Goal: Task Accomplishment & Management: Use online tool/utility

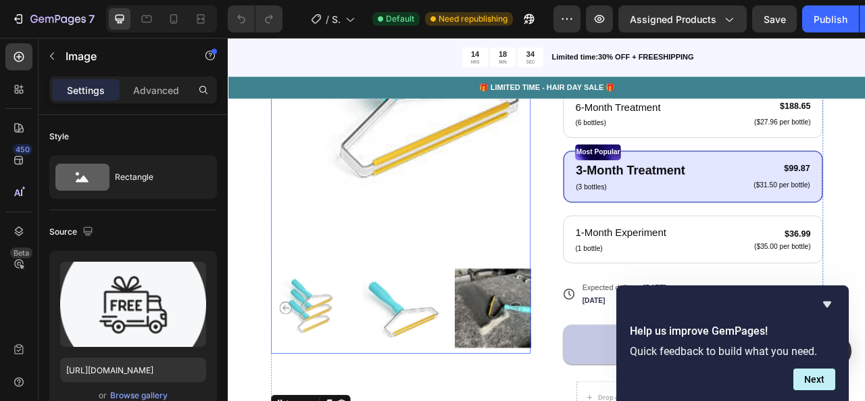
scroll to position [108, 0]
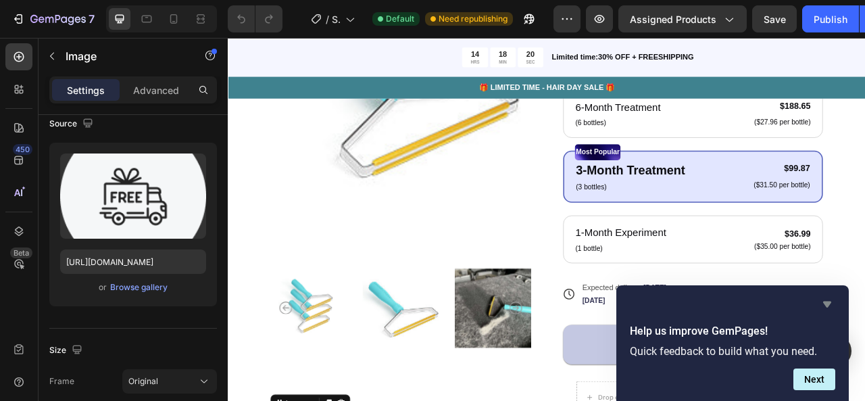
click at [826, 308] on icon "Hide survey" at bounding box center [827, 304] width 16 height 16
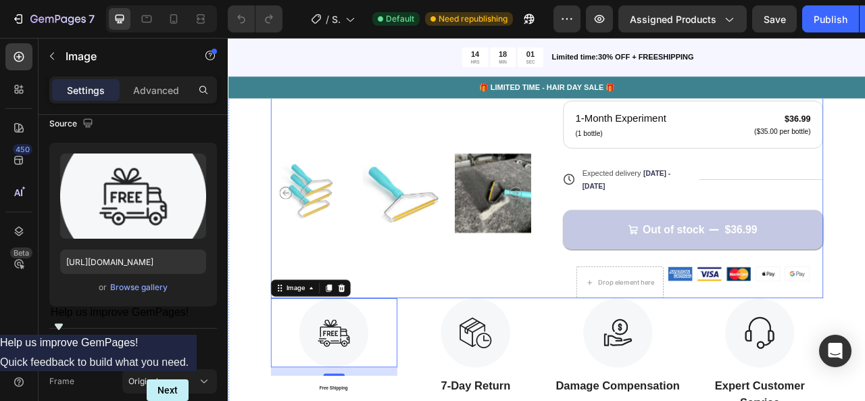
scroll to position [528, 0]
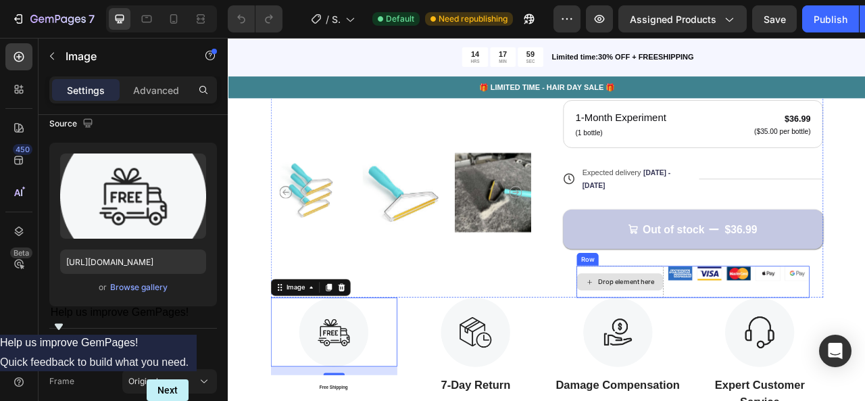
click at [706, 349] on div "Drop element here" at bounding box center [735, 348] width 72 height 11
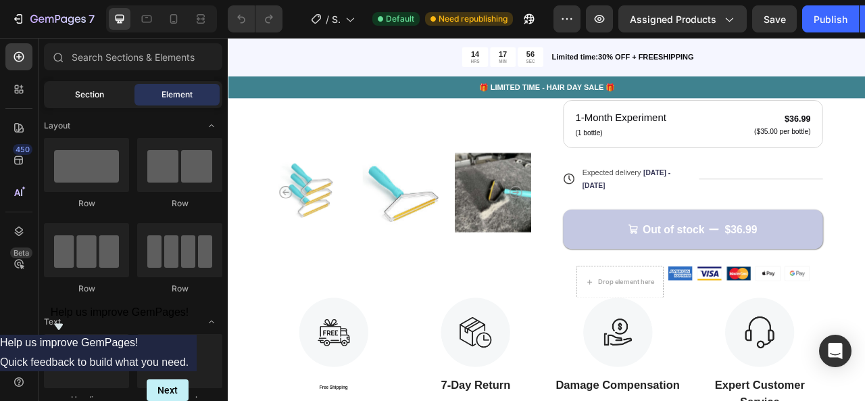
drag, startPoint x: 135, startPoint y: 101, endPoint x: 126, endPoint y: 98, distance: 9.8
click at [131, 99] on div "Section Element" at bounding box center [133, 94] width 178 height 27
click at [117, 96] on div "Section" at bounding box center [89, 95] width 85 height 22
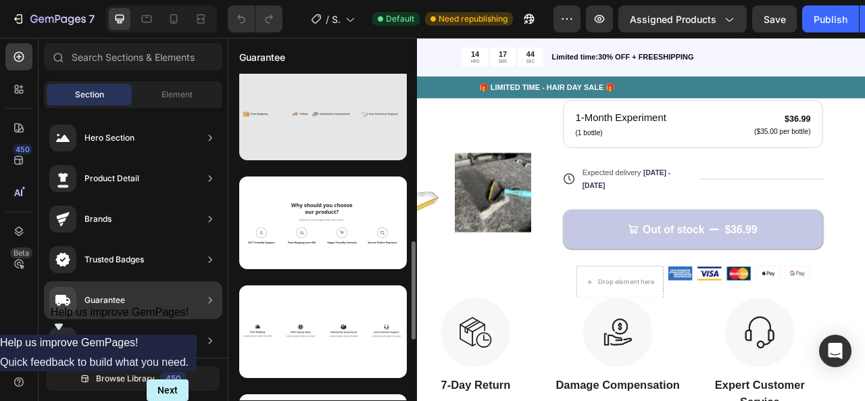
scroll to position [554, 0]
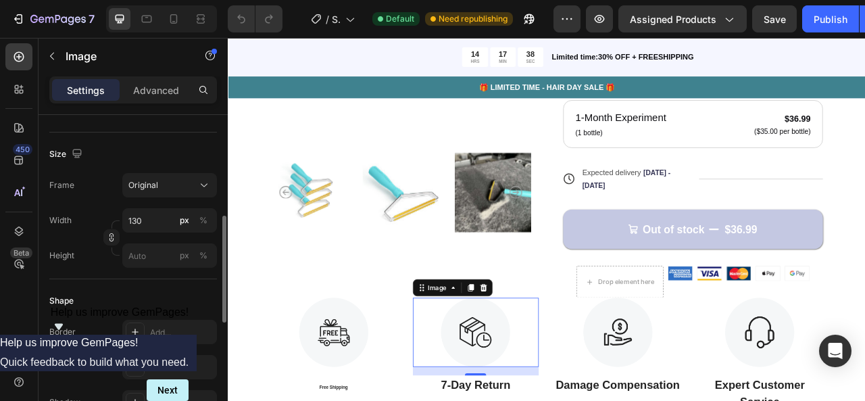
scroll to position [304, 0]
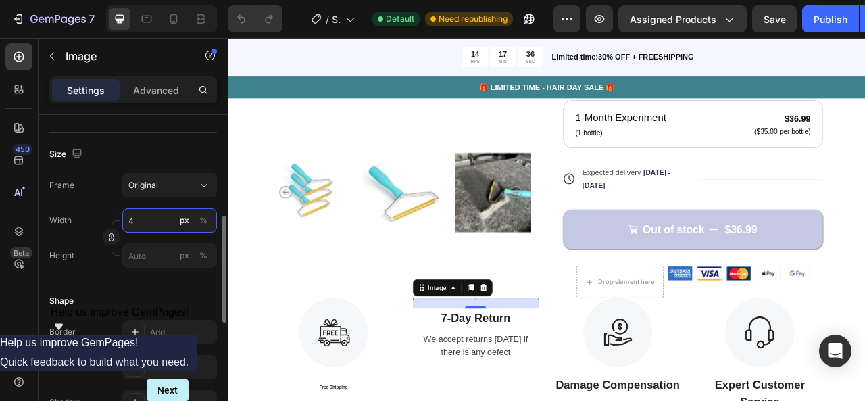
type input "40"
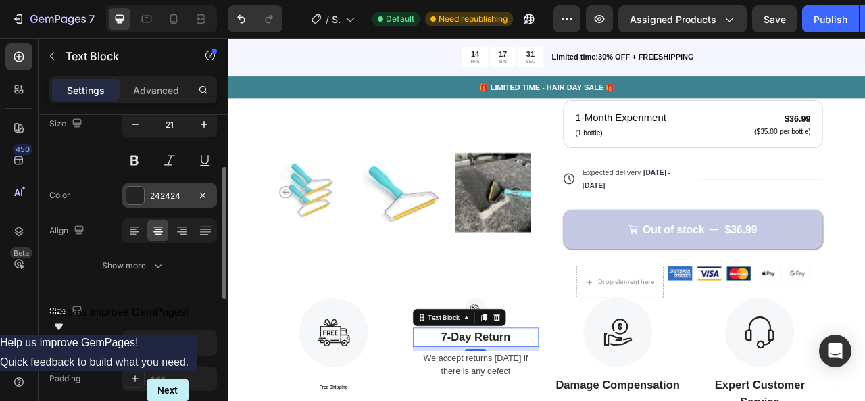
scroll to position [120, 0]
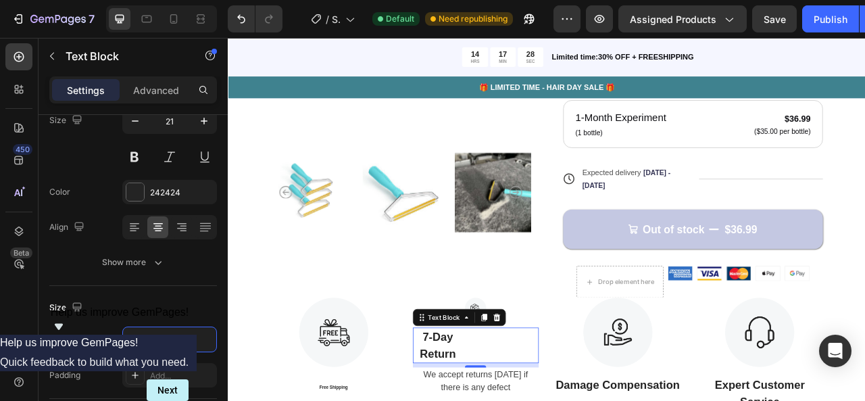
type input "40%"
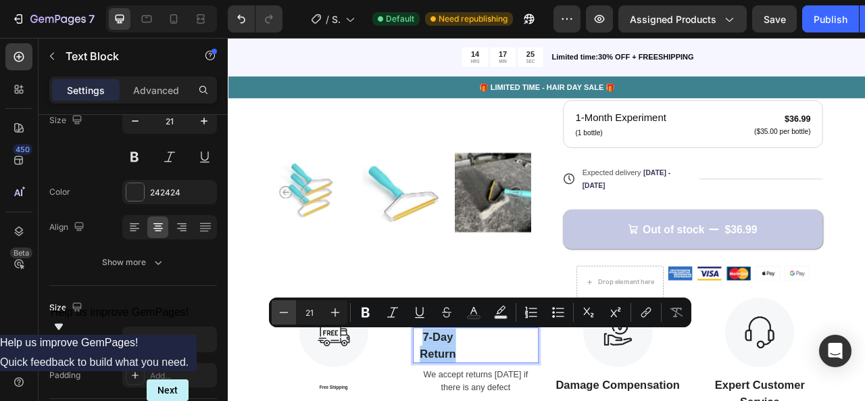
click at [285, 315] on icon "Editor contextual toolbar" at bounding box center [284, 312] width 14 height 14
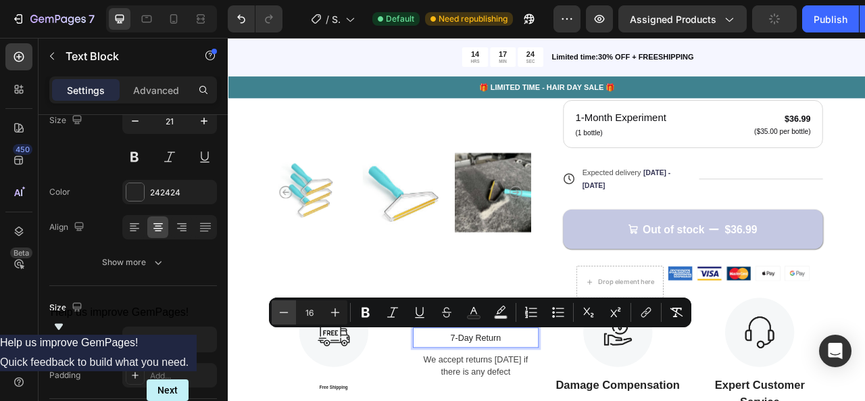
click at [285, 315] on icon "Editor contextual toolbar" at bounding box center [284, 312] width 14 height 14
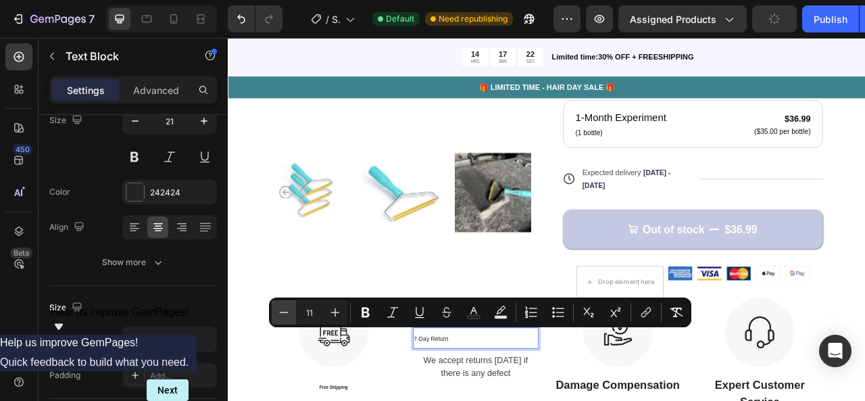
click at [285, 315] on icon "Editor contextual toolbar" at bounding box center [284, 312] width 14 height 14
type input "10"
click at [441, 318] on div "Product Images" at bounding box center [447, 54] width 331 height 629
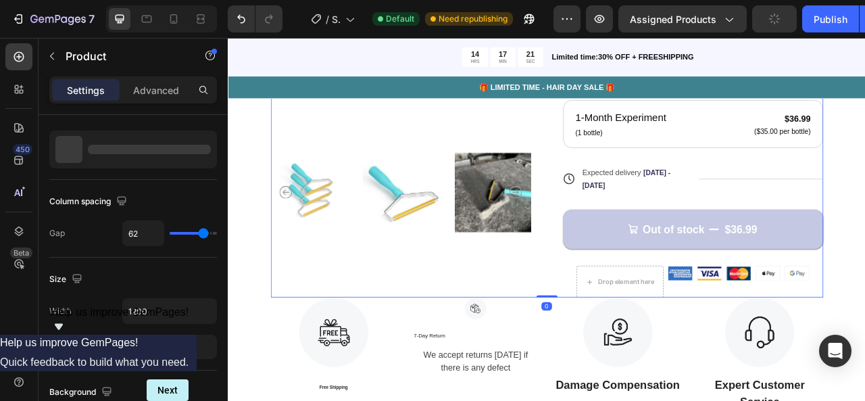
scroll to position [0, 0]
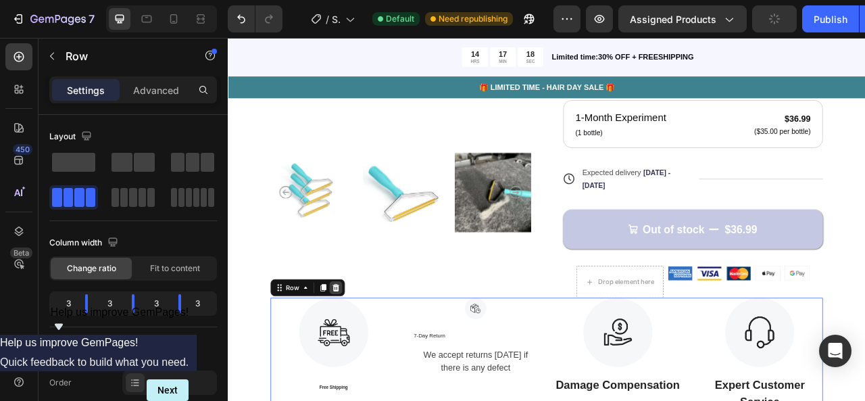
click at [366, 356] on icon at bounding box center [365, 355] width 9 height 9
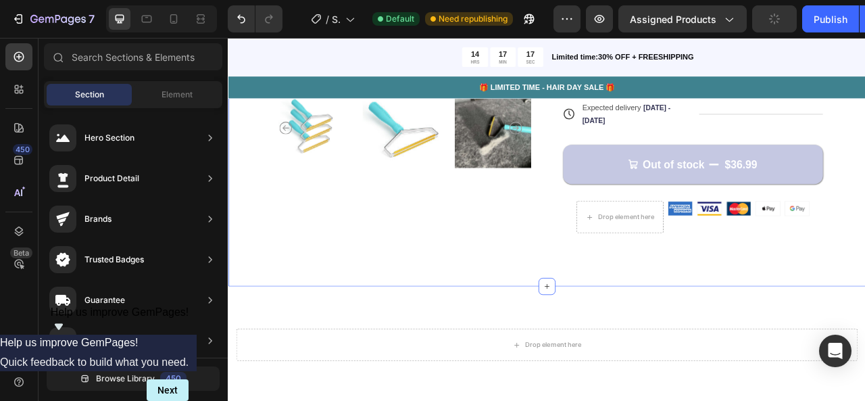
scroll to position [631, 0]
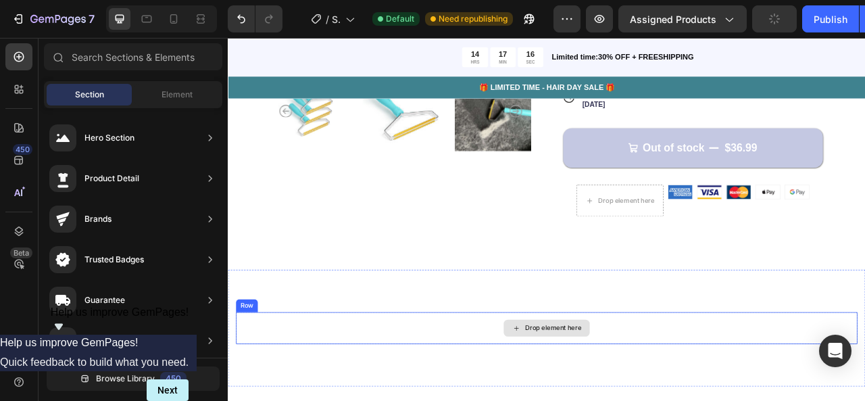
click at [625, 400] on div "Drop element here" at bounding box center [642, 406] width 72 height 11
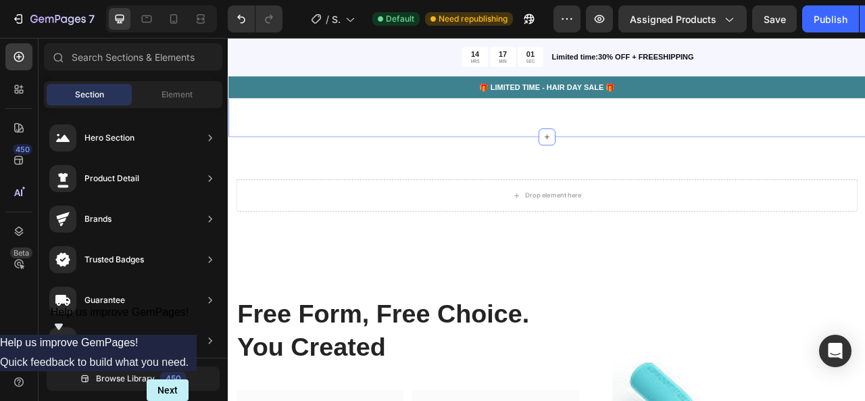
scroll to position [860, 0]
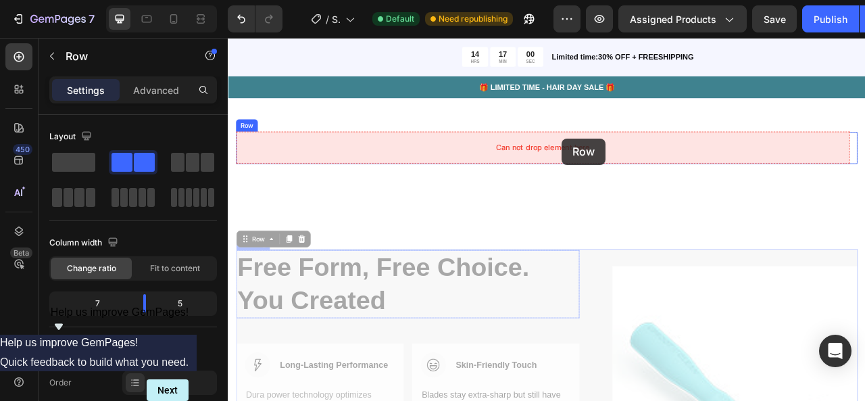
drag, startPoint x: 587, startPoint y: 399, endPoint x: 652, endPoint y: 166, distance: 242.0
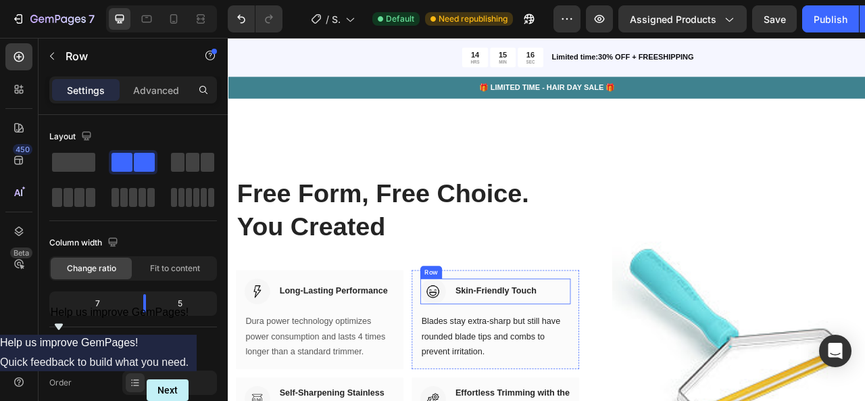
scroll to position [1125, 0]
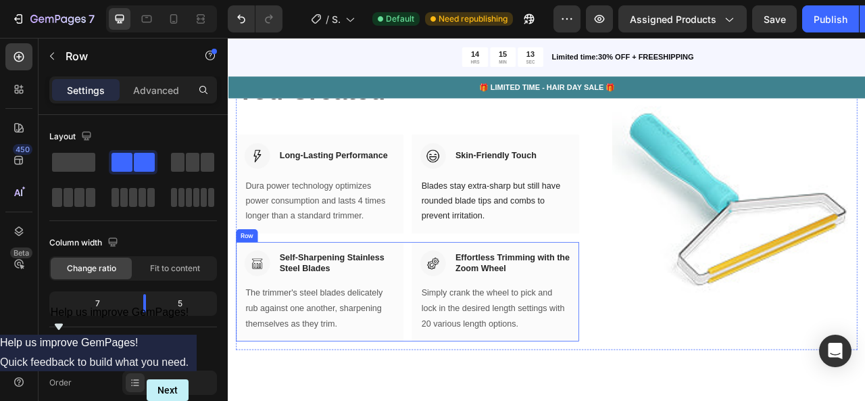
click at [449, 328] on div "Image Self-Sharpening Stainless Steel Blades Heading Row The trimmer's steel bl…" at bounding box center [456, 360] width 437 height 126
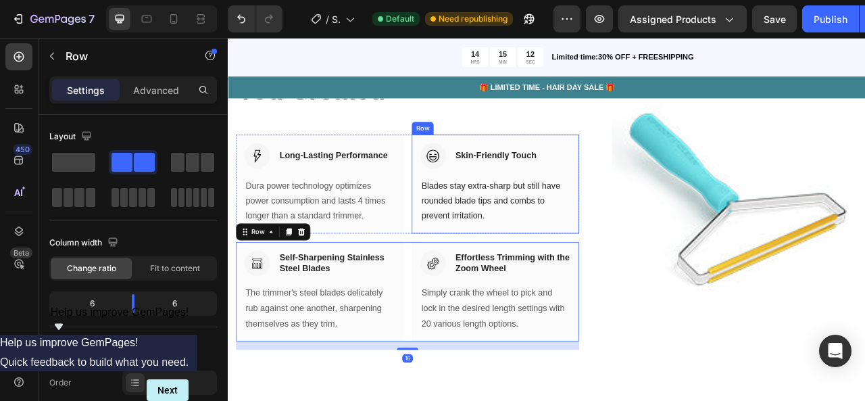
click at [462, 272] on div "Image Skin-Friendly Touch Heading Row Blades stay extra-sharp but still have ro…" at bounding box center [568, 224] width 213 height 126
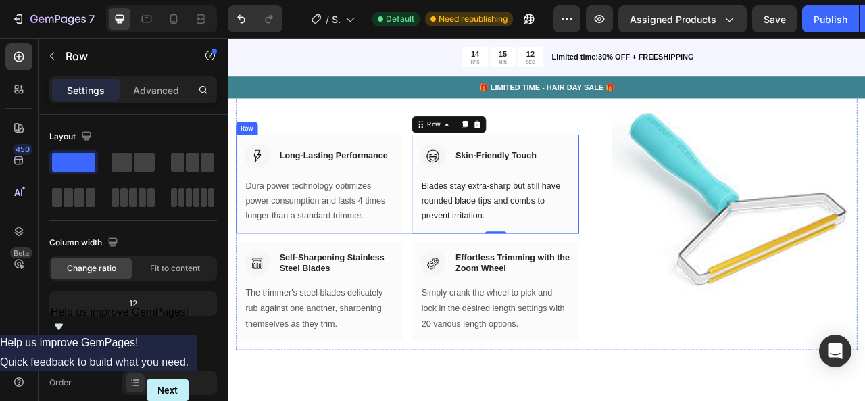
click at [449, 272] on div "Image Long-Lasting Performance Heading Row Dura power technology optimizes powe…" at bounding box center [456, 224] width 437 height 126
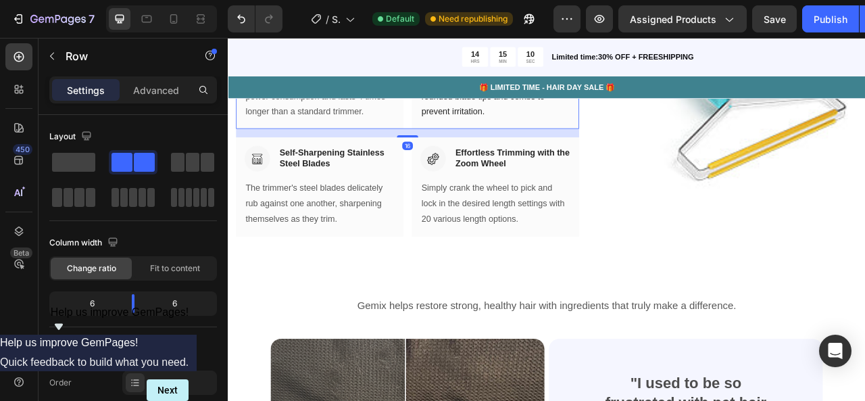
scroll to position [1386, 0]
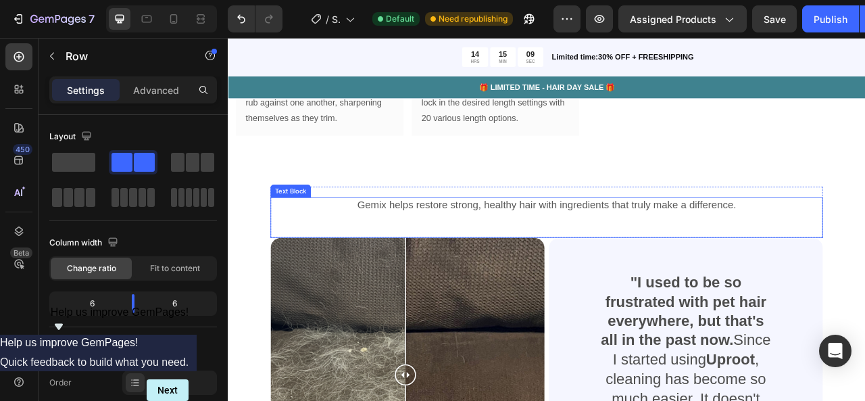
click at [629, 274] on div "Gemix helps restore strong, healthy hair with ingredients that truly make a dif…" at bounding box center [633, 267] width 703 height 52
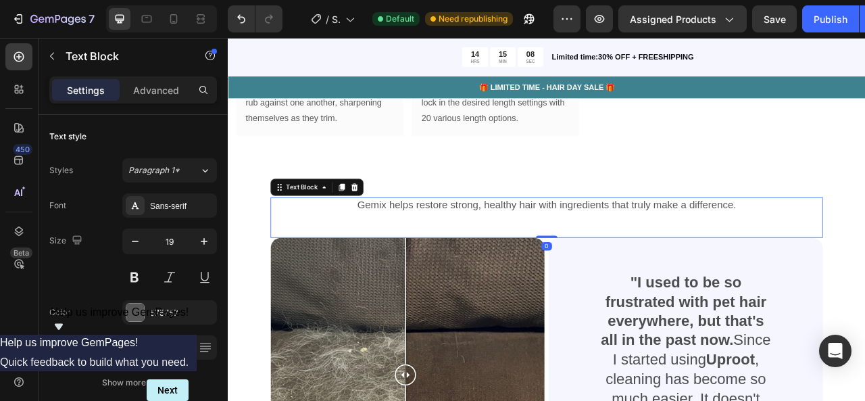
click at [421, 251] on p "Gemix helps restore strong, healthy hair with ingredients that truly make a dif…" at bounding box center [633, 250] width 700 height 17
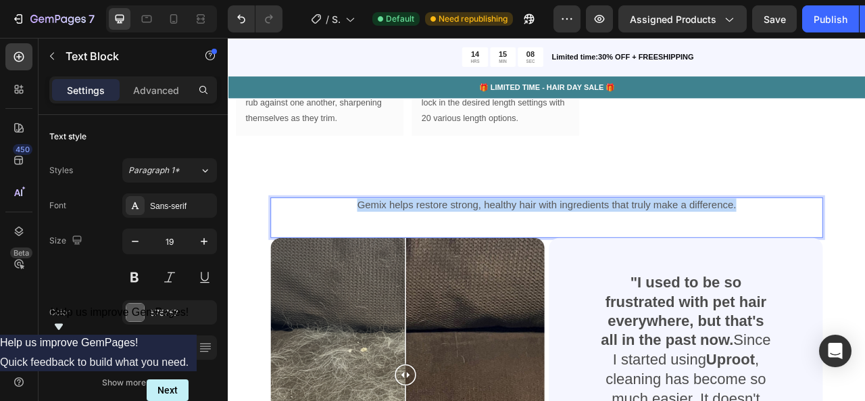
click at [421, 251] on p "Gemix helps restore strong, healthy hair with ingredients that truly make a dif…" at bounding box center [633, 250] width 700 height 17
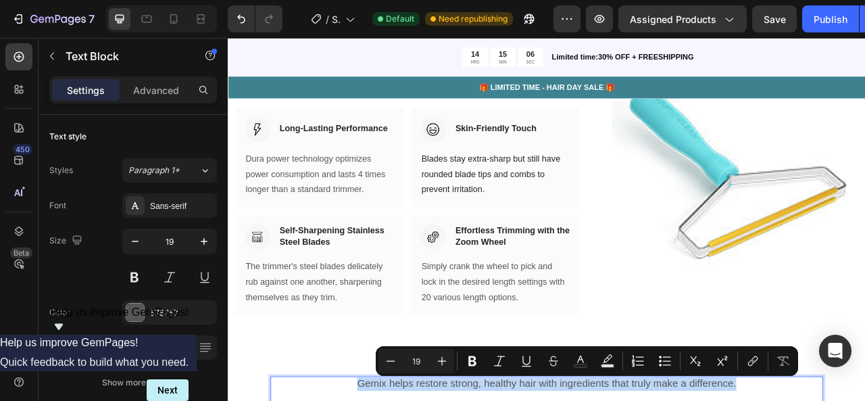
type input "16"
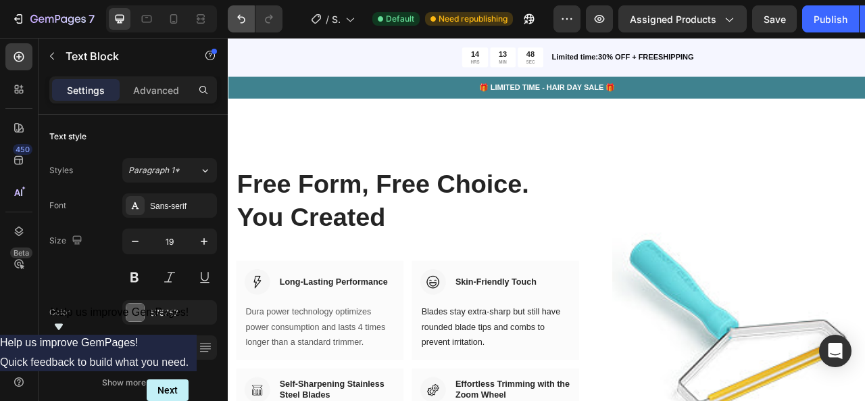
scroll to position [817, 0]
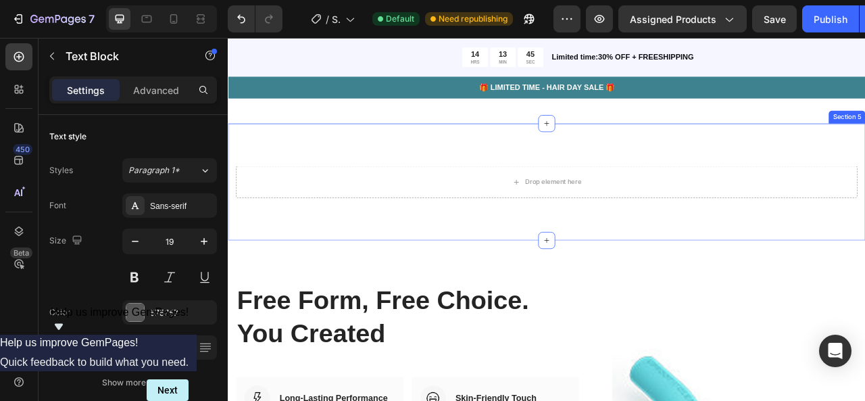
click at [397, 255] on div "Drop element here Row Section 5" at bounding box center [633, 221] width 811 height 149
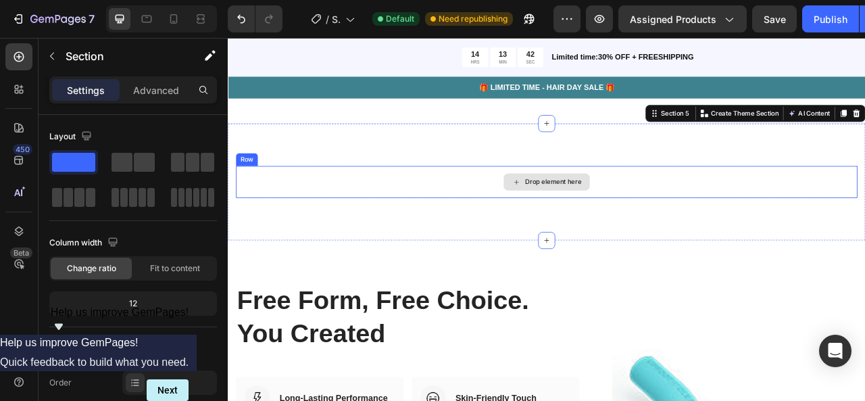
click at [620, 221] on div "Drop element here" at bounding box center [642, 221] width 72 height 11
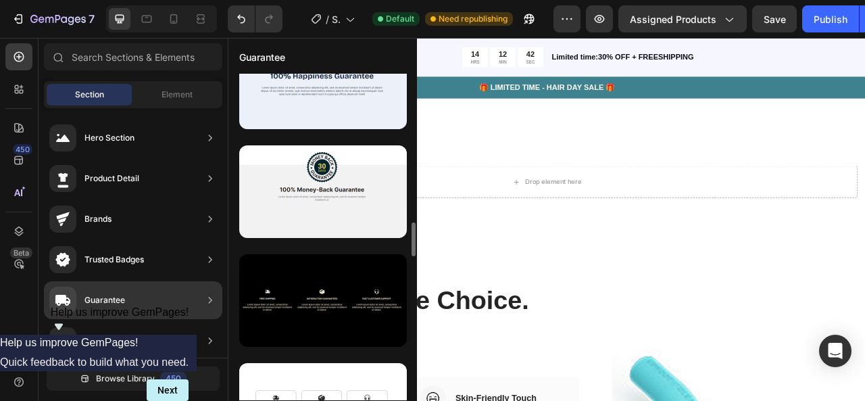
scroll to position [1455, 0]
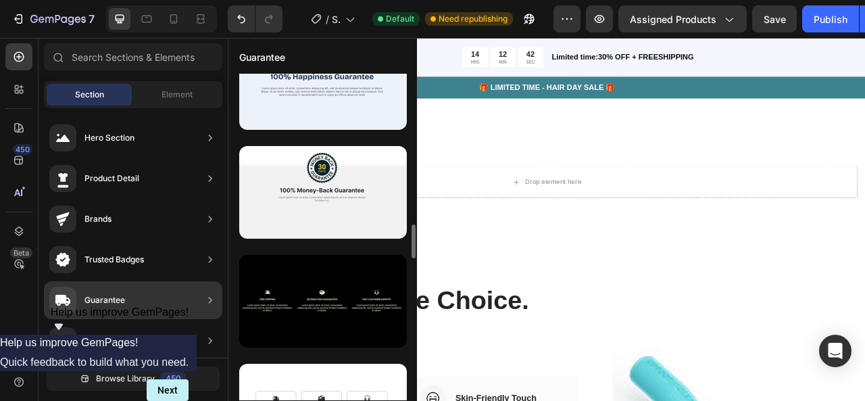
click at [335, 197] on div at bounding box center [323, 192] width 168 height 93
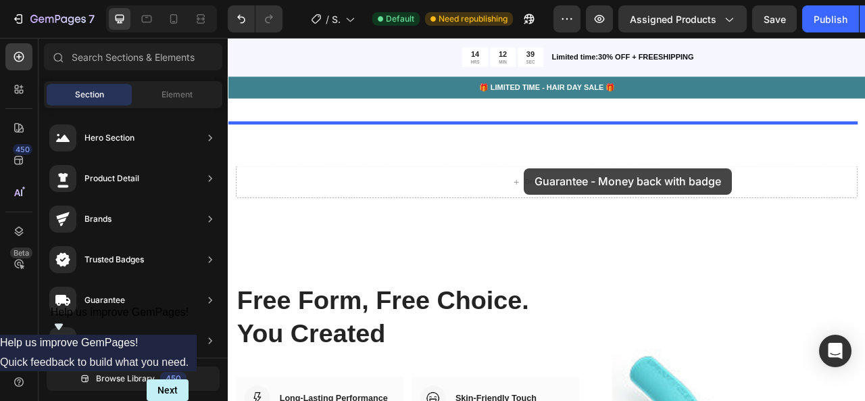
drag, startPoint x: 574, startPoint y: 233, endPoint x: 605, endPoint y: 203, distance: 43.0
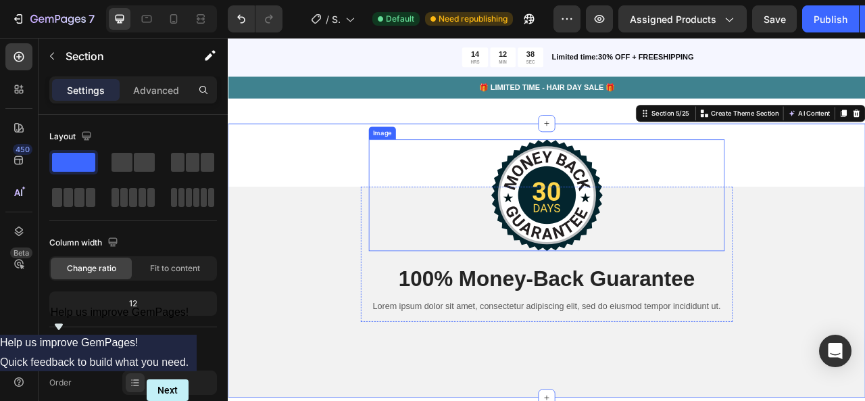
scroll to position [771, 0]
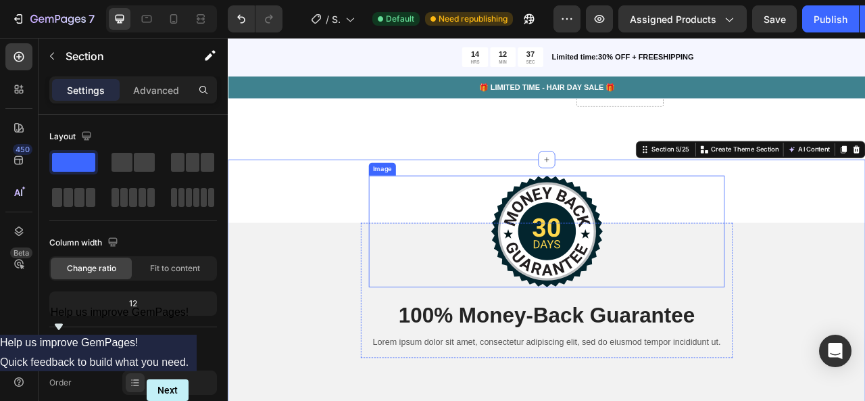
click at [616, 274] on img at bounding box center [633, 284] width 143 height 142
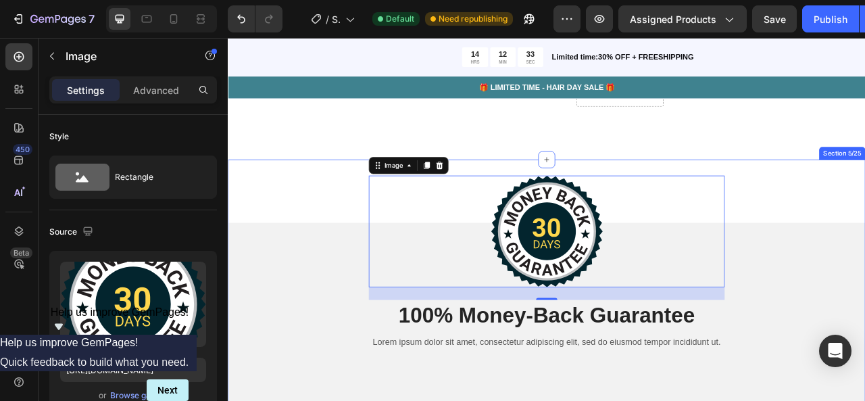
click at [306, 265] on div "Image 24 100% Money-Back Guarantee Heading Lorem ipsum dolor sit amet, consecte…" at bounding box center [633, 367] width 811 height 349
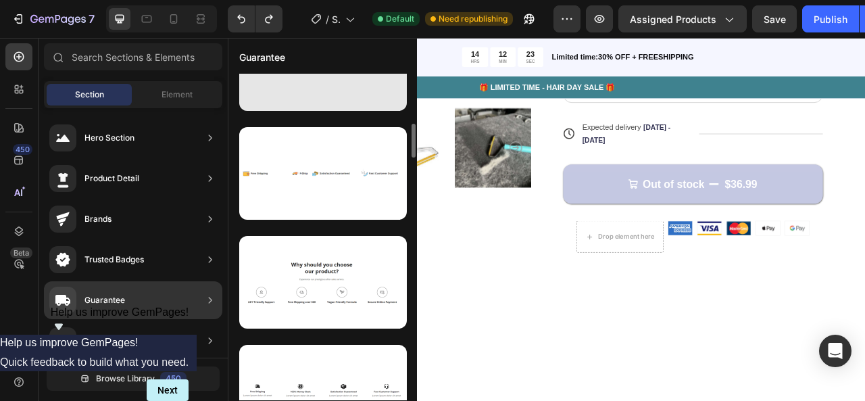
scroll to position [494, 0]
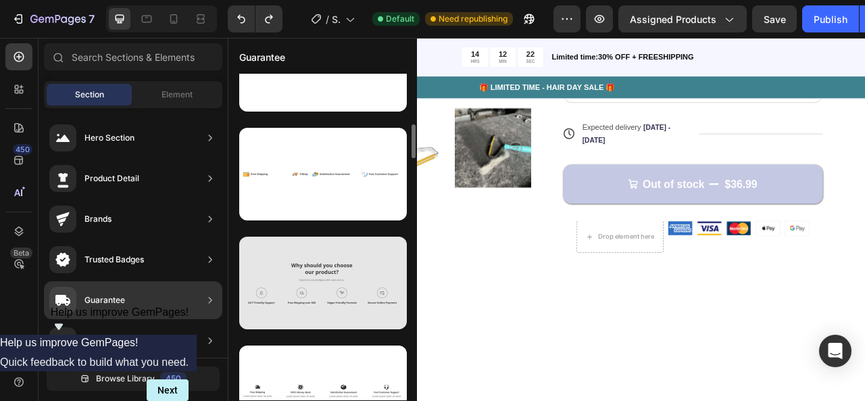
click at [316, 274] on div at bounding box center [323, 283] width 168 height 93
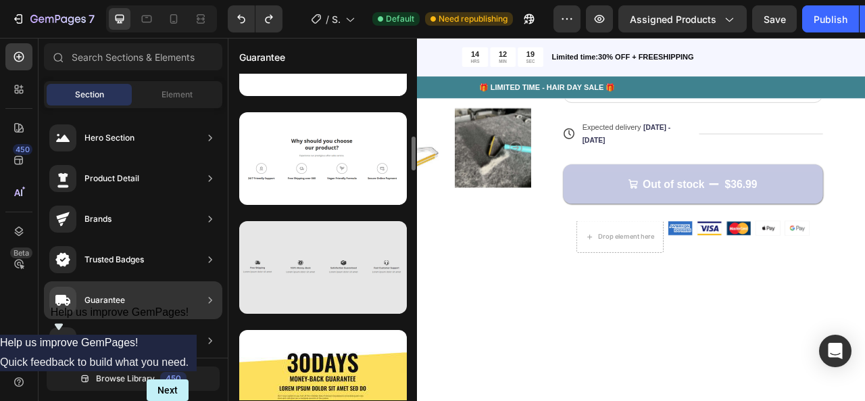
scroll to position [618, 0]
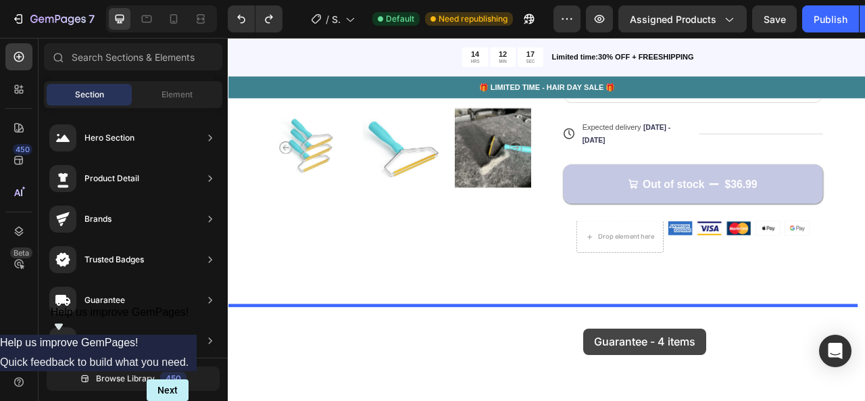
drag, startPoint x: 557, startPoint y: 328, endPoint x: 680, endPoint y: 408, distance: 146.6
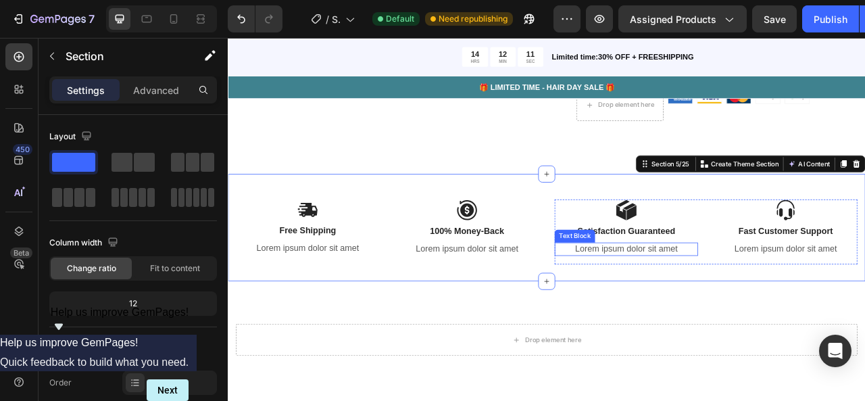
scroll to position [764, 0]
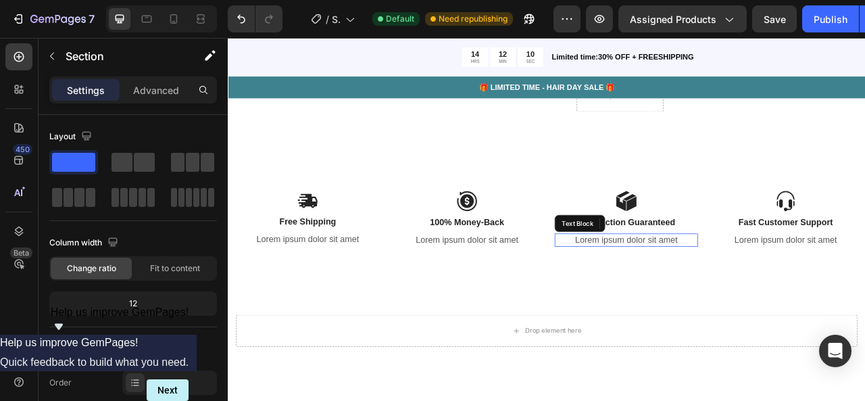
click at [714, 299] on p "Lorem ipsum dolor sit amet" at bounding box center [735, 295] width 180 height 14
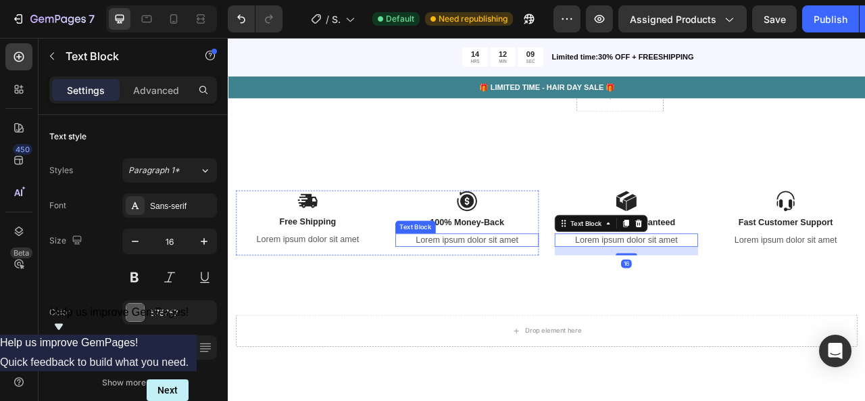
click at [537, 289] on p "Lorem ipsum dolor sit amet" at bounding box center [532, 295] width 180 height 14
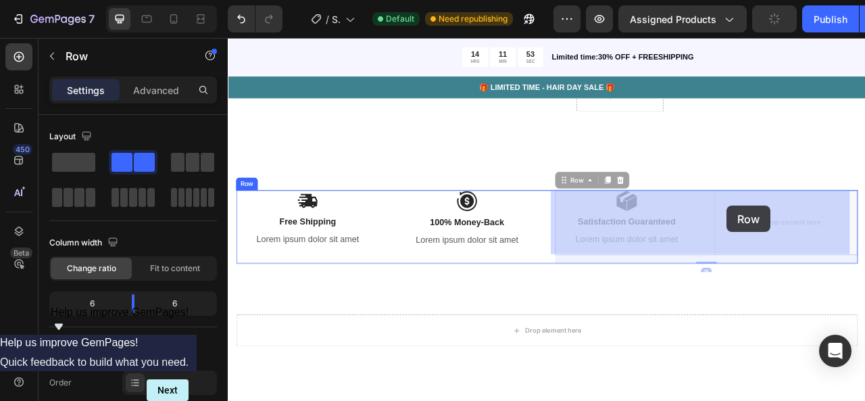
drag, startPoint x: 785, startPoint y: 259, endPoint x: 864, endPoint y: 251, distance: 79.4
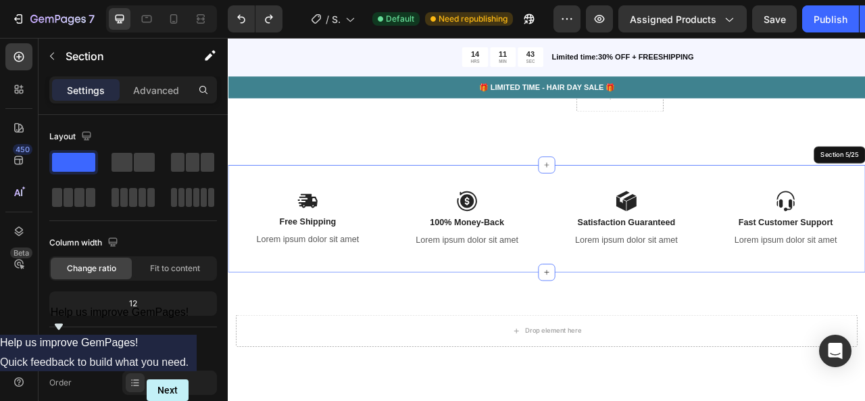
click at [487, 214] on div "Image Free Shipping Text Block Lorem ipsum dolor sit amet Text Block Image 100%…" at bounding box center [633, 267] width 811 height 137
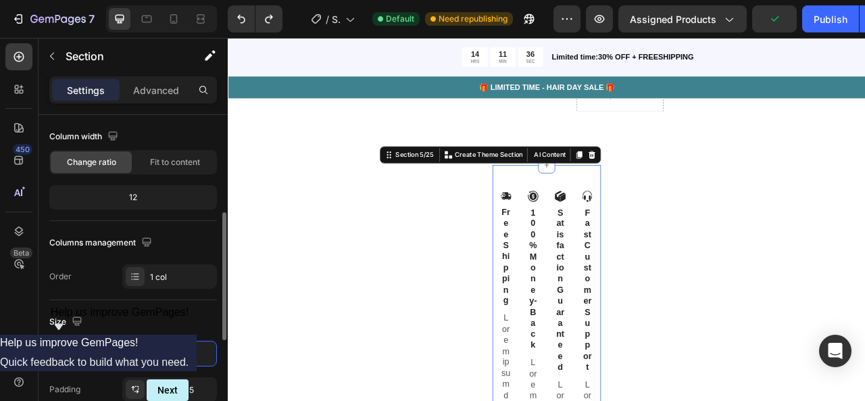
scroll to position [174, 0]
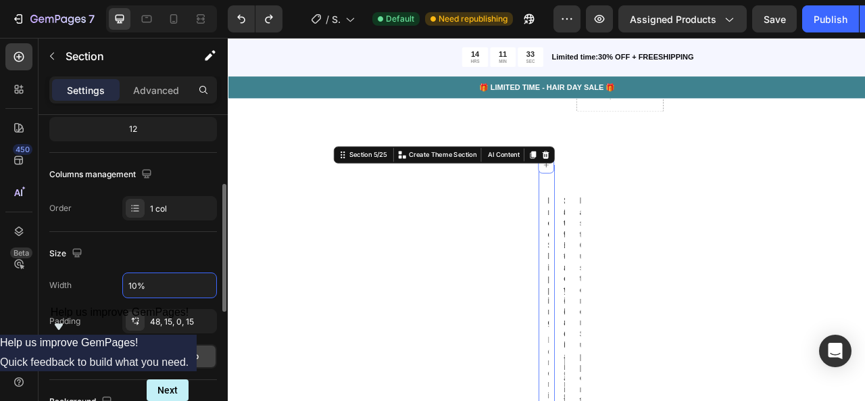
type input "100%"
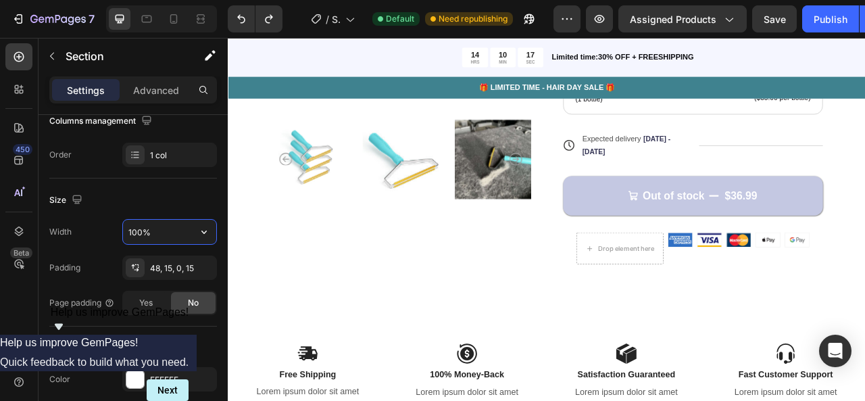
scroll to position [594, 0]
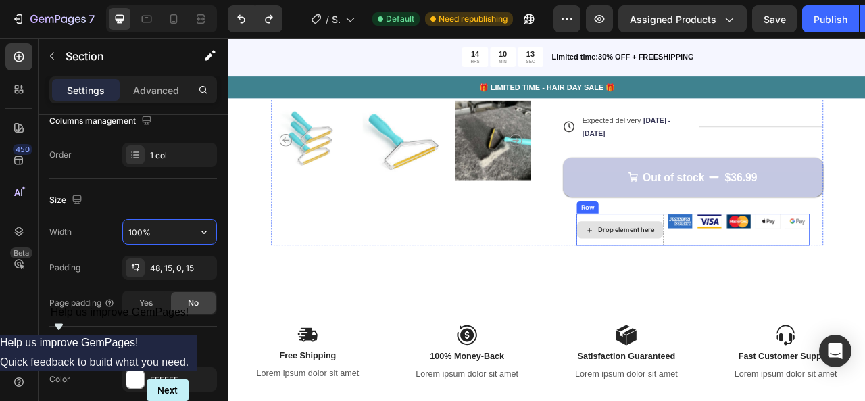
click at [732, 290] on div "Drop element here" at bounding box center [726, 282] width 109 height 22
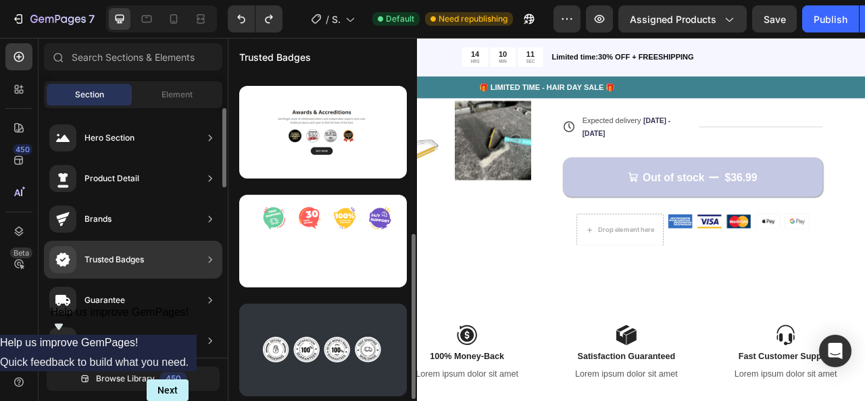
scroll to position [318, 0]
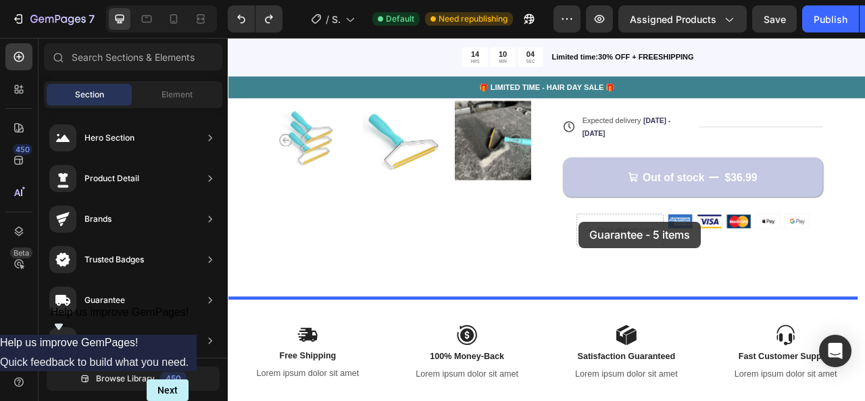
drag, startPoint x: 532, startPoint y: 314, endPoint x: 676, endPoint y: 270, distance: 150.7
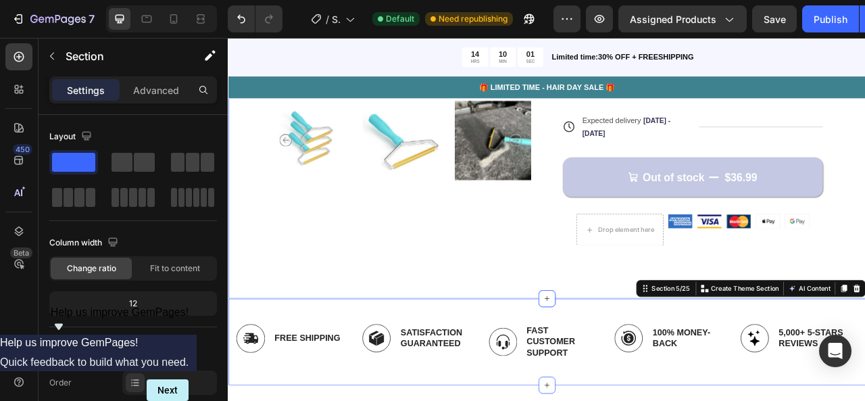
scroll to position [791, 0]
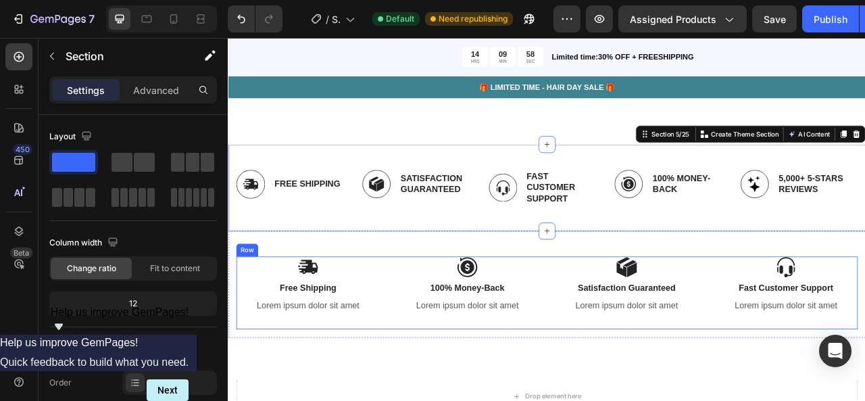
click at [618, 380] on div "Image Free Shipping Text Block Lorem ipsum dolor sit amet Text Block Image 100%…" at bounding box center [633, 362] width 791 height 93
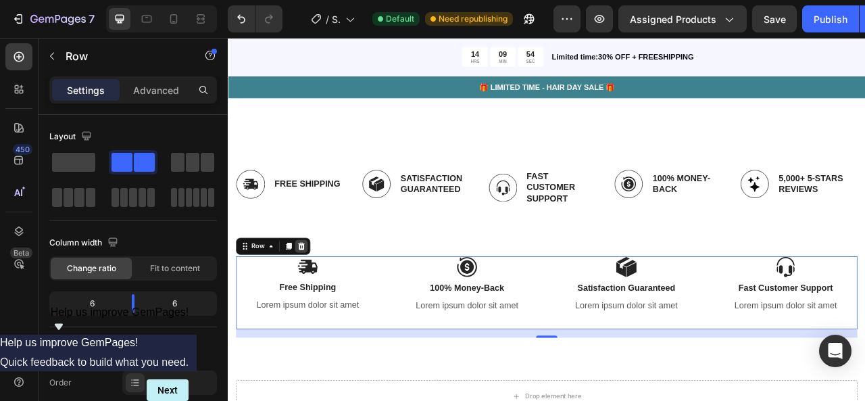
click at [326, 307] on div at bounding box center [321, 303] width 16 height 16
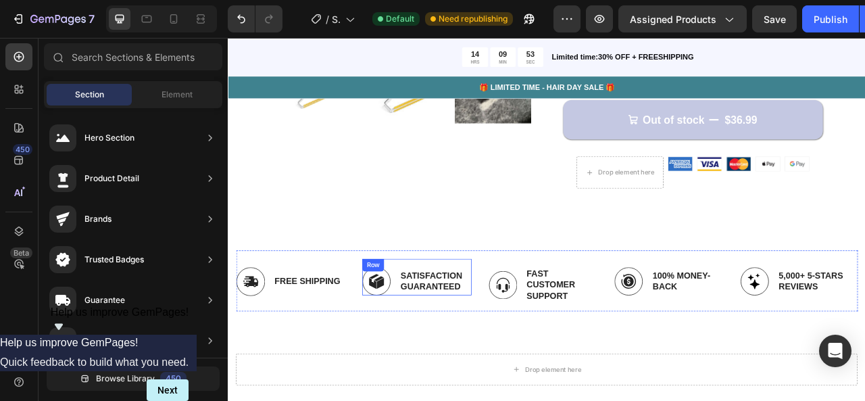
scroll to position [665, 0]
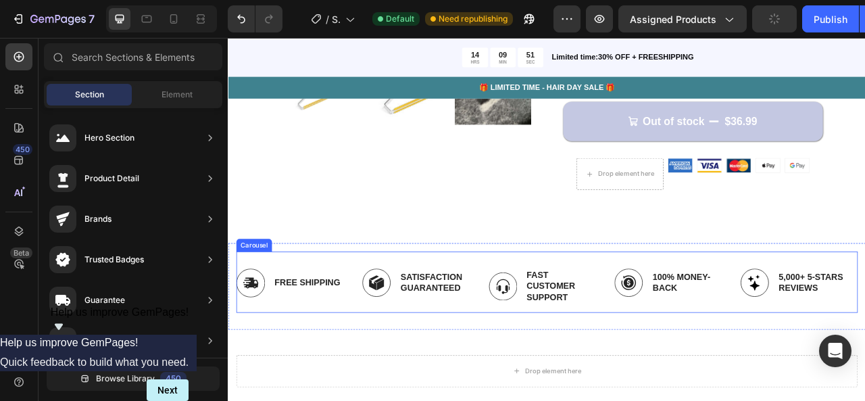
click at [545, 356] on div "Image Free Shipping Text Block Row Image Satisfaction Guaranteed Text Block Row…" at bounding box center [633, 353] width 791 height 66
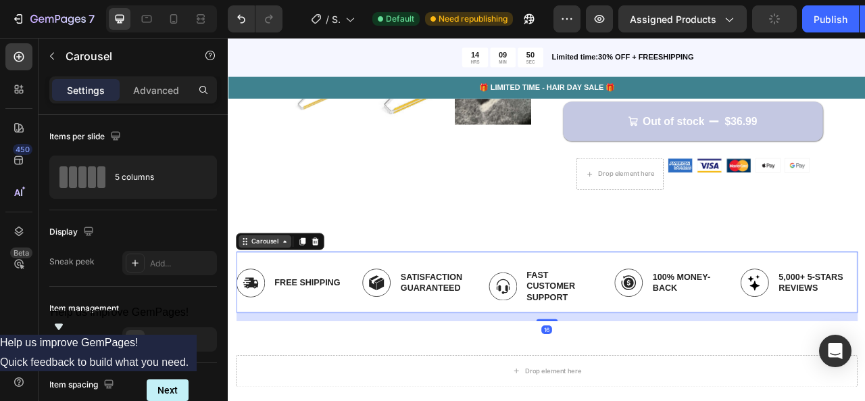
click at [270, 297] on div "Carousel" at bounding box center [275, 297] width 40 height 12
click at [381, 362] on div "Image Free Shipping Text Block Row Image Satisfaction Guaranteed Text Block Row…" at bounding box center [633, 353] width 791 height 66
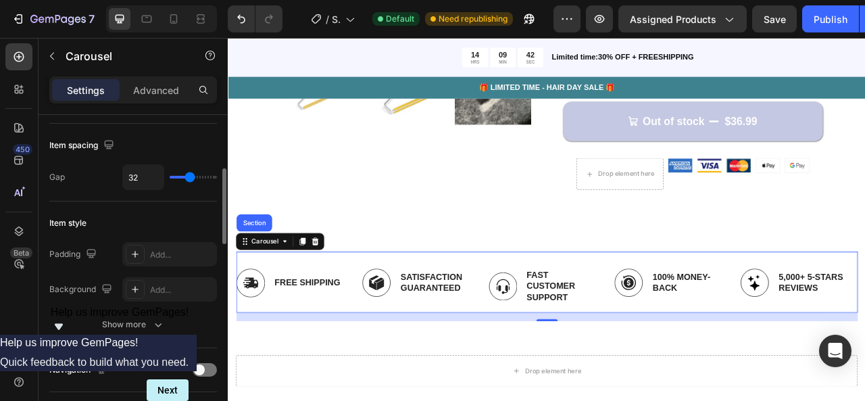
scroll to position [237, 0]
click at [187, 286] on div "Add..." at bounding box center [182, 292] width 64 height 12
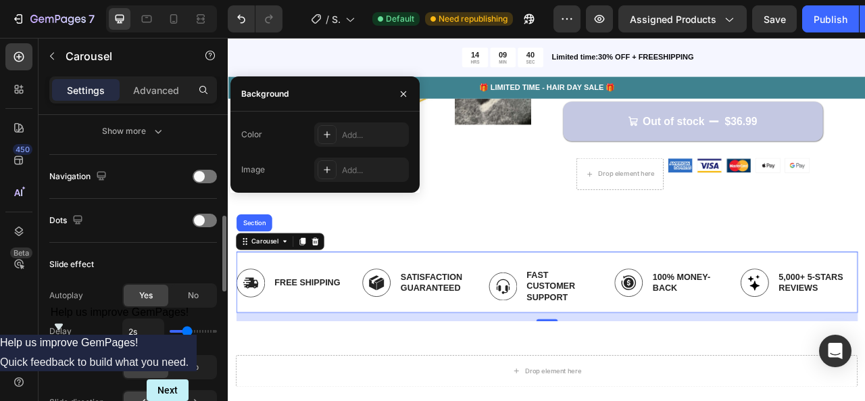
scroll to position [433, 0]
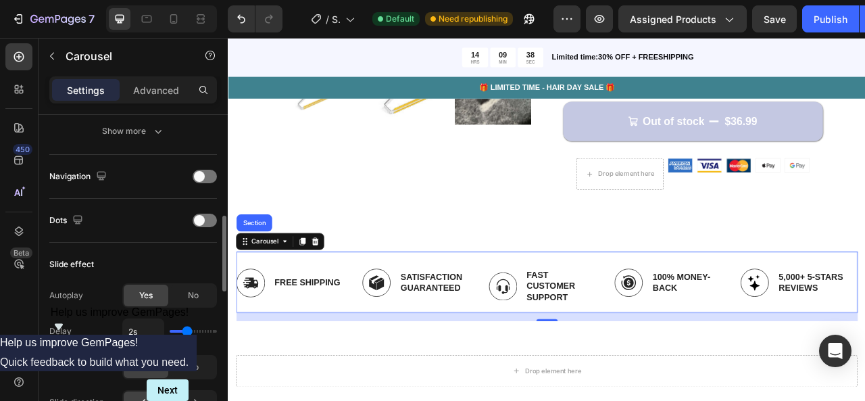
type input "1.3s"
type input "1.3"
click at [178, 330] on input "range" at bounding box center [193, 331] width 47 height 3
type input "1.4s"
type input "1.4"
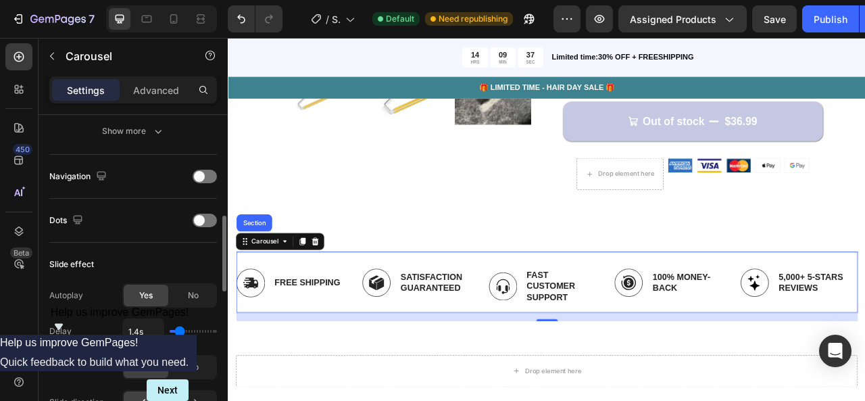
type input "1.9s"
drag, startPoint x: 178, startPoint y: 328, endPoint x: 185, endPoint y: 328, distance: 6.8
type input "1.9"
click at [185, 330] on input "range" at bounding box center [193, 331] width 47 height 3
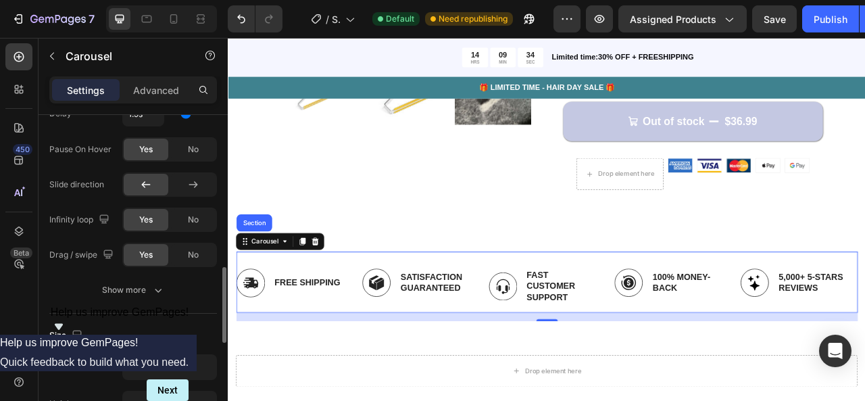
scroll to position [697, 0]
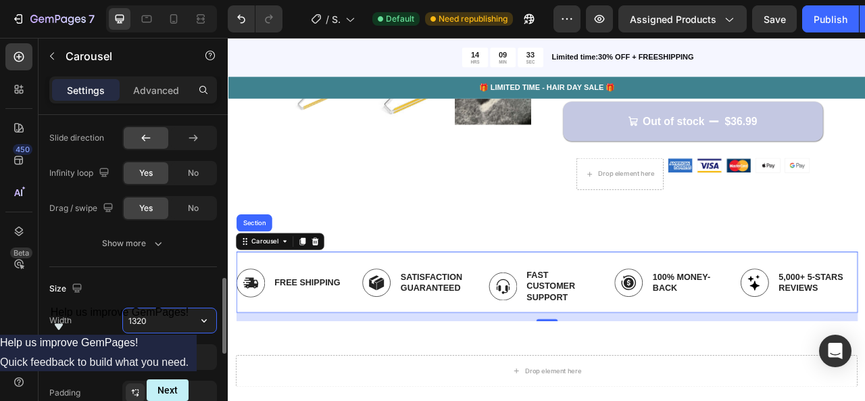
click at [155, 311] on input "1320" at bounding box center [169, 320] width 93 height 24
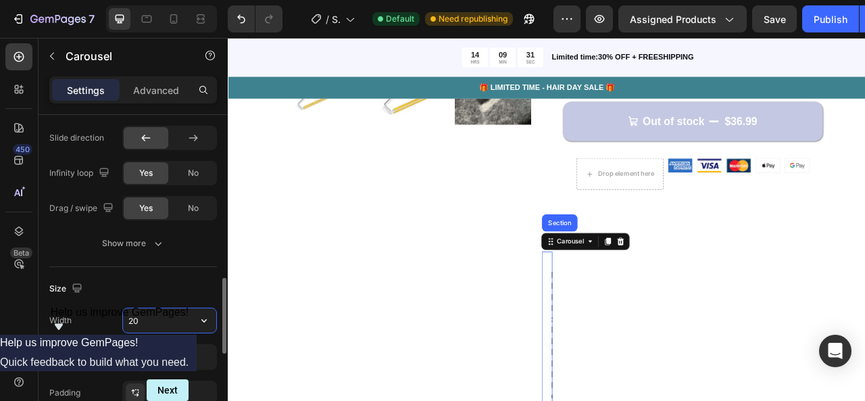
type input "2"
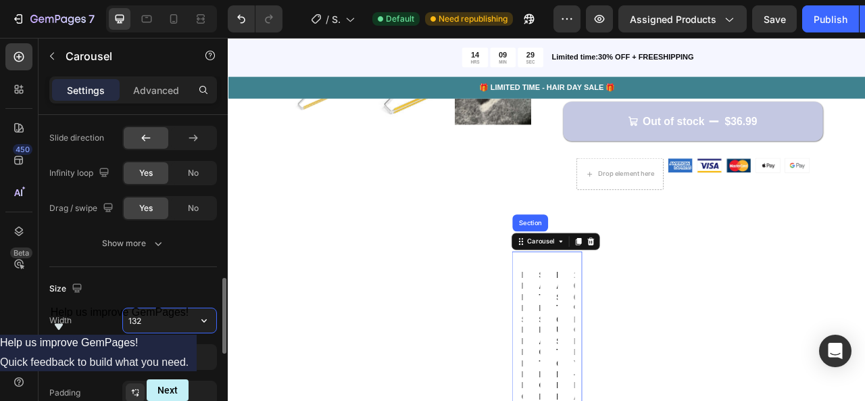
type input "1320"
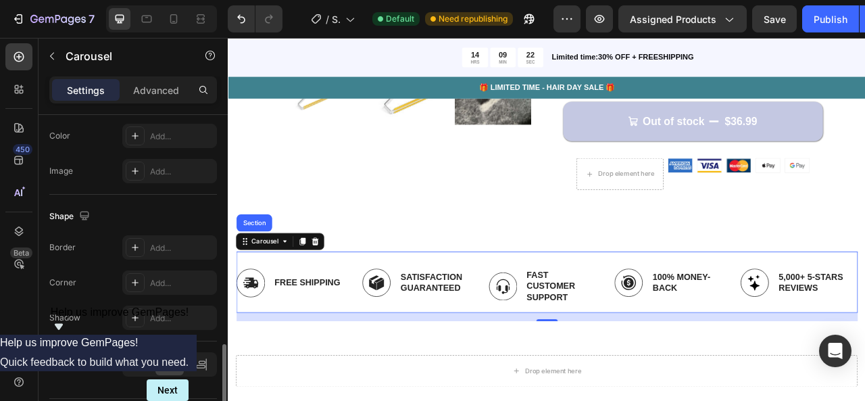
scroll to position [1037, 0]
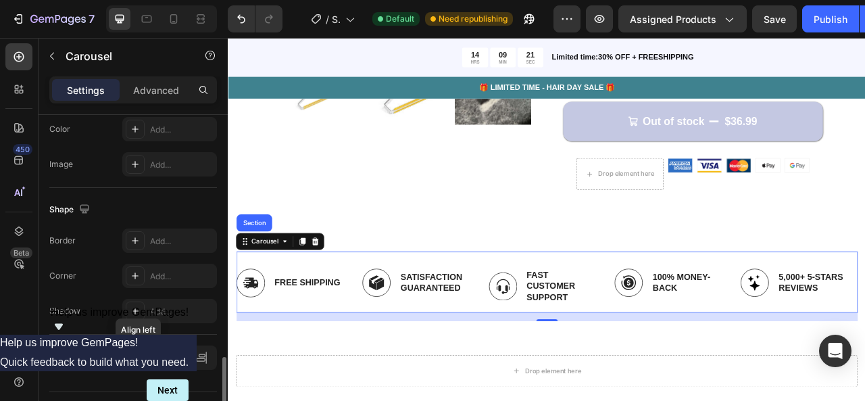
click at [145, 354] on icon at bounding box center [138, 358] width 14 height 14
click at [177, 354] on div at bounding box center [169, 358] width 29 height 22
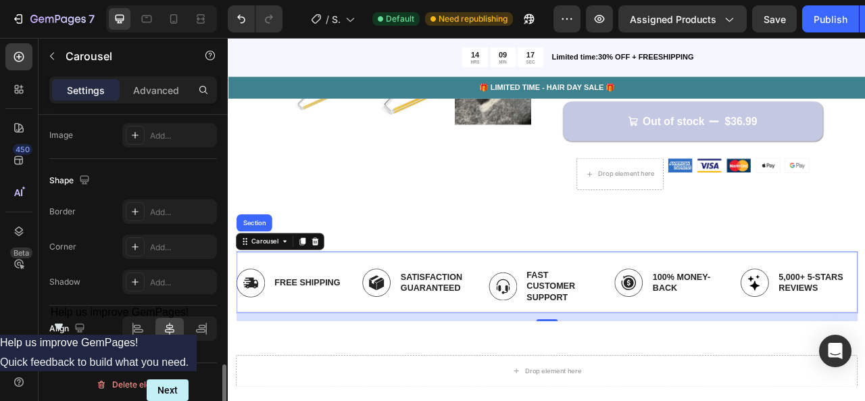
scroll to position [1065, 0]
click at [176, 19] on icon at bounding box center [173, 18] width 7 height 9
type input "14"
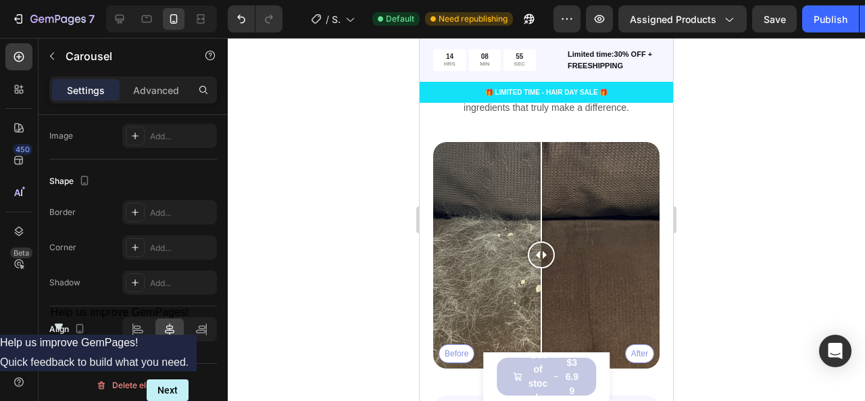
scroll to position [2442, 0]
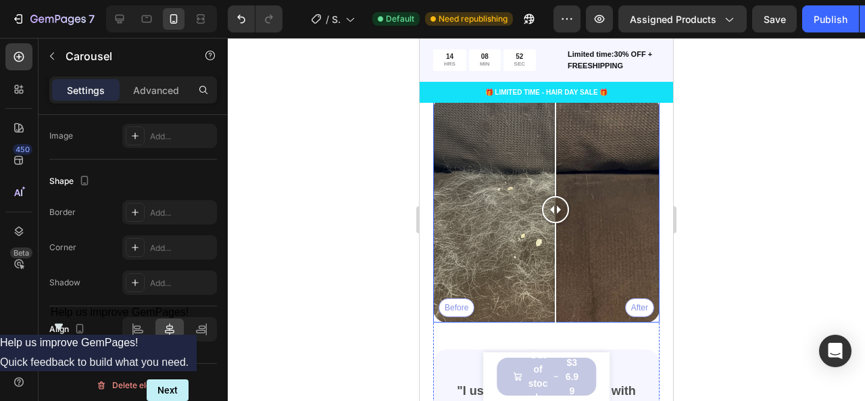
drag, startPoint x: 539, startPoint y: 206, endPoint x: 539, endPoint y: 221, distance: 14.9
click at [542, 221] on div at bounding box center [555, 209] width 27 height 226
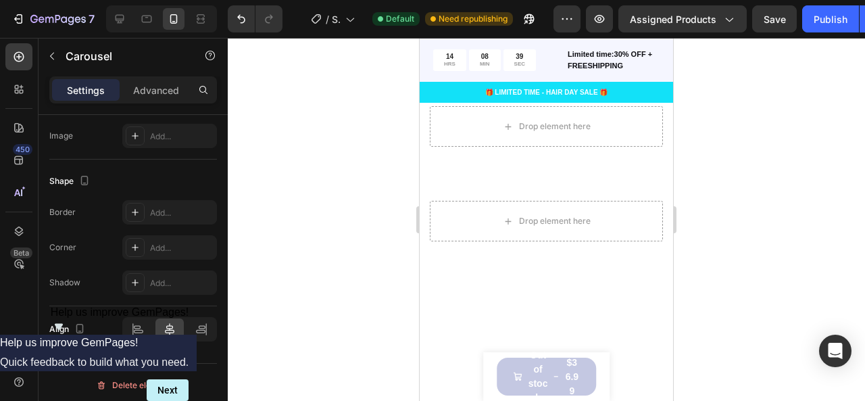
scroll to position [923, 0]
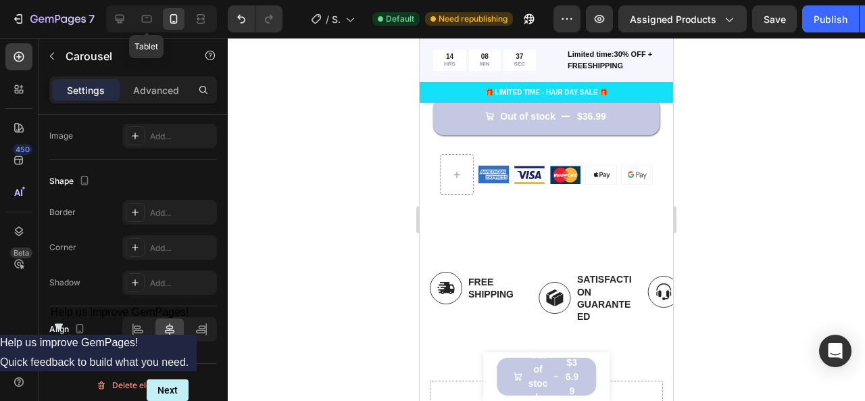
drag, startPoint x: 153, startPoint y: 20, endPoint x: 264, endPoint y: 147, distance: 169.1
click at [153, 20] on div at bounding box center [147, 19] width 22 height 22
type input "32"
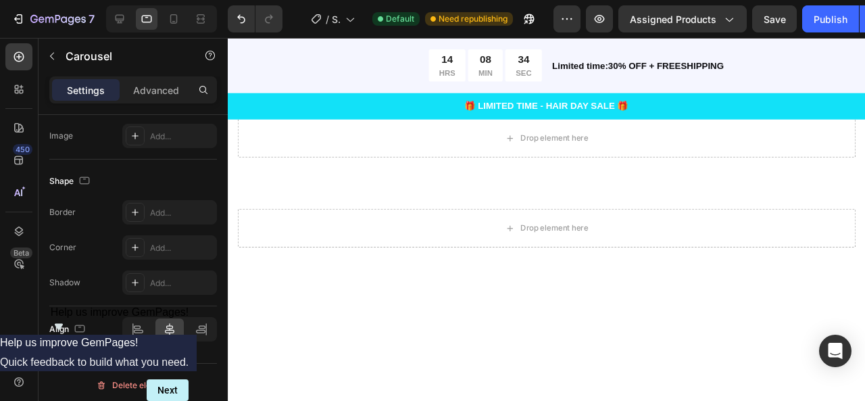
scroll to position [734, 0]
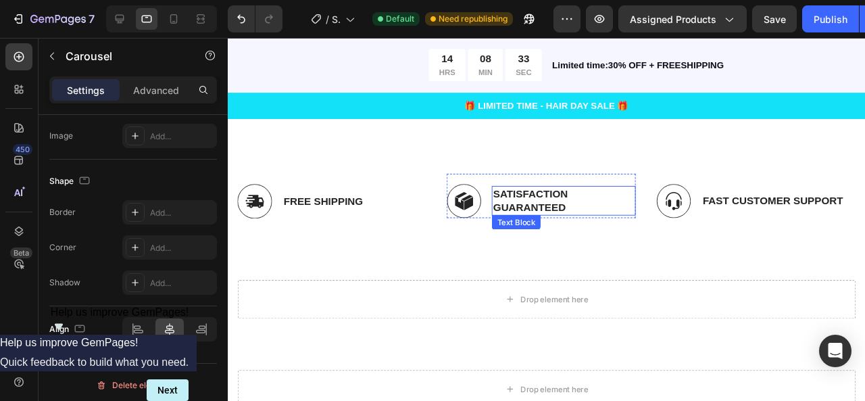
click at [637, 220] on p "Satisfaction Guaranteed" at bounding box center [581, 209] width 149 height 28
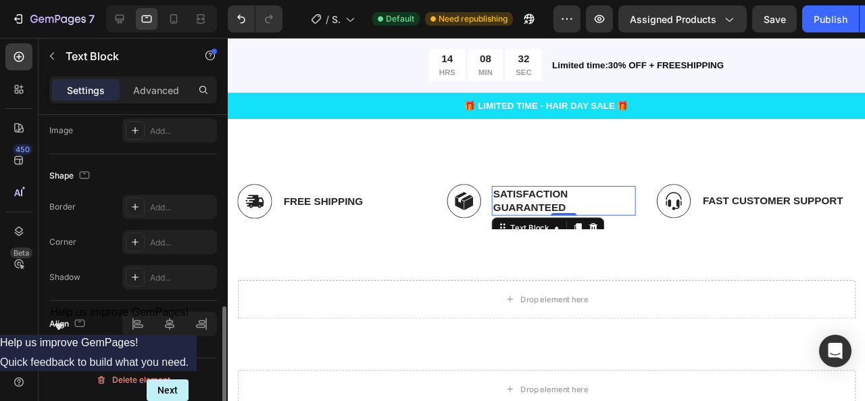
scroll to position [0, 0]
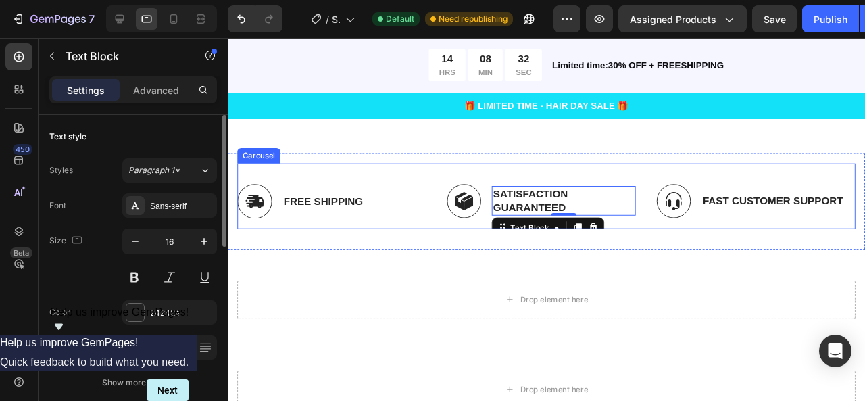
click at [660, 235] on div "Image Free Shipping Text Block Row Image Satisfaction Guaranteed Text Block 0 R…" at bounding box center [563, 209] width 650 height 58
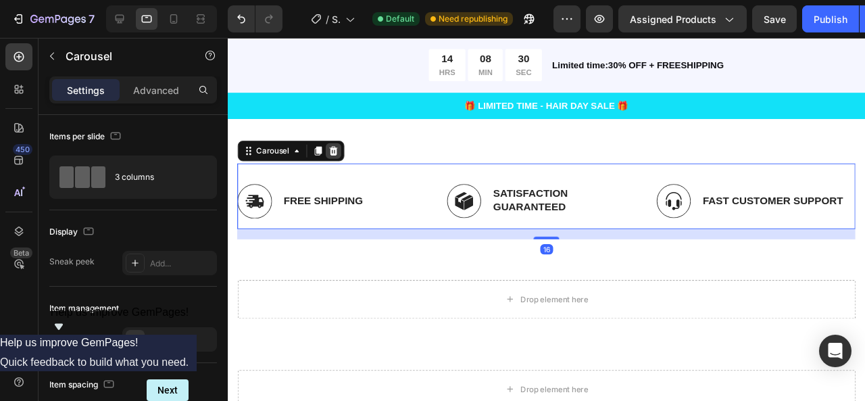
click at [333, 152] on icon at bounding box center [338, 156] width 11 height 11
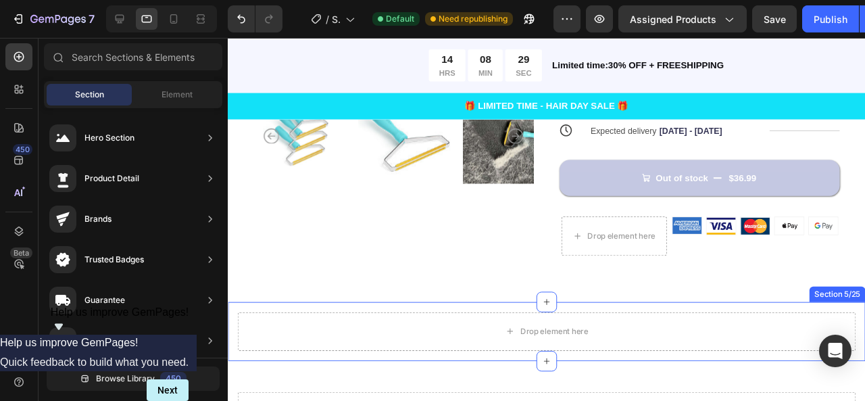
scroll to position [556, 0]
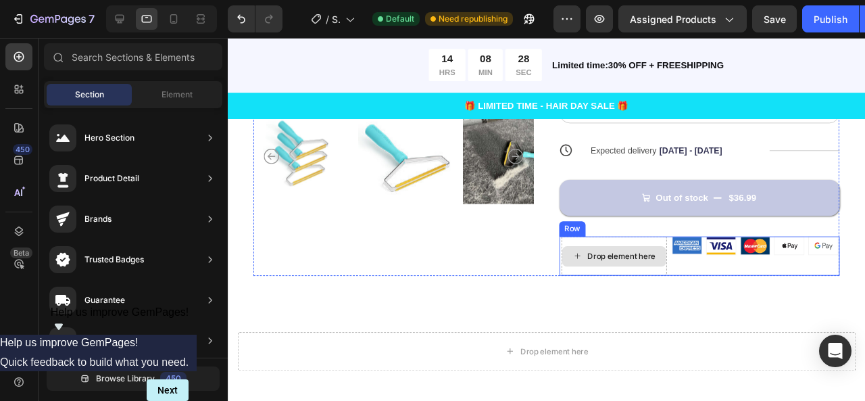
click at [635, 277] on div "Drop element here" at bounding box center [634, 267] width 111 height 41
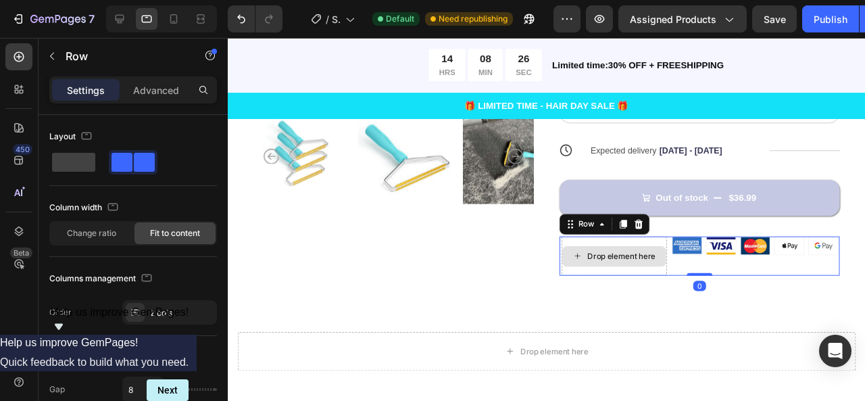
click at [614, 272] on div "Drop element here" at bounding box center [633, 268] width 109 height 22
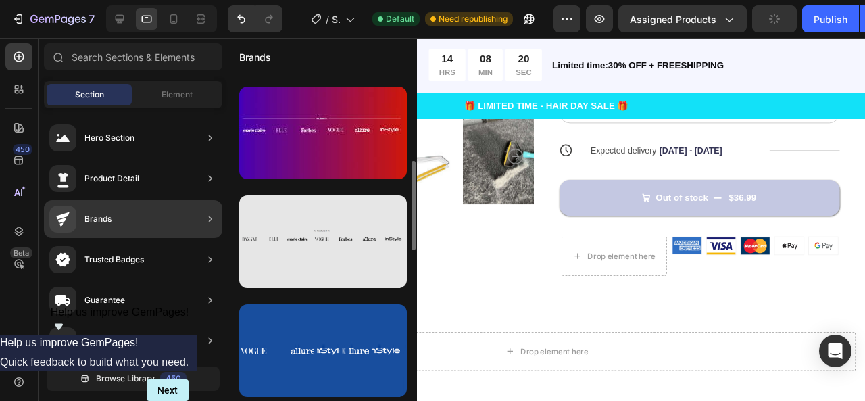
click at [293, 232] on div at bounding box center [323, 241] width 168 height 93
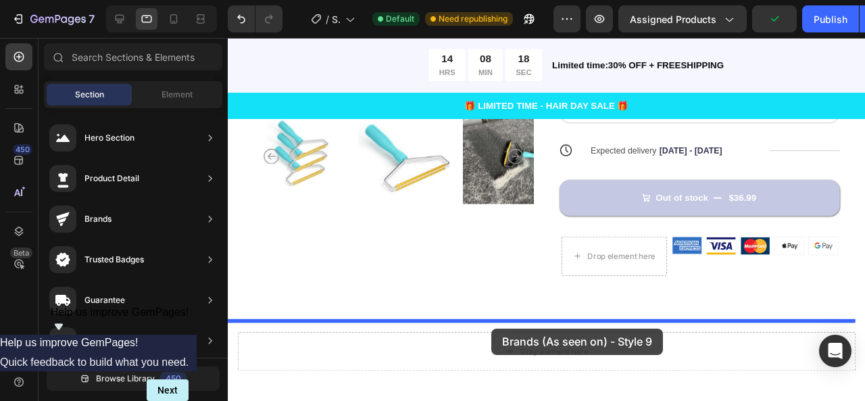
drag, startPoint x: 520, startPoint y: 270, endPoint x: 503, endPoint y: 342, distance: 74.3
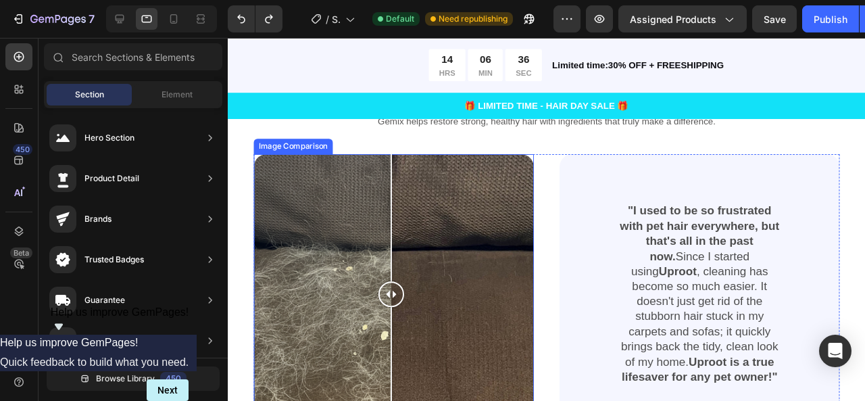
scroll to position [1665, 0]
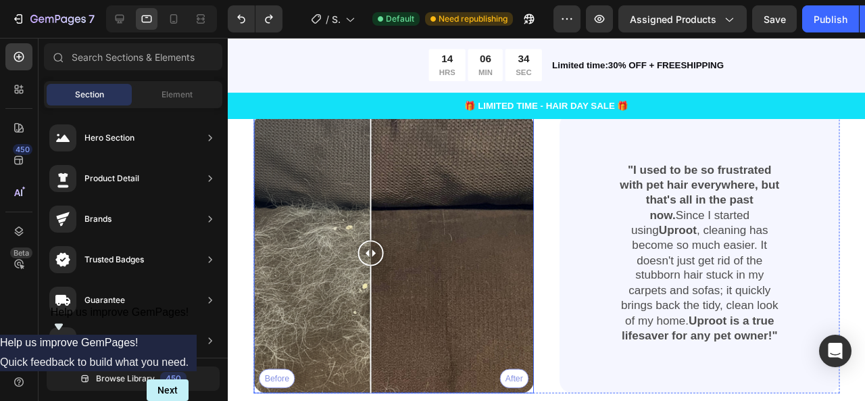
drag, startPoint x: 406, startPoint y: 258, endPoint x: 411, endPoint y: 283, distance: 24.8
click at [372, 285] on div at bounding box center [377, 264] width 27 height 295
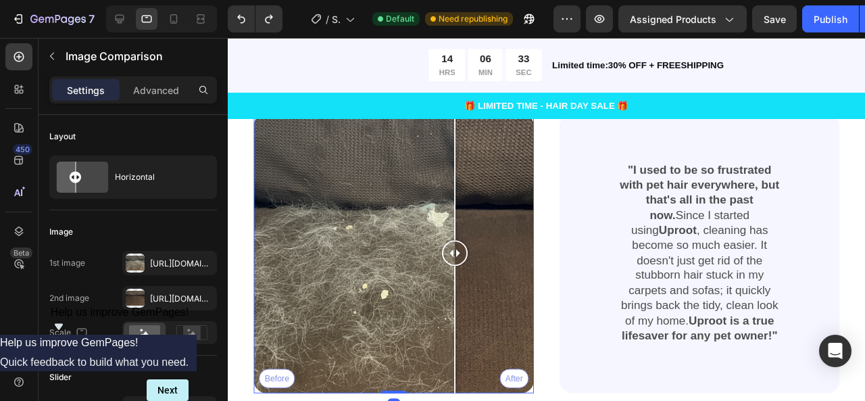
click at [466, 295] on div "Before After" at bounding box center [402, 264] width 295 height 295
click at [466, 295] on div at bounding box center [466, 345] width 1 height 134
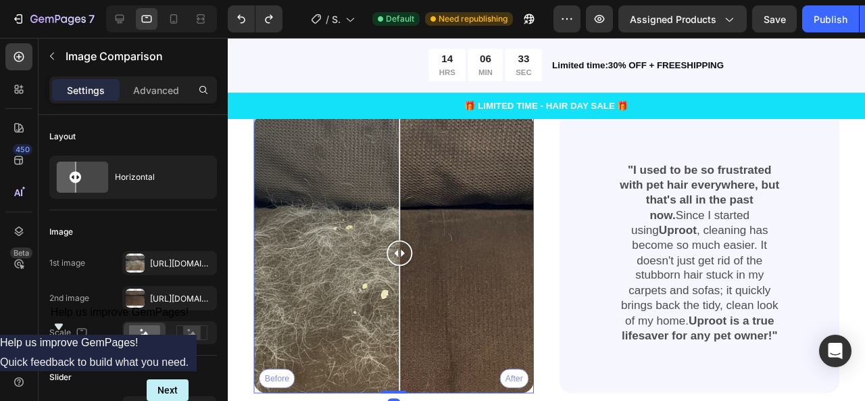
click at [406, 294] on div "Before After" at bounding box center [402, 264] width 295 height 295
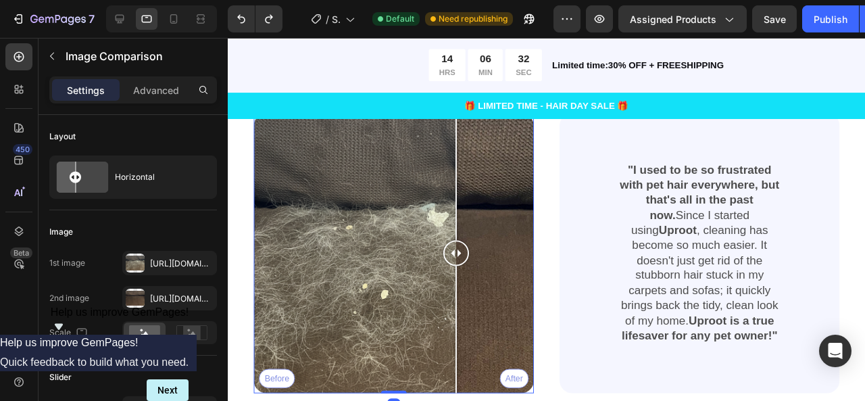
drag, startPoint x: 403, startPoint y: 293, endPoint x: 417, endPoint y: 295, distance: 14.4
click at [454, 295] on div at bounding box center [467, 264] width 27 height 295
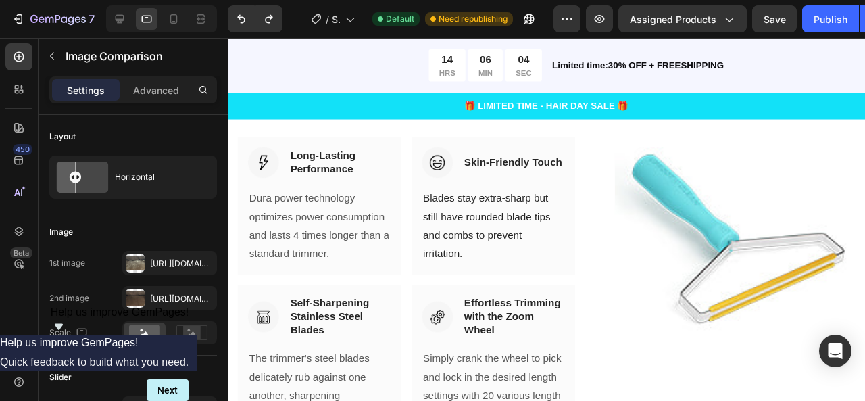
scroll to position [1208, 0]
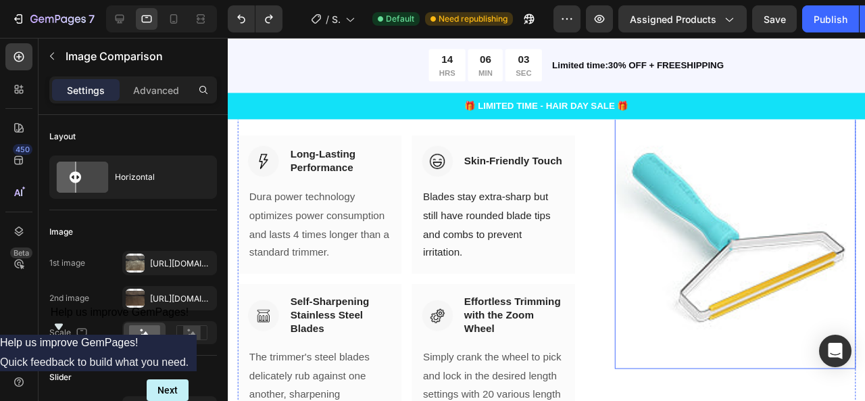
click at [754, 296] on img at bounding box center [761, 243] width 253 height 285
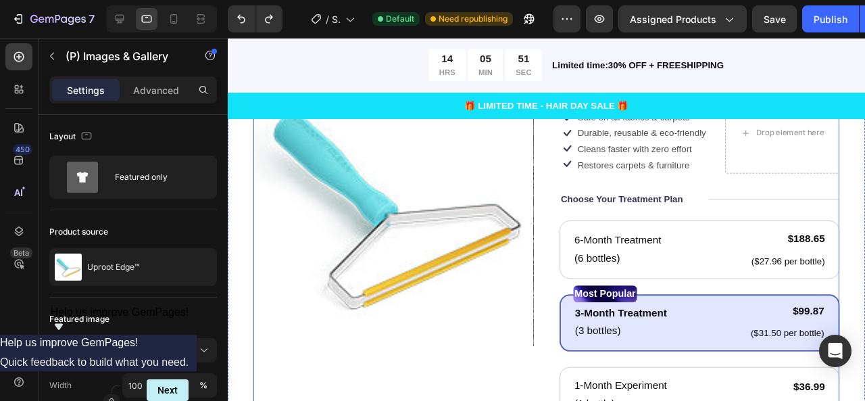
scroll to position [346, 0]
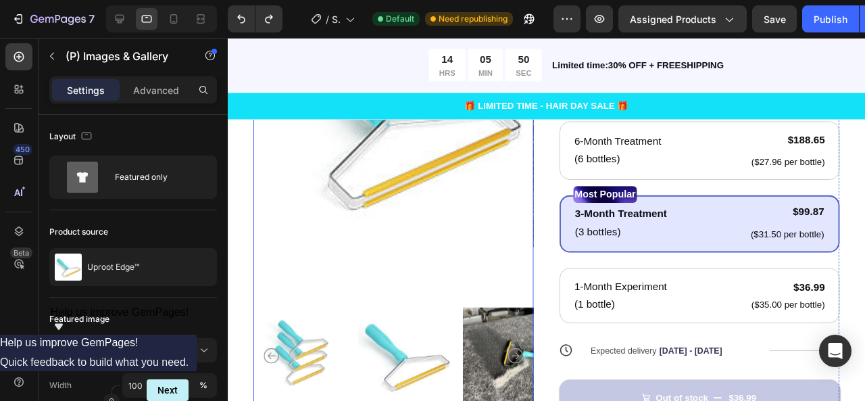
click at [498, 364] on img at bounding box center [525, 372] width 101 height 116
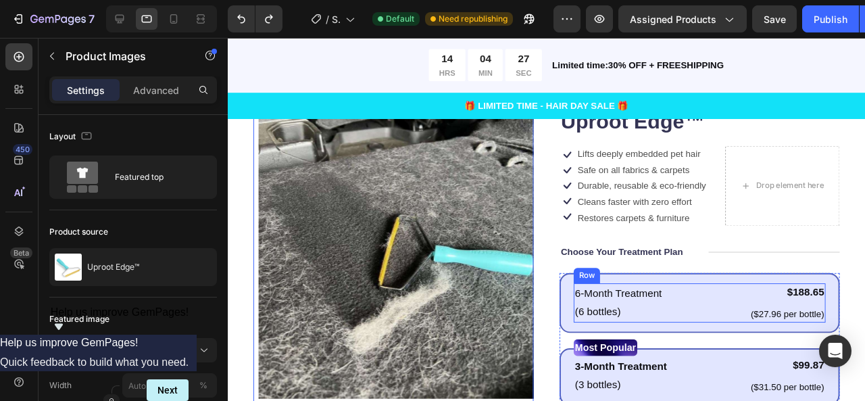
scroll to position [187, 0]
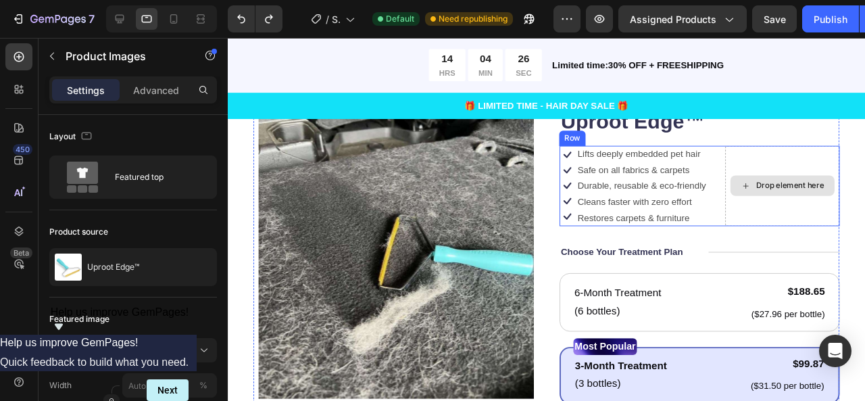
click at [787, 193] on div "Drop element here" at bounding box center [819, 193] width 72 height 11
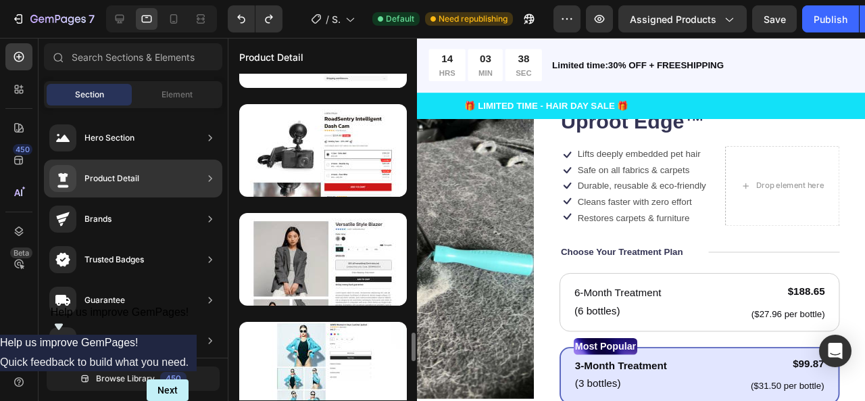
scroll to position [2913, 0]
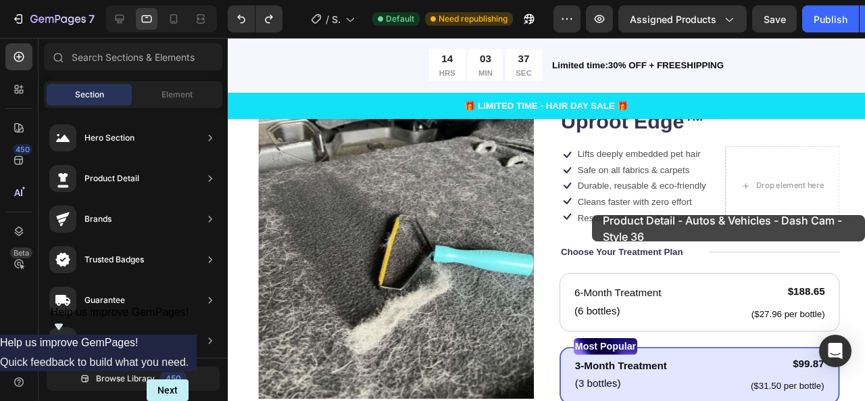
drag, startPoint x: 577, startPoint y: 222, endPoint x: 611, endPoint y: 222, distance: 34.5
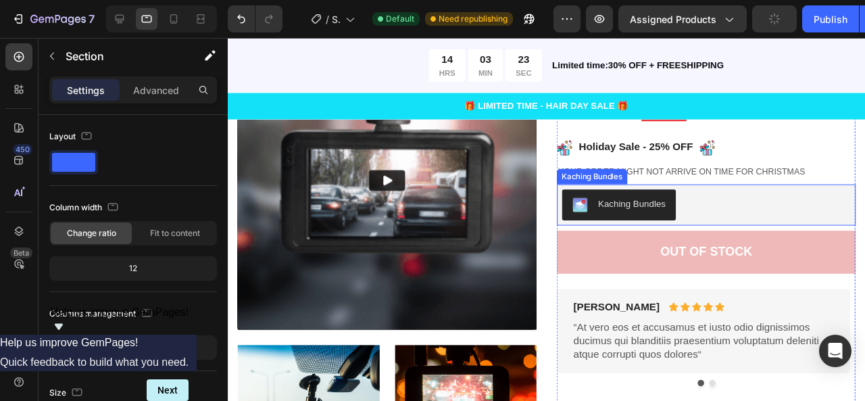
scroll to position [263, 0]
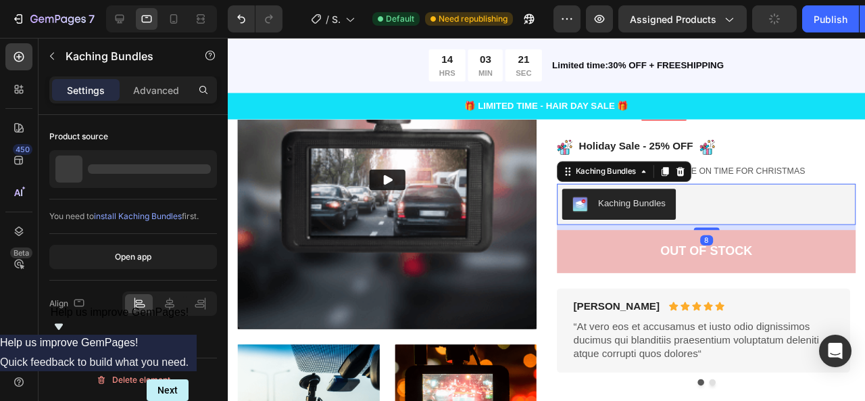
click at [647, 216] on div "Kaching Bundles" at bounding box center [652, 212] width 71 height 14
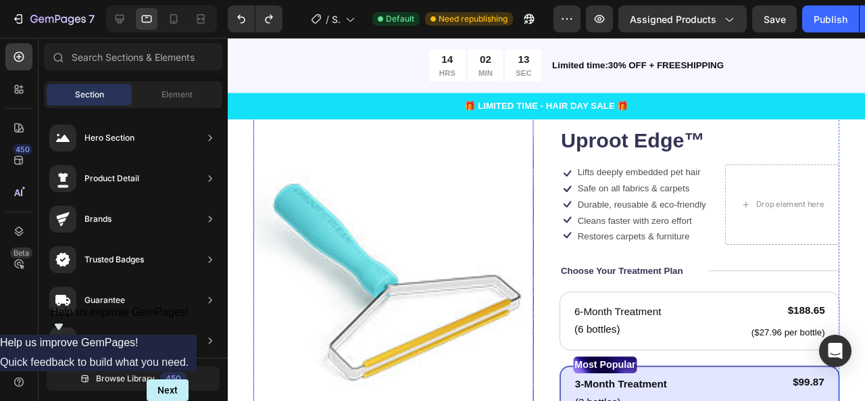
scroll to position [168, 0]
click at [609, 294] on div "Icon Icon Icon Icon Icon Icon List 122,000+ Happy Customers Text Block Row Upro…" at bounding box center [724, 389] width 295 height 572
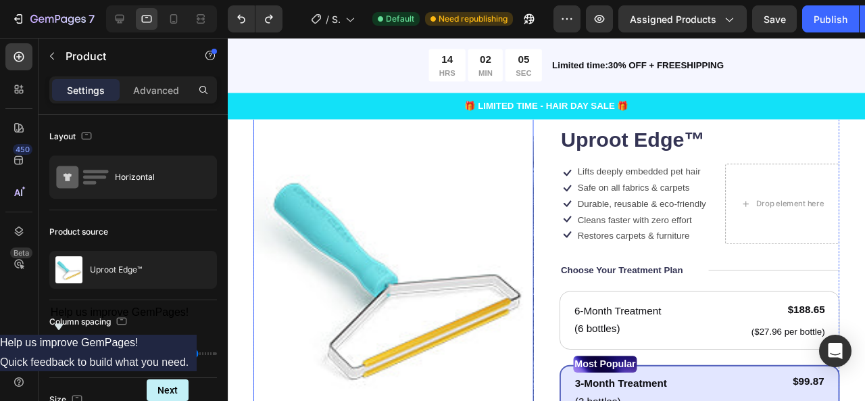
click at [451, 225] on img at bounding box center [402, 288] width 295 height 370
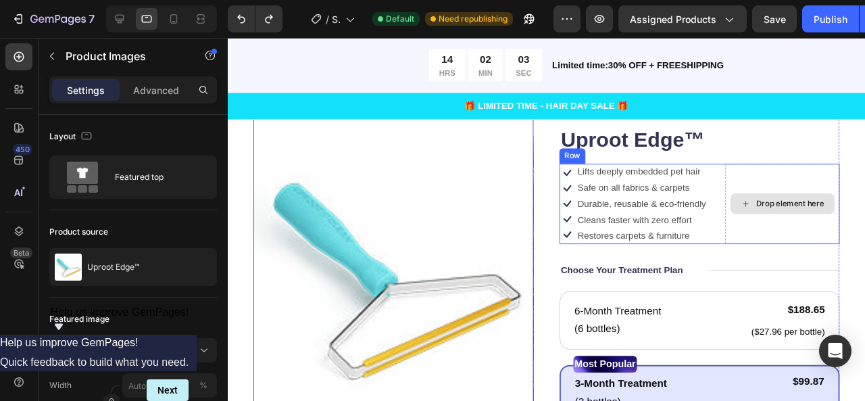
click at [806, 233] on div "Drop element here" at bounding box center [811, 212] width 120 height 84
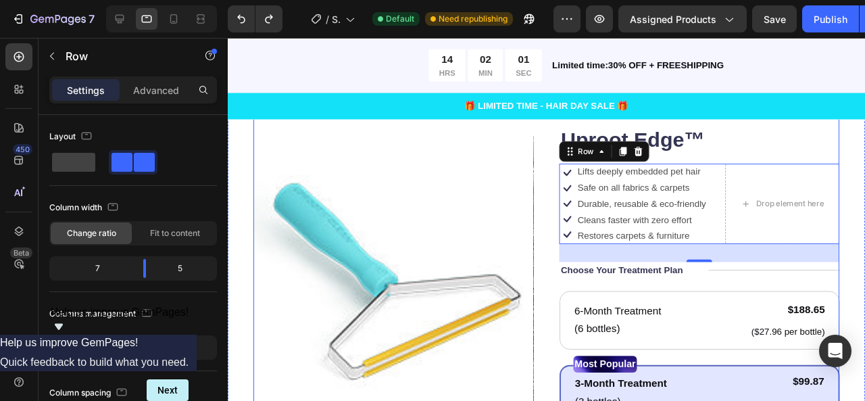
click at [553, 280] on div "Product Images Icon Icon Icon Icon Icon Icon List 122,000+ Happy Customers Text…" at bounding box center [563, 389] width 616 height 572
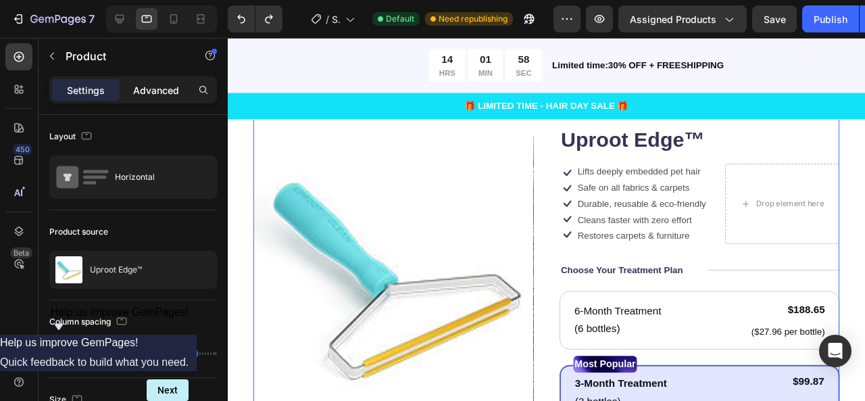
click at [162, 93] on p "Advanced" at bounding box center [156, 90] width 46 height 14
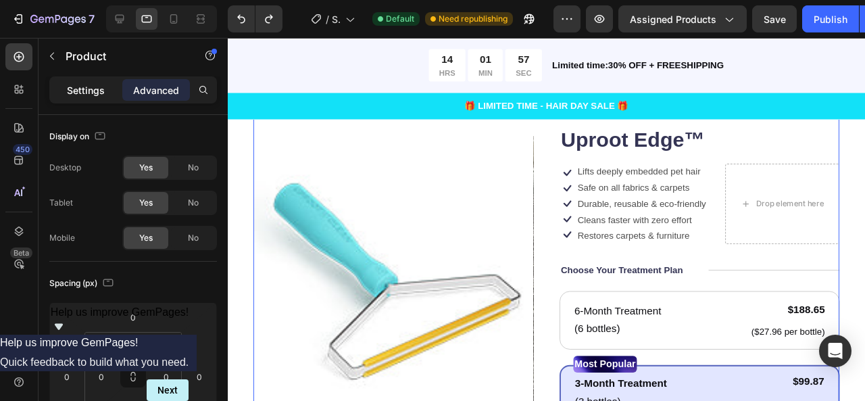
click at [108, 89] on div "Settings" at bounding box center [86, 90] width 68 height 22
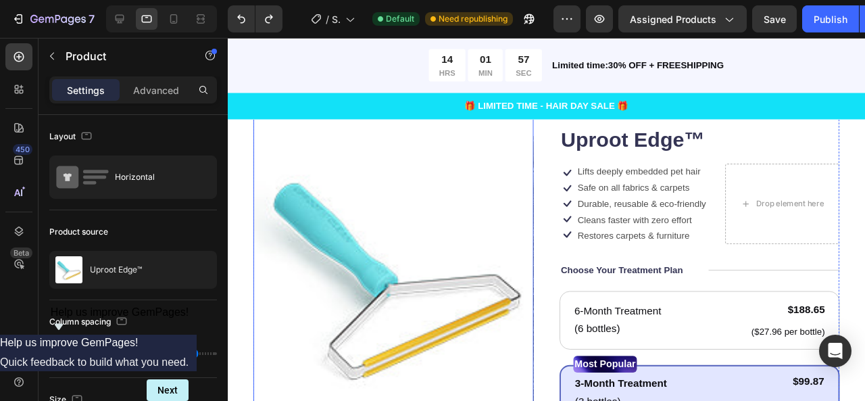
click at [502, 226] on img at bounding box center [402, 288] width 295 height 370
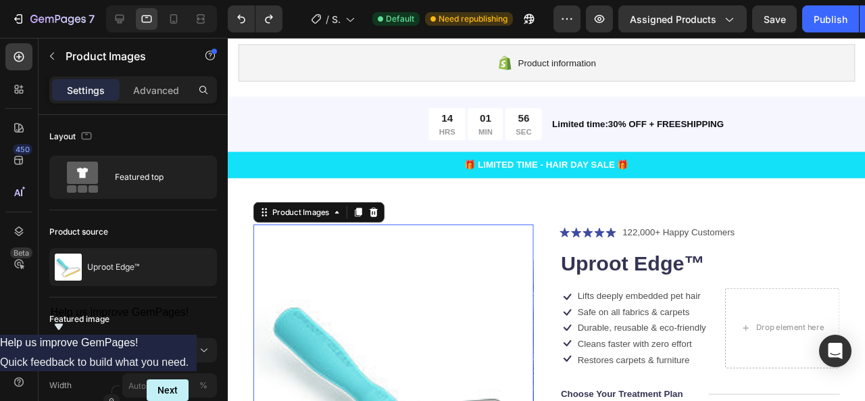
scroll to position [20, 0]
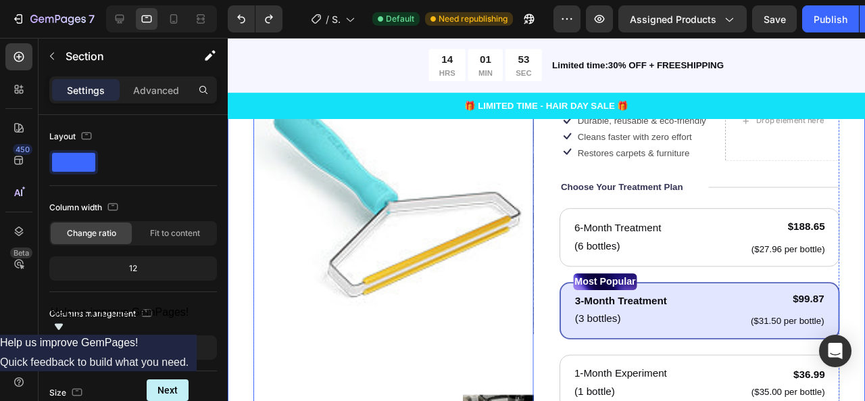
scroll to position [419, 0]
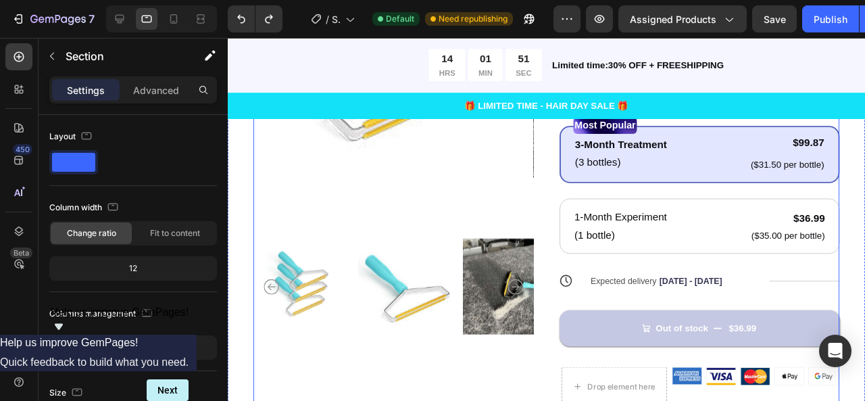
click at [562, 227] on div "Product Images Icon Icon Icon Icon Icon Icon List 122,000+ Happy Customers Text…" at bounding box center [563, 138] width 616 height 572
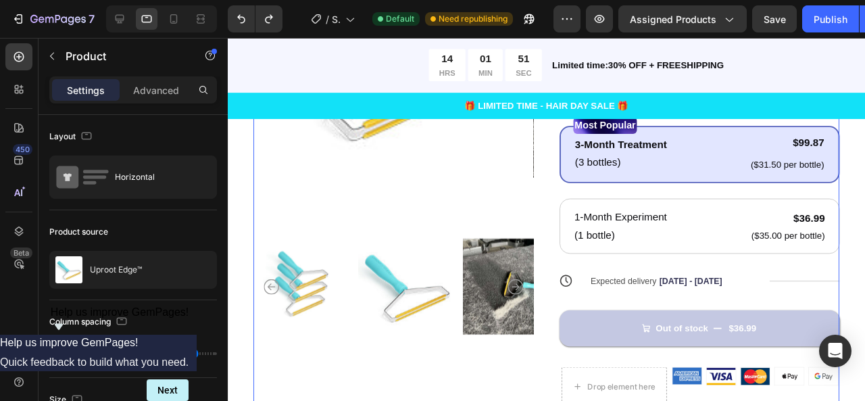
click at [562, 227] on div "Product Images Icon Icon Icon Icon Icon Icon List 122,000+ Happy Customers Text…" at bounding box center [563, 138] width 616 height 572
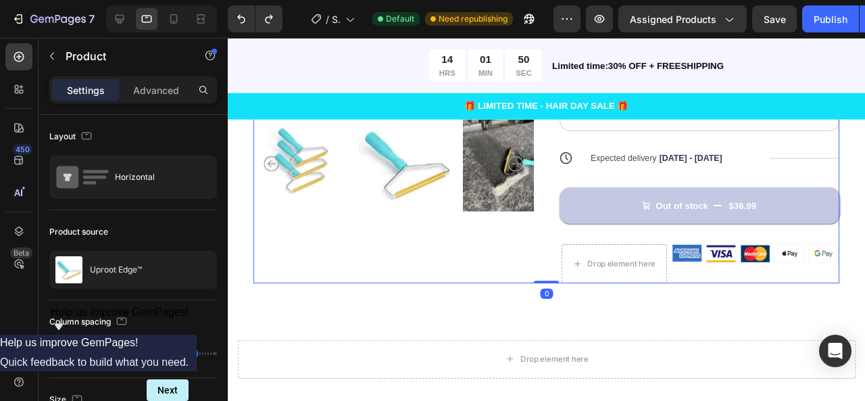
scroll to position [549, 0]
click at [553, 257] on div "Product Images Icon Icon Icon Icon Icon Icon List 122,000+ Happy Customers Text…" at bounding box center [563, 8] width 616 height 572
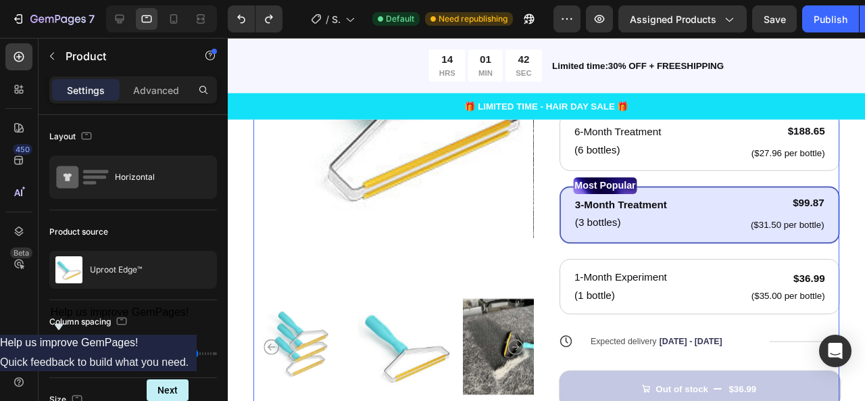
scroll to position [344, 0]
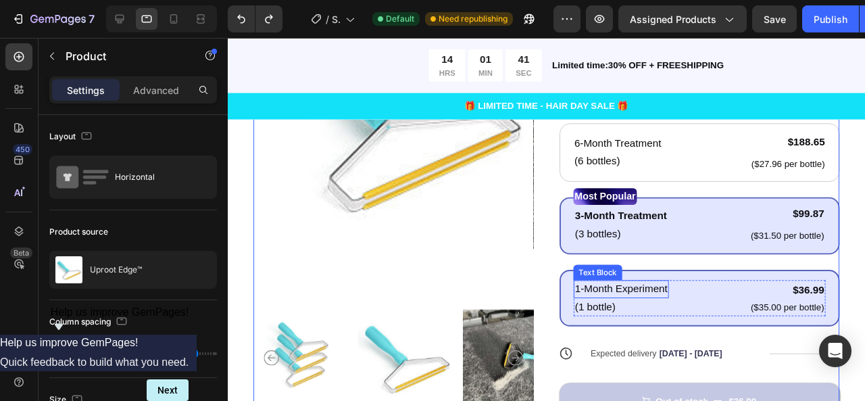
click at [637, 294] on p "1-Month Experiment" at bounding box center [641, 302] width 97 height 16
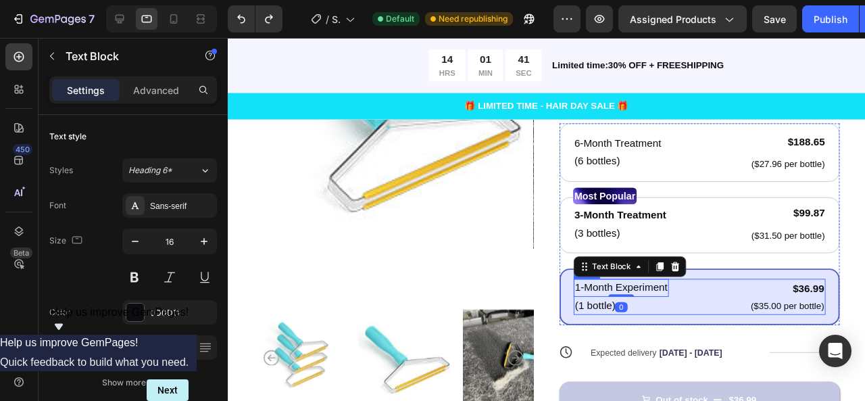
click at [735, 314] on div "1-Month Experiment Text Block 0 (1 bottle) Text Block $36.99 Product Price Prod…" at bounding box center [723, 310] width 265 height 38
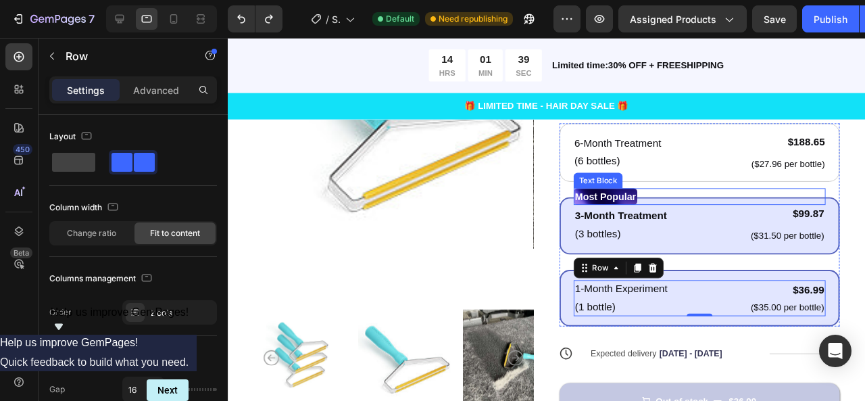
click at [712, 210] on div "Most Popular" at bounding box center [723, 205] width 265 height 18
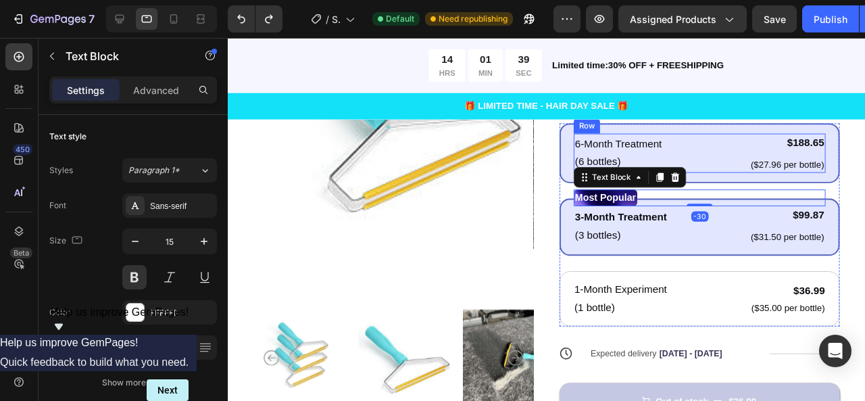
click at [722, 157] on div "6-Month Treatment Text Block (6 bottles) Text Block $188.65 Product Price Produ…" at bounding box center [723, 159] width 265 height 41
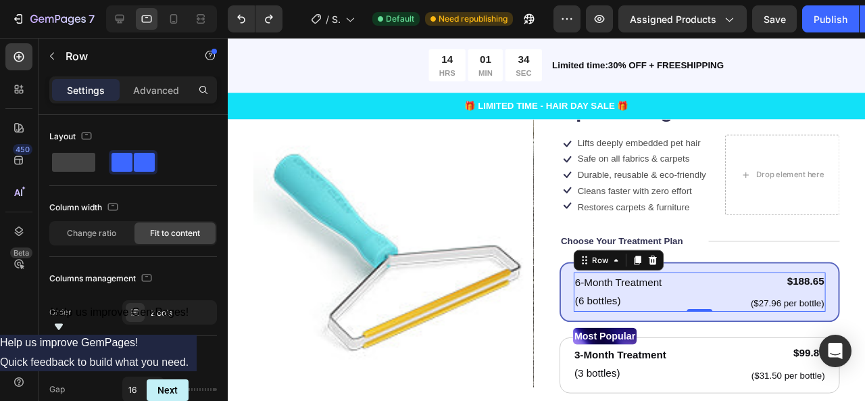
scroll to position [196, 0]
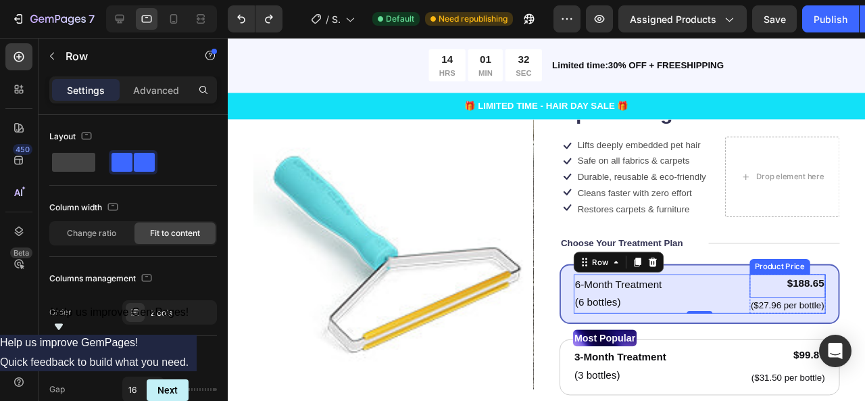
click at [816, 292] on div "$188.65" at bounding box center [817, 296] width 80 height 19
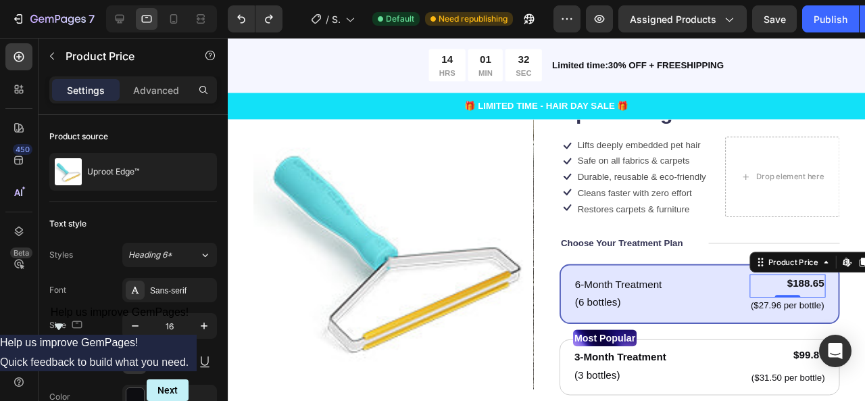
click at [816, 291] on div "$188.65" at bounding box center [817, 296] width 80 height 19
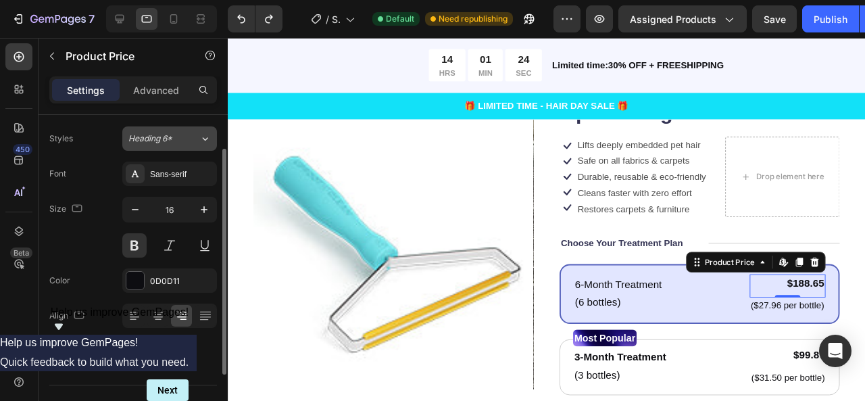
scroll to position [0, 0]
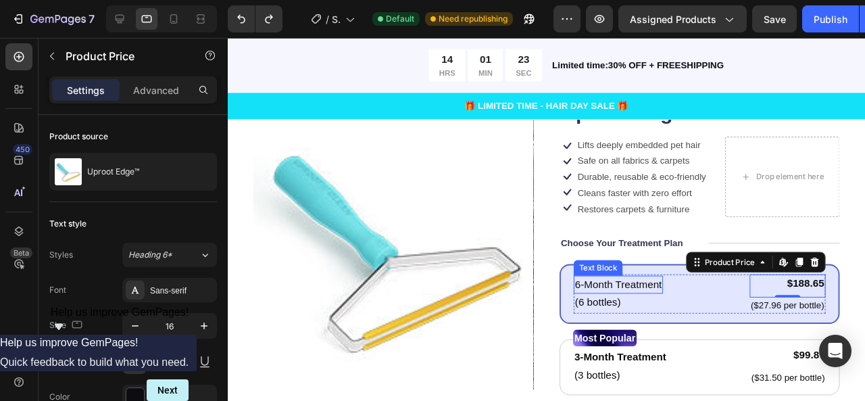
click at [627, 293] on p "6-Month Treatment" at bounding box center [638, 297] width 91 height 16
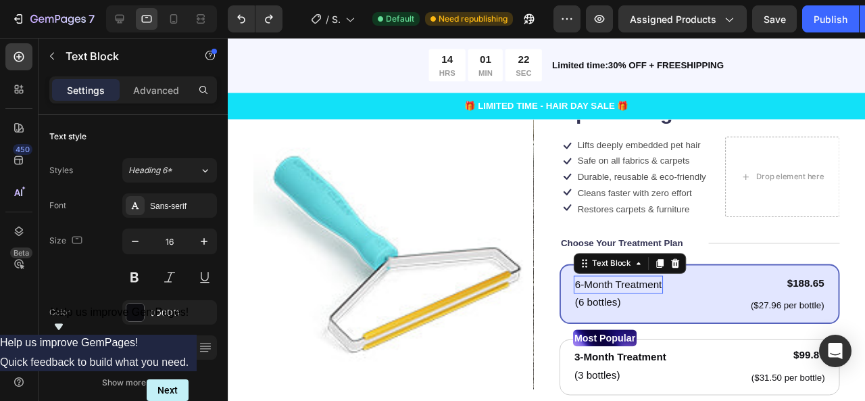
click at [627, 293] on p "6-Month Treatment" at bounding box center [638, 297] width 91 height 16
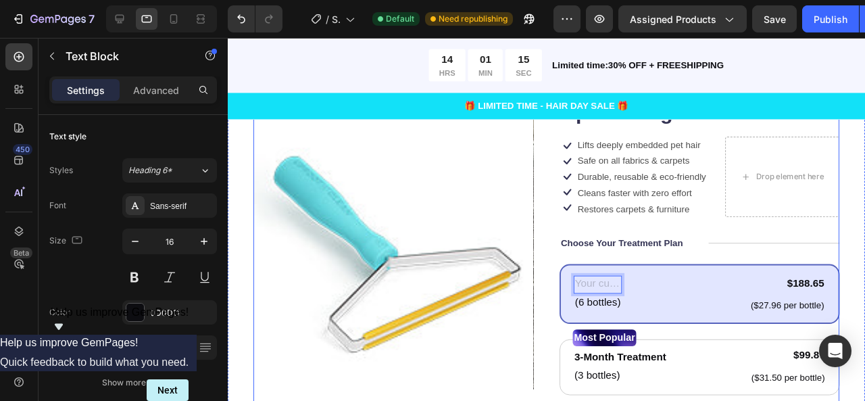
click at [766, 237] on div "Icon Icon Icon Icon Icon Icon List 122,000+ Happy Customers Text Block Row Upro…" at bounding box center [724, 361] width 295 height 572
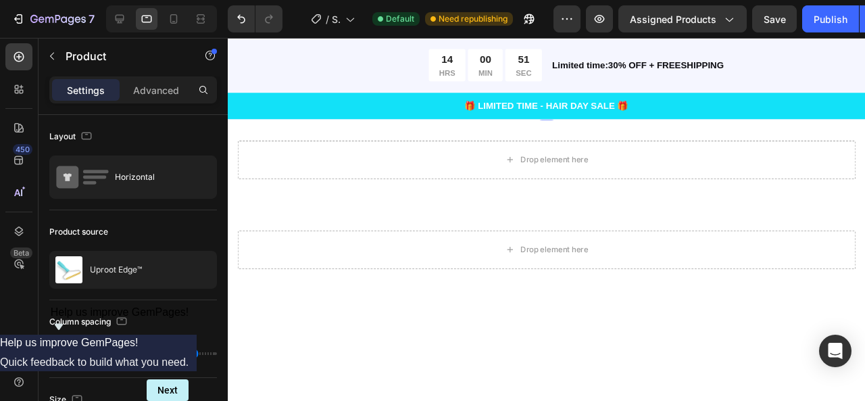
scroll to position [614, 0]
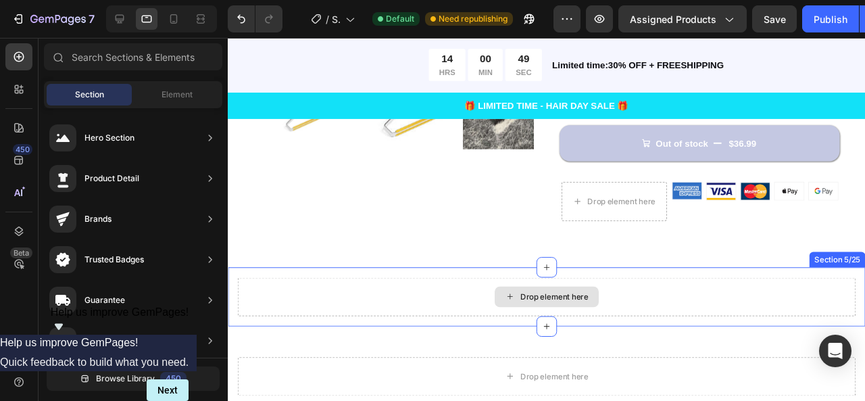
click at [575, 299] on div "Drop element here" at bounding box center [562, 310] width 109 height 22
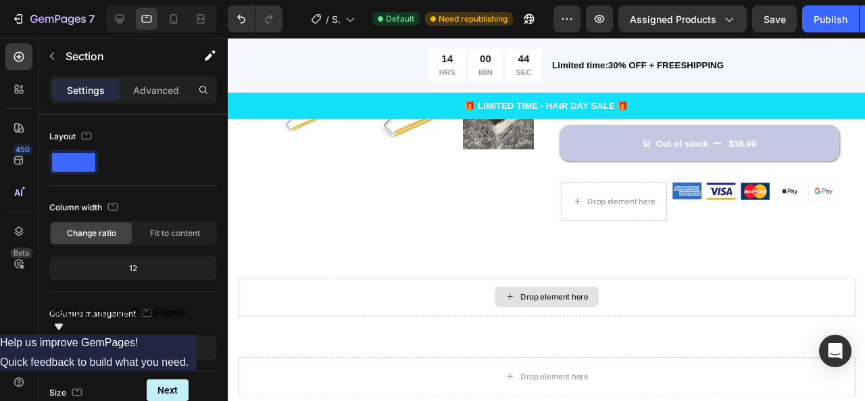
click at [541, 315] on div "Drop element here" at bounding box center [562, 310] width 109 height 22
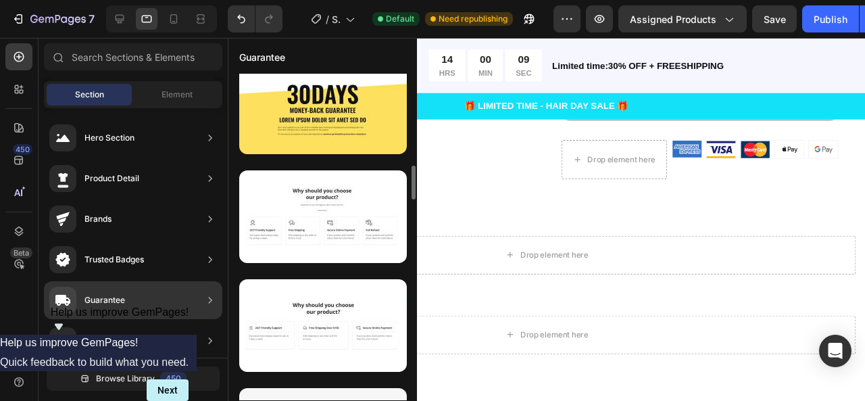
scroll to position [882, 0]
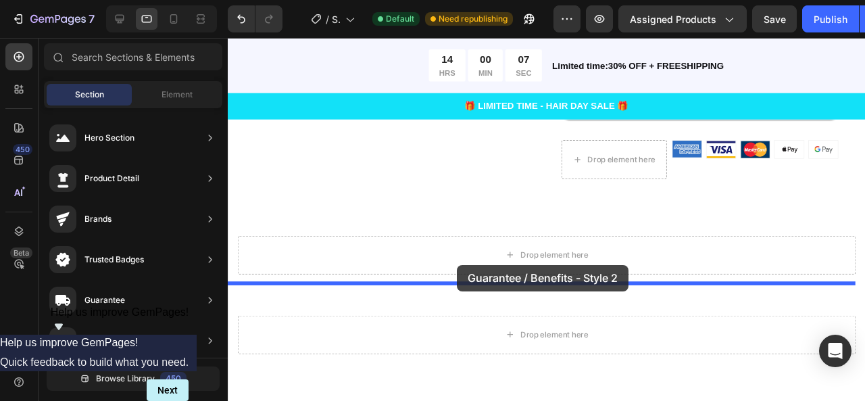
drag, startPoint x: 563, startPoint y: 286, endPoint x: 469, endPoint y: 276, distance: 94.4
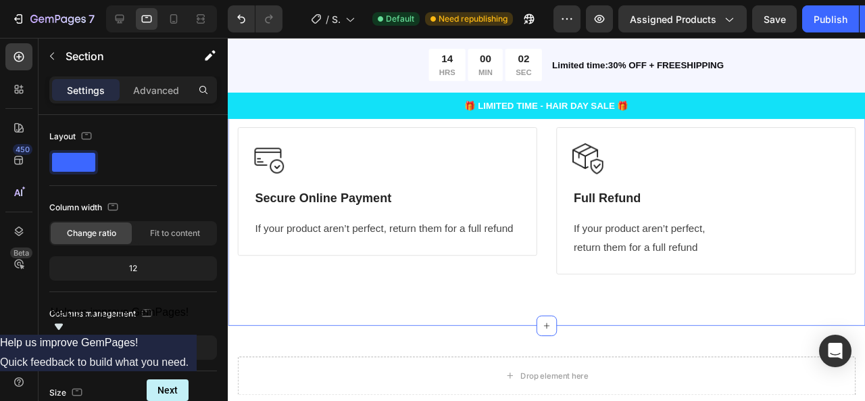
scroll to position [1160, 0]
click at [174, 22] on icon at bounding box center [174, 19] width 14 height 14
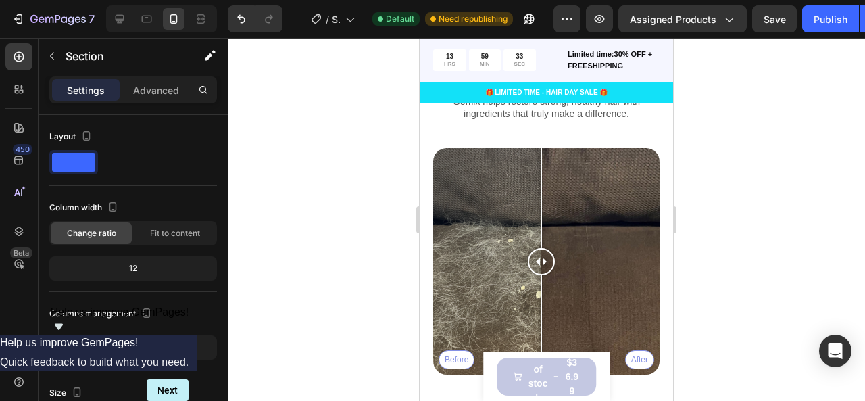
scroll to position [3306, 0]
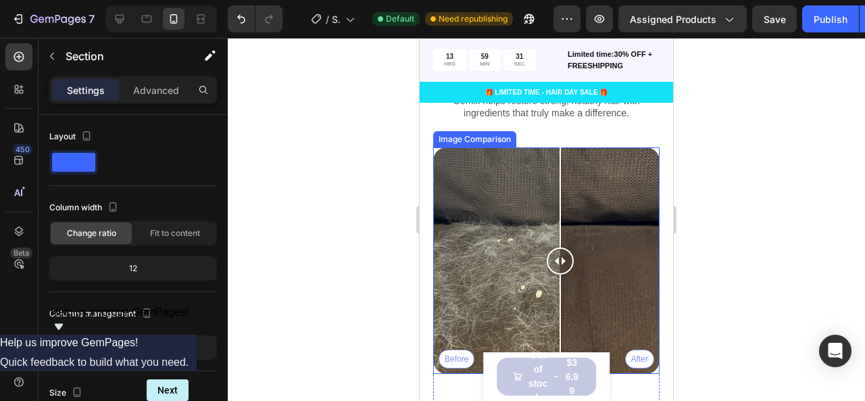
drag, startPoint x: 539, startPoint y: 258, endPoint x: 561, endPoint y: 282, distance: 32.1
click at [561, 282] on div at bounding box center [560, 260] width 27 height 226
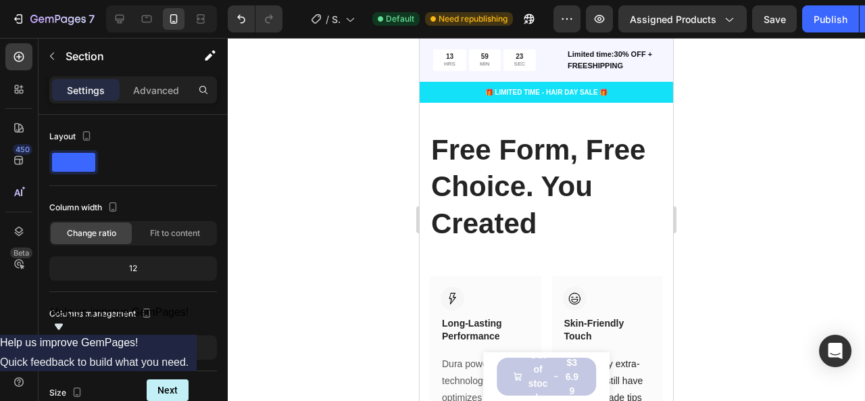
scroll to position [2336, 0]
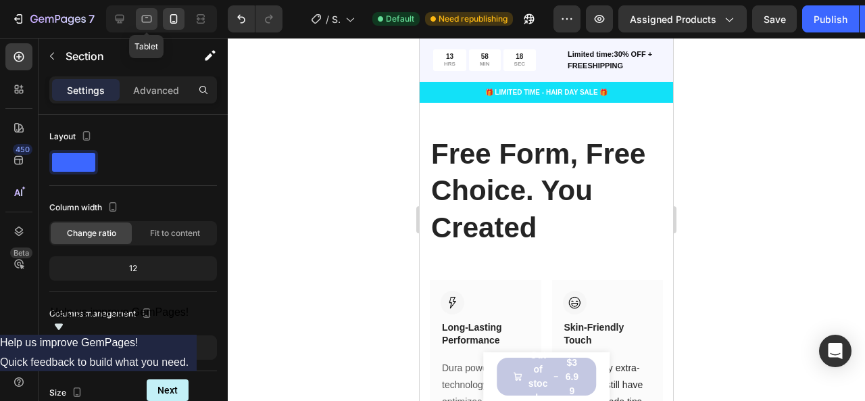
click at [145, 18] on icon at bounding box center [147, 19] width 14 height 14
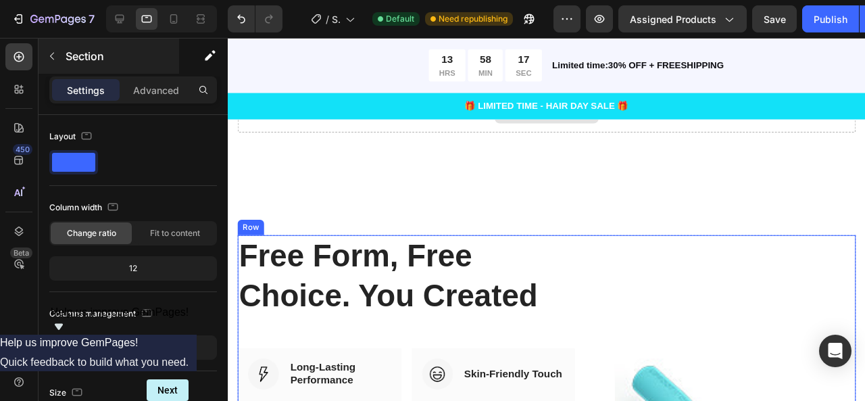
scroll to position [1162, 0]
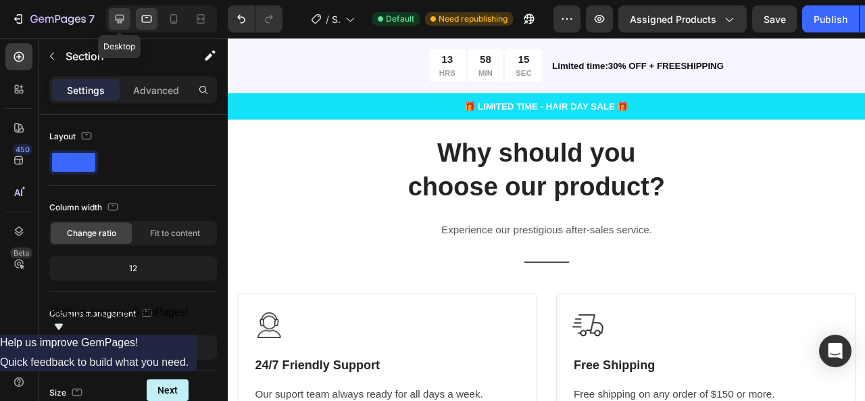
click at [118, 15] on icon at bounding box center [120, 19] width 9 height 9
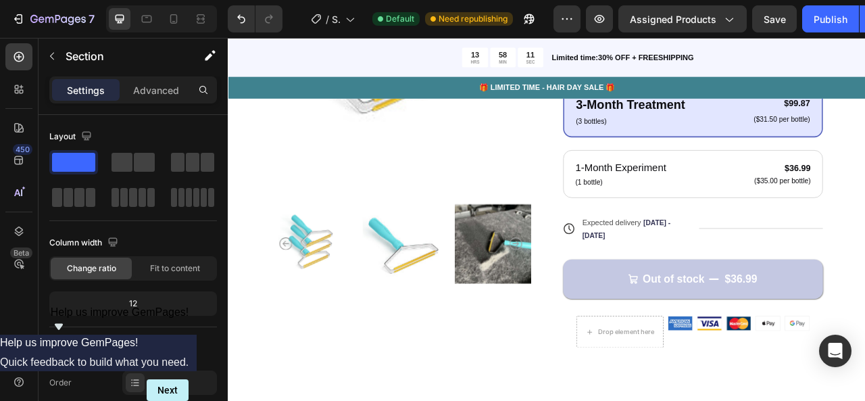
scroll to position [356, 0]
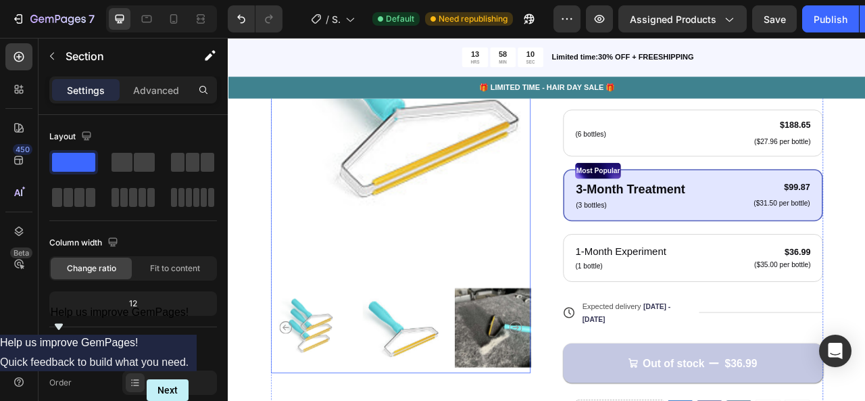
click at [533, 400] on img at bounding box center [566, 407] width 101 height 116
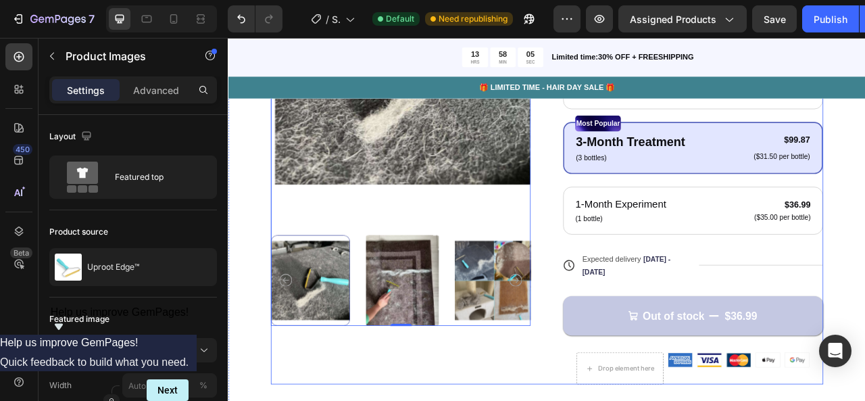
scroll to position [595, 0]
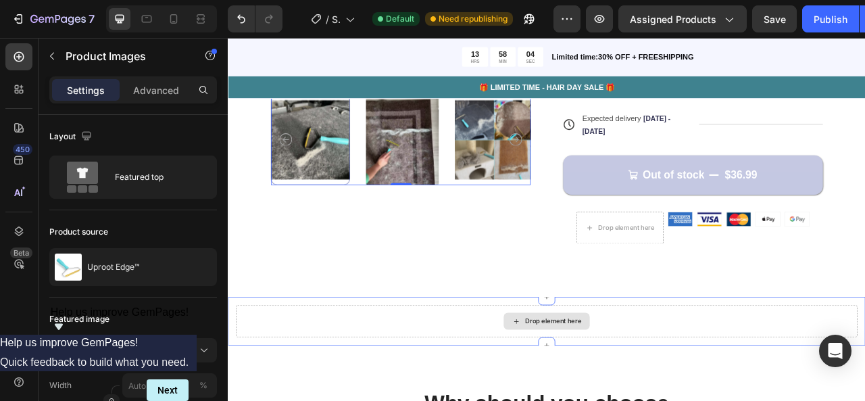
click at [610, 393] on div "Drop element here" at bounding box center [642, 398] width 72 height 11
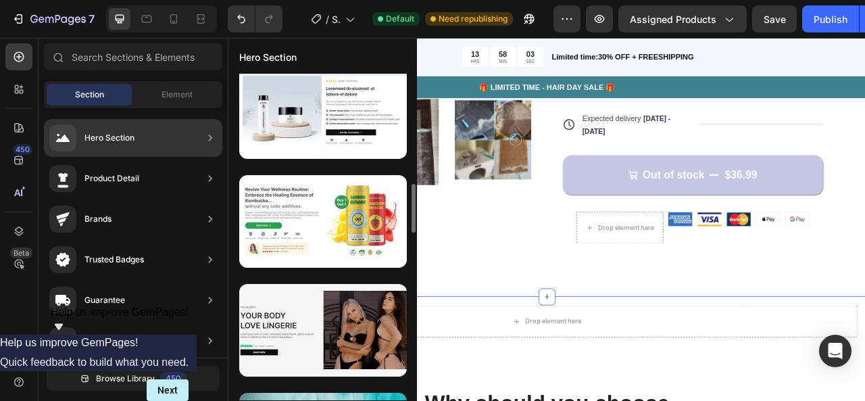
scroll to position [862, 0]
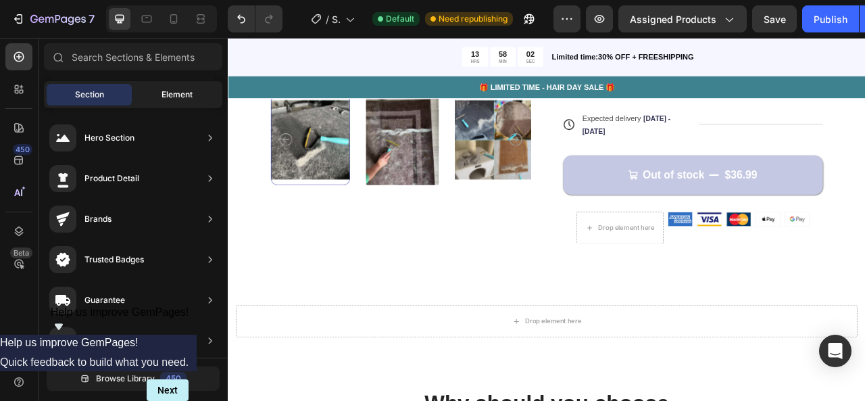
click at [172, 91] on span "Element" at bounding box center [177, 95] width 31 height 12
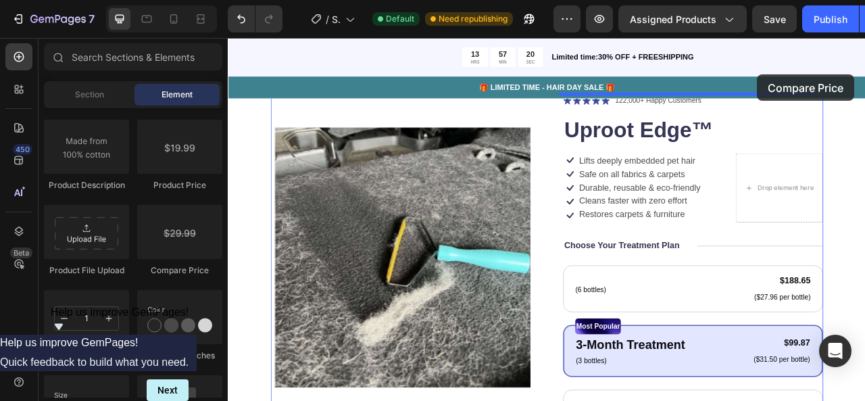
scroll to position [120, 0]
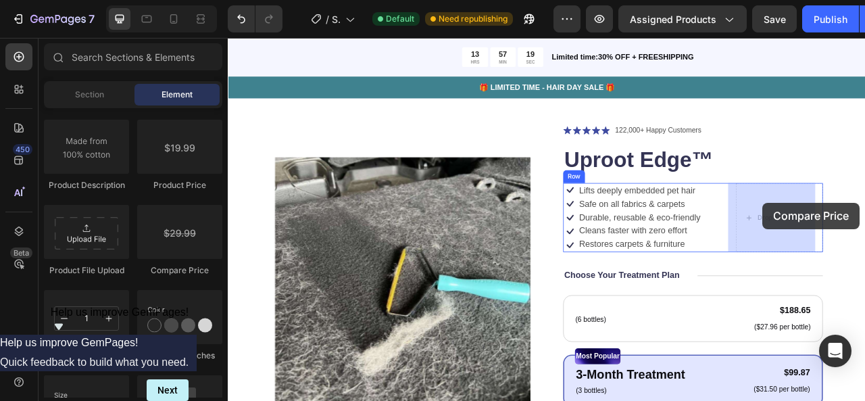
drag, startPoint x: 406, startPoint y: 274, endPoint x: 908, endPoint y: 247, distance: 502.9
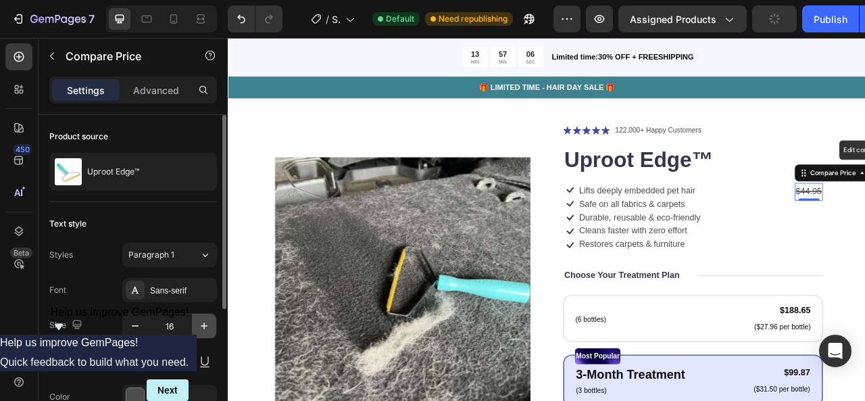
click at [199, 316] on button "button" at bounding box center [204, 326] width 24 height 24
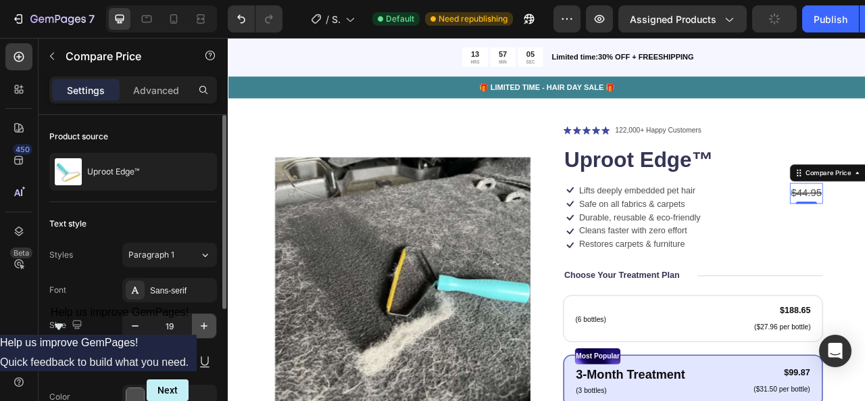
type input "20"
click at [185, 298] on div "Sans-serif" at bounding box center [169, 290] width 95 height 24
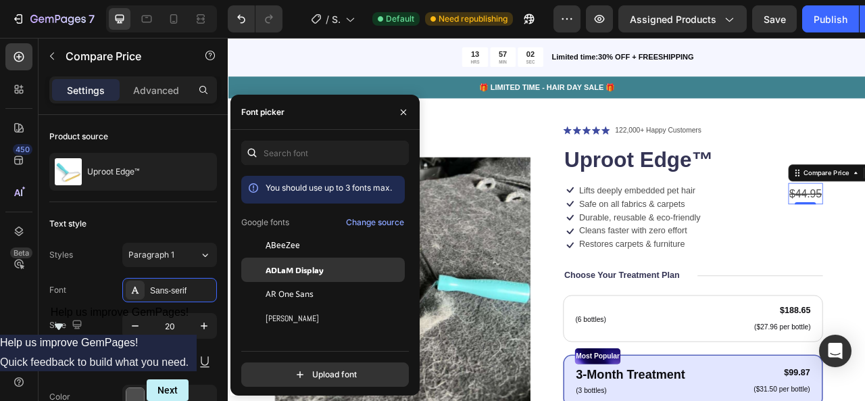
click at [277, 275] on span "ADLaM Display" at bounding box center [295, 270] width 58 height 12
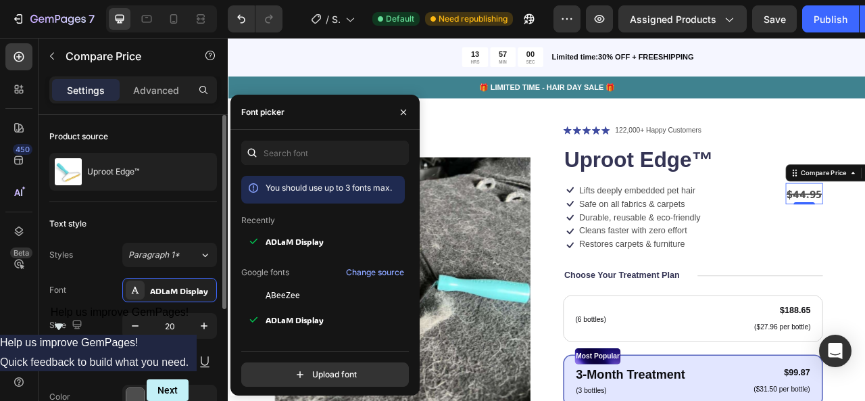
click at [187, 217] on div "Text style" at bounding box center [133, 224] width 168 height 22
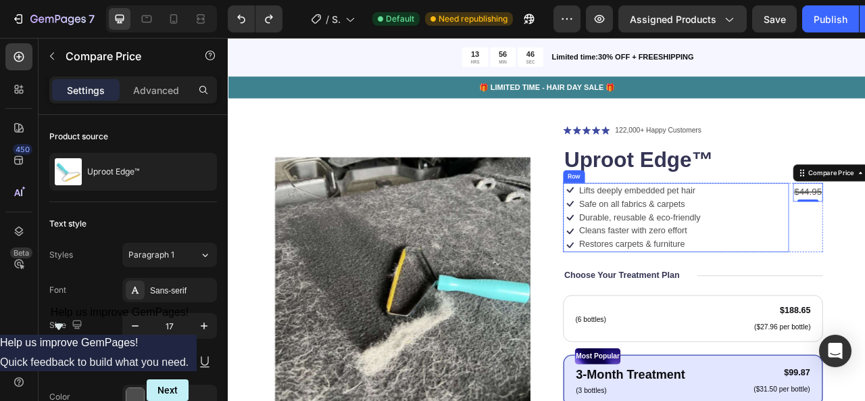
type input "16"
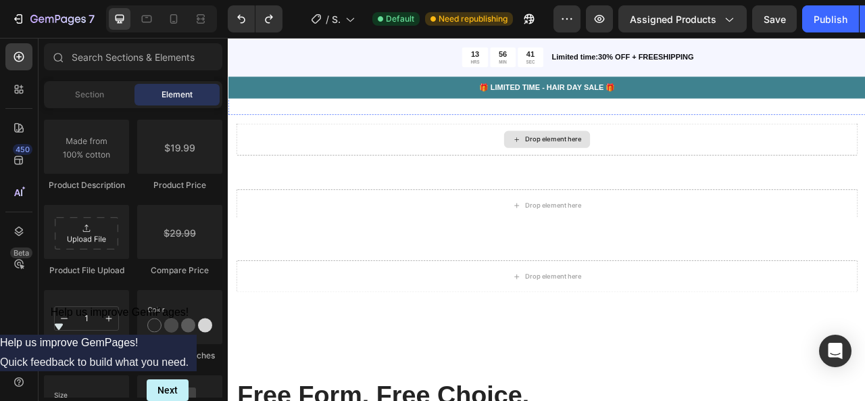
scroll to position [803, 0]
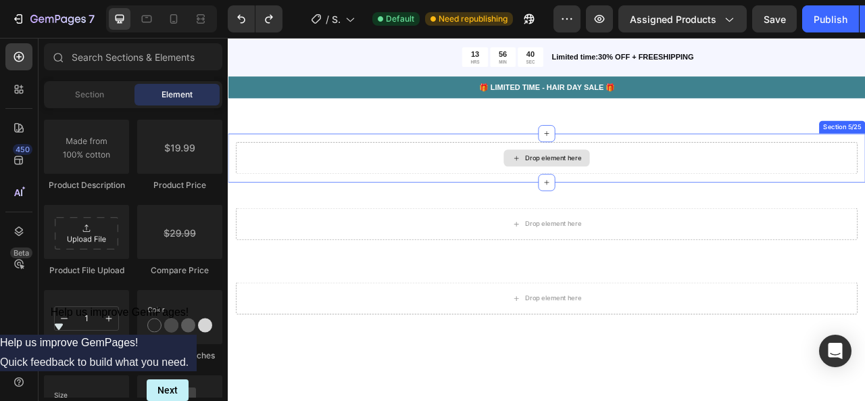
click at [638, 197] on div "Drop element here" at bounding box center [633, 191] width 109 height 22
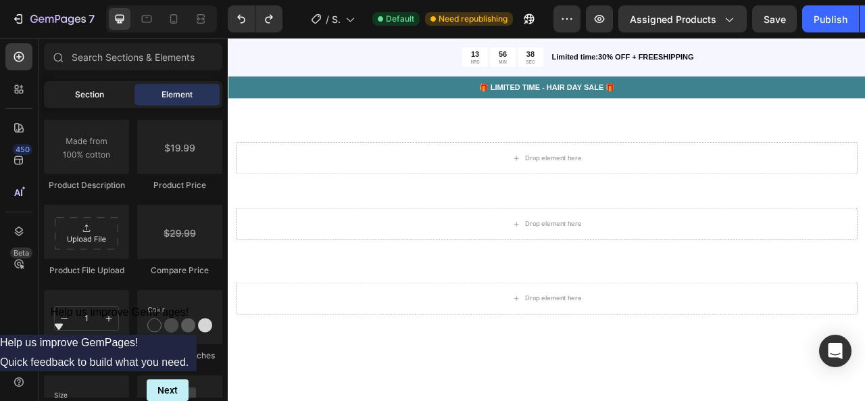
click at [111, 91] on div "Section" at bounding box center [89, 95] width 85 height 22
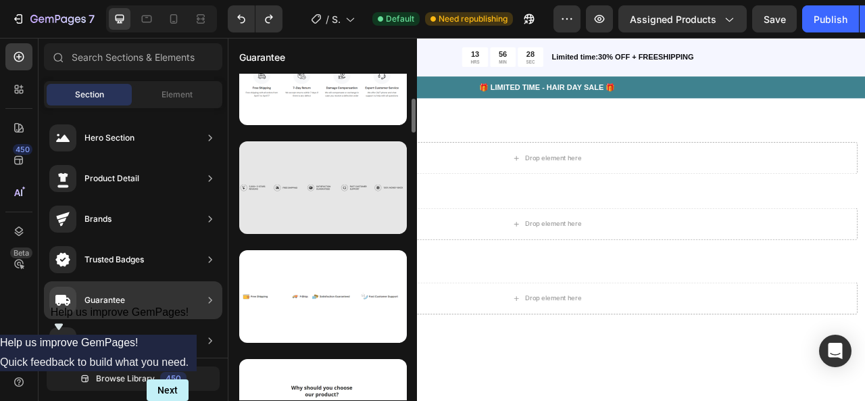
scroll to position [318, 0]
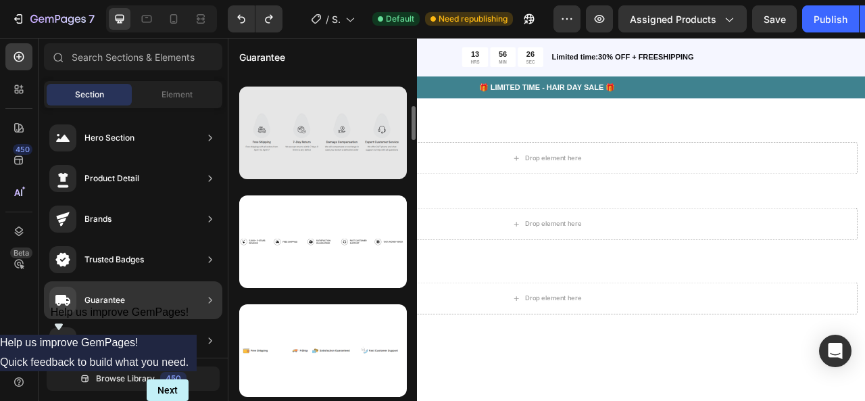
click at [343, 149] on div at bounding box center [323, 133] width 168 height 93
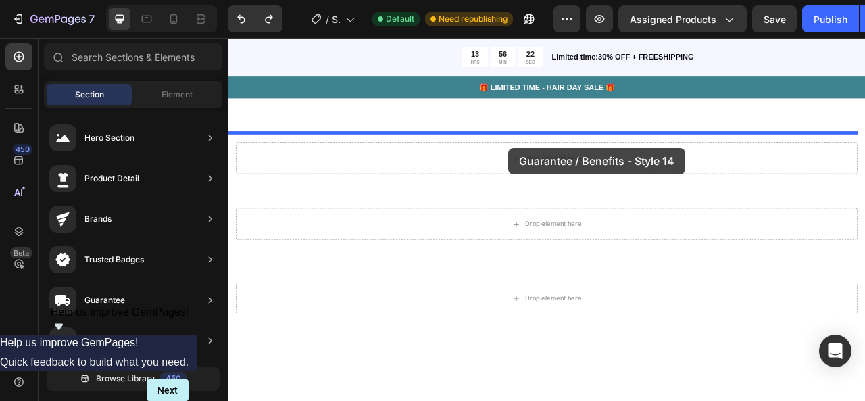
drag, startPoint x: 564, startPoint y: 170, endPoint x: 585, endPoint y: 178, distance: 21.8
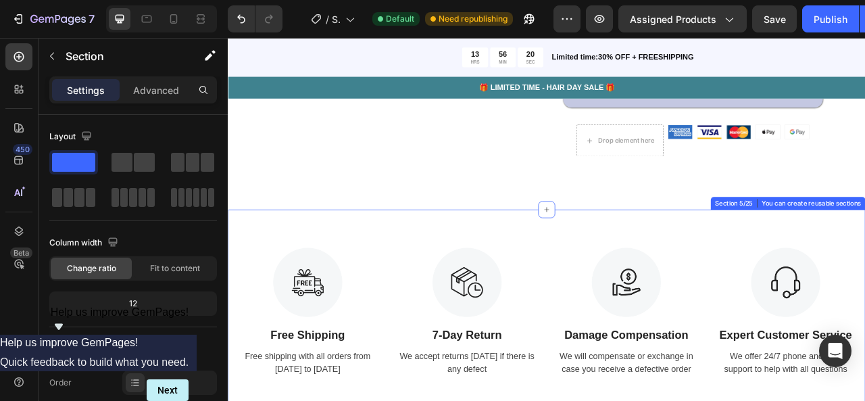
scroll to position [707, 0]
click at [628, 251] on icon at bounding box center [633, 255] width 11 height 11
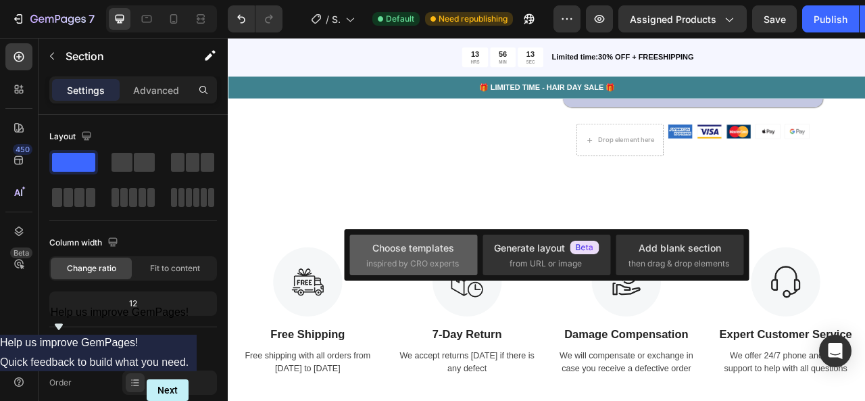
click at [453, 251] on div "Choose templates" at bounding box center [413, 248] width 82 height 14
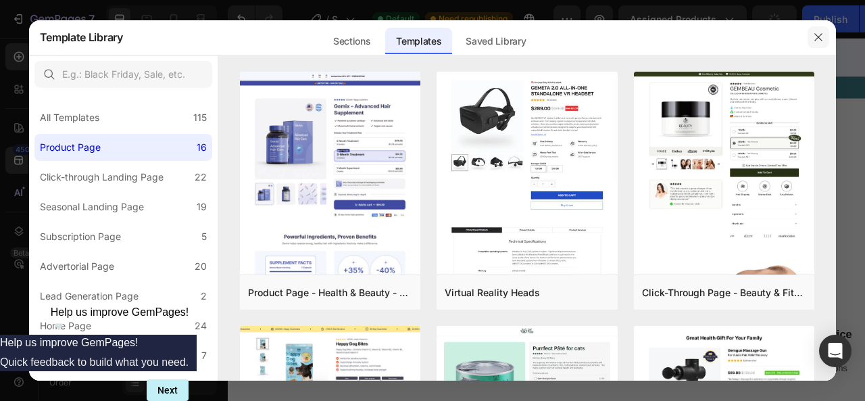
click at [812, 34] on button "button" at bounding box center [819, 37] width 22 height 22
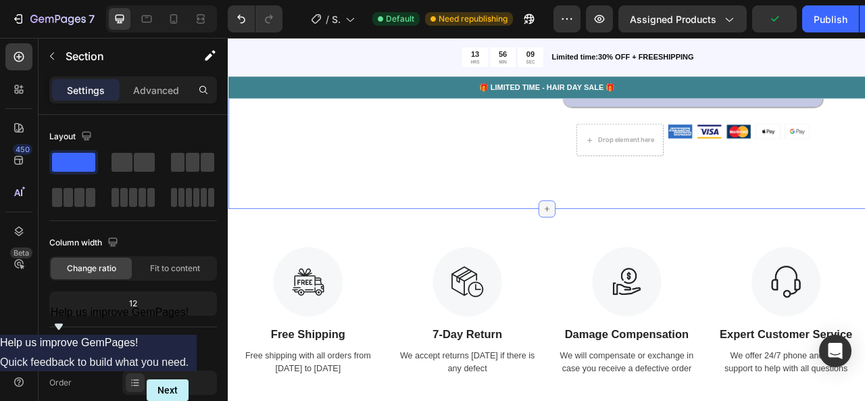
click at [631, 251] on icon at bounding box center [633, 255] width 11 height 11
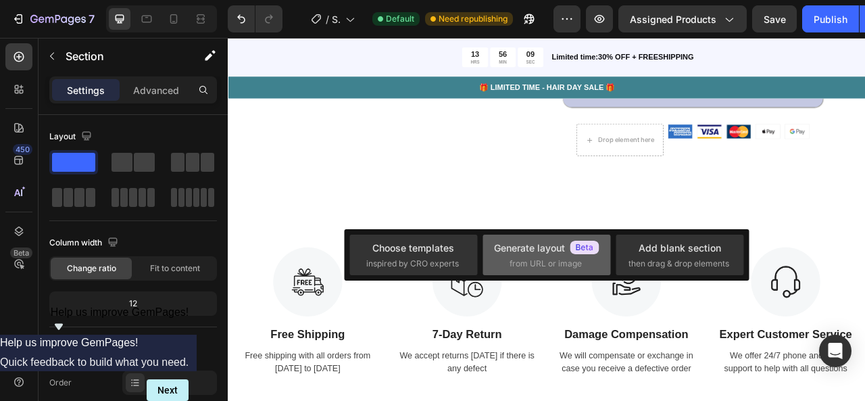
click at [519, 261] on span "from URL or image" at bounding box center [546, 264] width 72 height 12
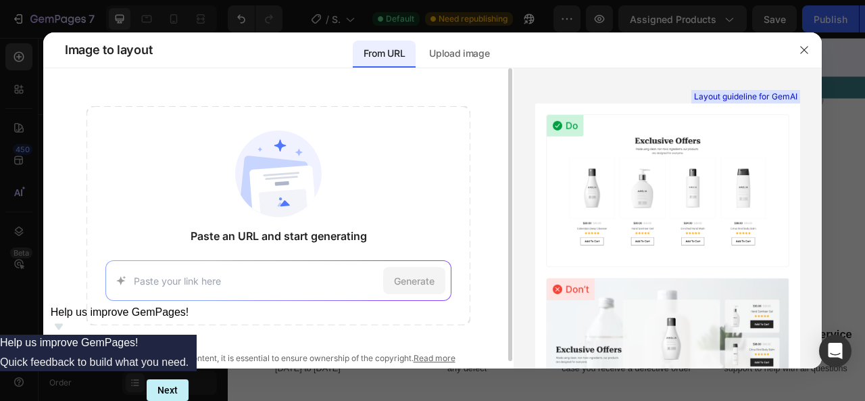
paste input "thôn 1, xã Kon Plông, tỉnh Quảng Ngãi, Việt Nam."
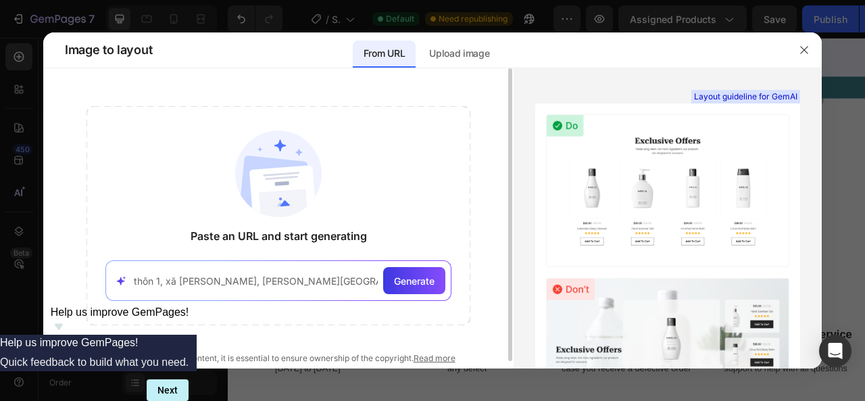
click at [262, 276] on input "thôn 1, xã Kon Plông, tỉnh Quảng Ngãi, Việt Nam." at bounding box center [255, 281] width 243 height 14
click at [336, 280] on input "thôn 1, xã Kon Plông, tỉnh Quảng Ngãi, Việt Nam." at bounding box center [255, 281] width 243 height 14
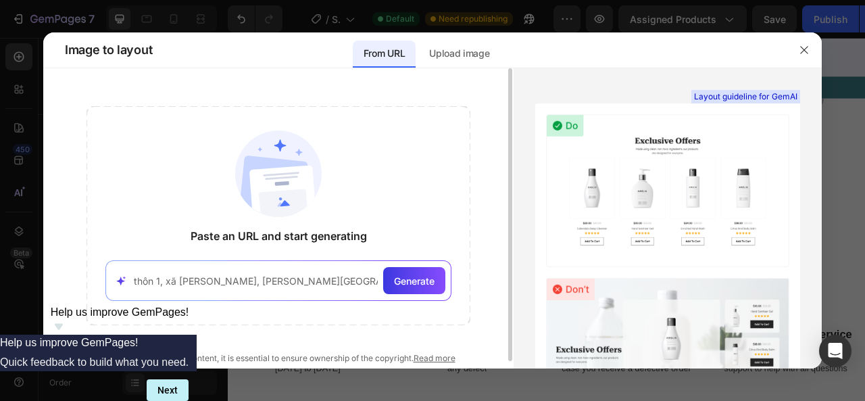
click at [336, 280] on input "thôn 1, xã Kon Plông, tỉnh Quảng Ngãi, Việt Nam." at bounding box center [255, 281] width 243 height 14
paste input "https://uprootclean.com/products/uproot-lint-pro"
type input "https://uprootclean.com/products/uproot-lint-pro"
click at [400, 289] on div "Generate" at bounding box center [414, 280] width 62 height 27
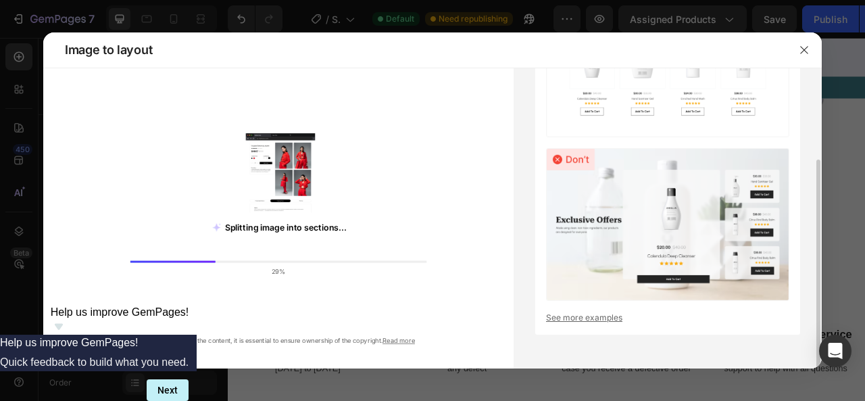
scroll to position [0, 0]
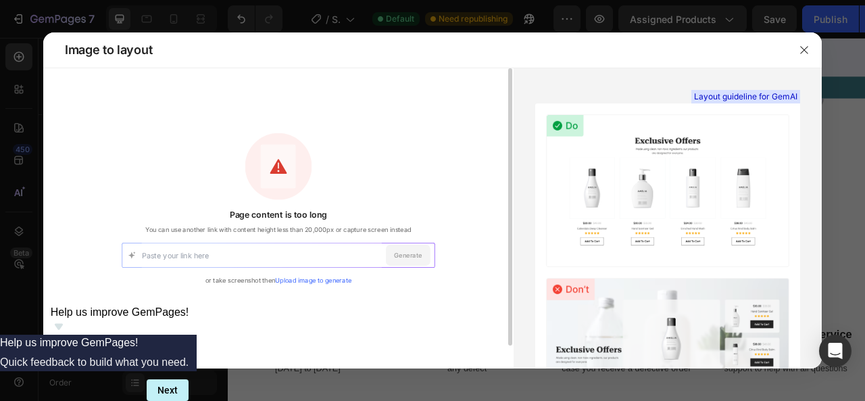
click at [325, 280] on link "Upload image to generate" at bounding box center [313, 280] width 76 height 8
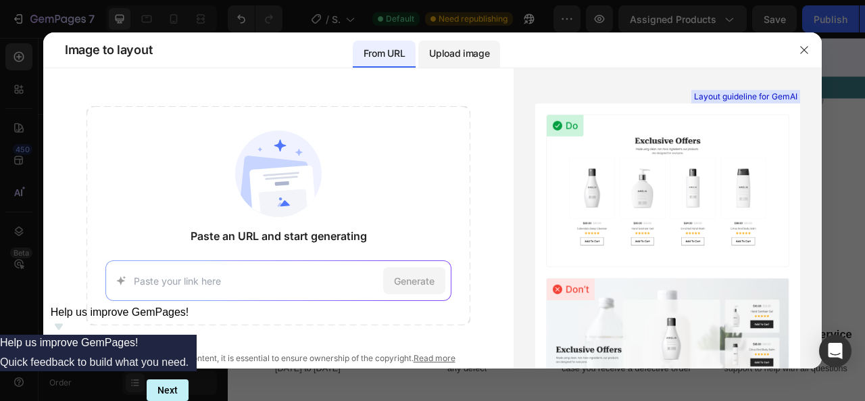
click at [455, 62] on div "Upload image" at bounding box center [459, 54] width 82 height 27
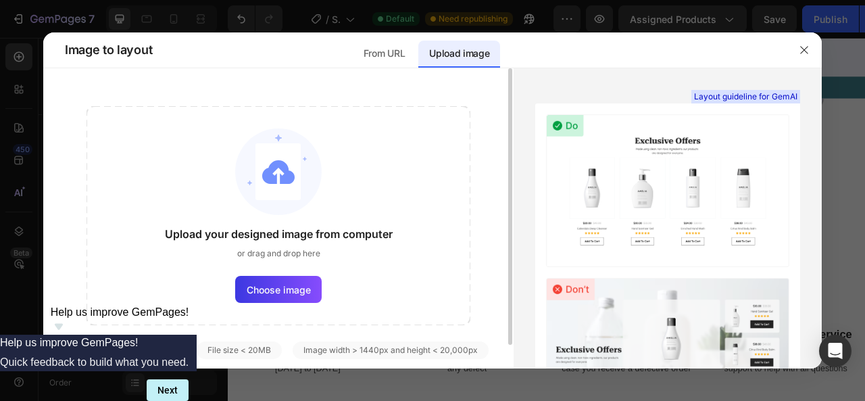
click at [288, 302] on div "Upload your designed image from computer or drag and drop here Choose image" at bounding box center [279, 215] width 384 height 219
click at [293, 293] on span "Choose image" at bounding box center [279, 290] width 64 height 14
click at [0, 0] on input "Choose image" at bounding box center [0, 0] width 0 height 0
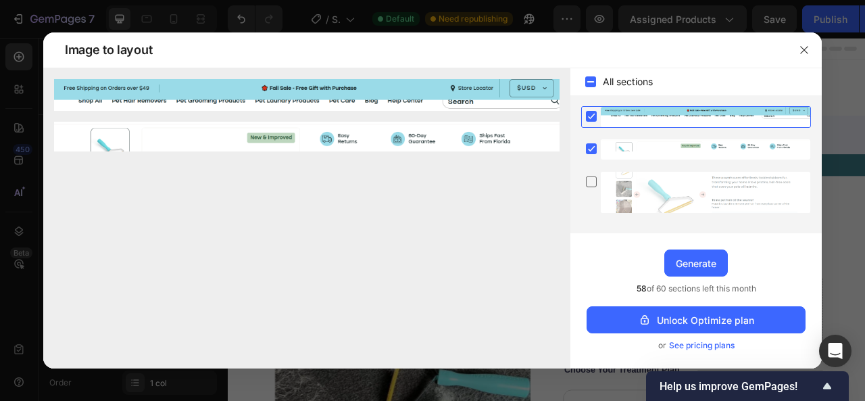
scroll to position [707, 0]
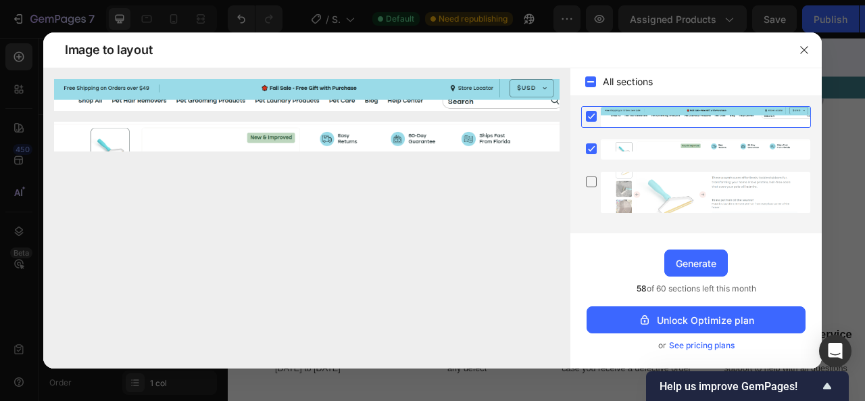
click at [738, 116] on div at bounding box center [706, 117] width 210 height 20
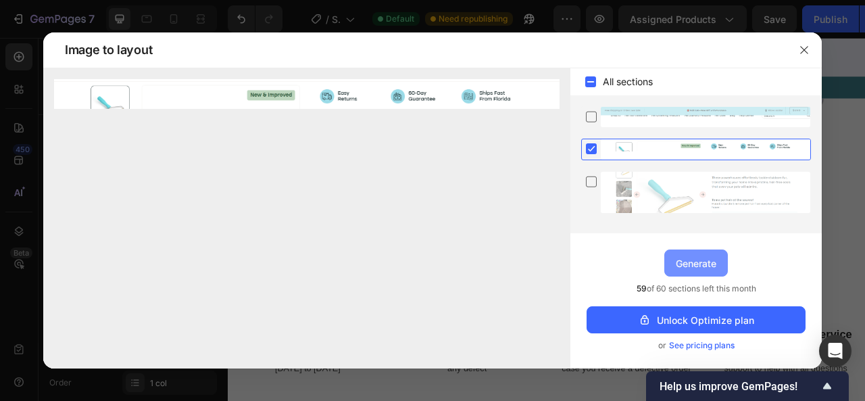
click at [707, 268] on div "Generate" at bounding box center [696, 263] width 41 height 14
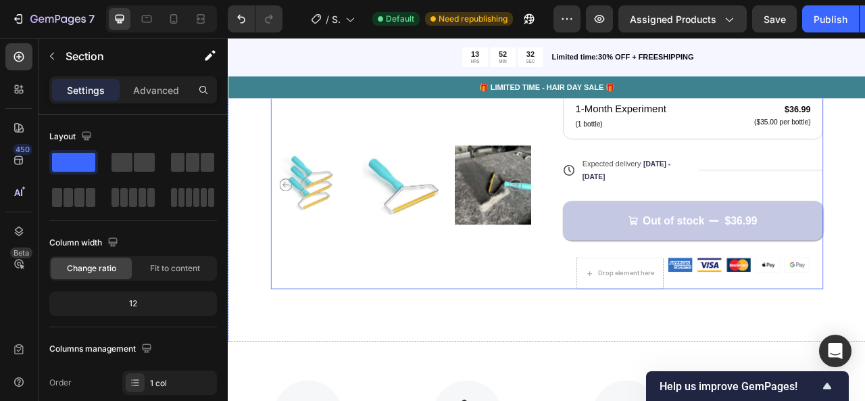
scroll to position [316, 0]
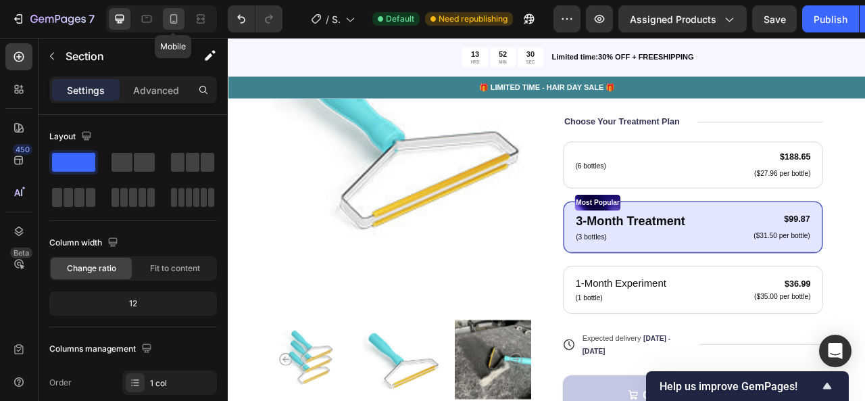
click at [176, 11] on div at bounding box center [174, 19] width 22 height 22
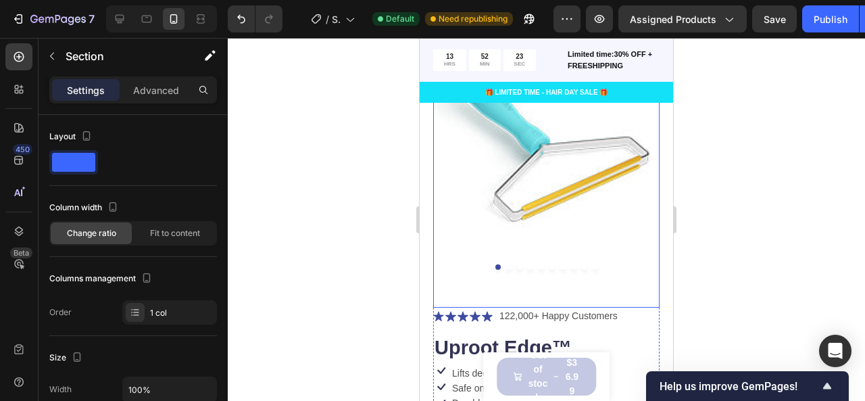
scroll to position [218, 0]
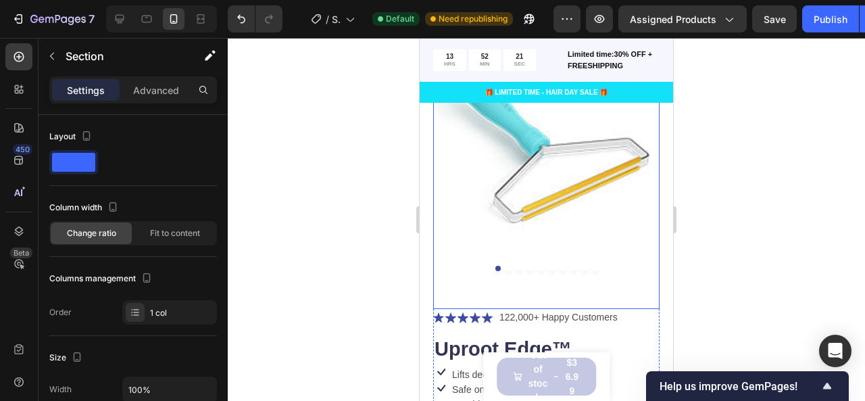
click at [504, 259] on img at bounding box center [546, 139] width 226 height 285
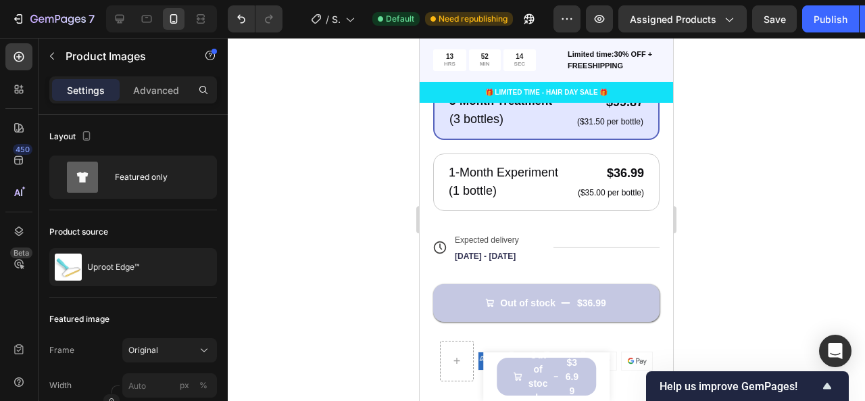
scroll to position [735, 0]
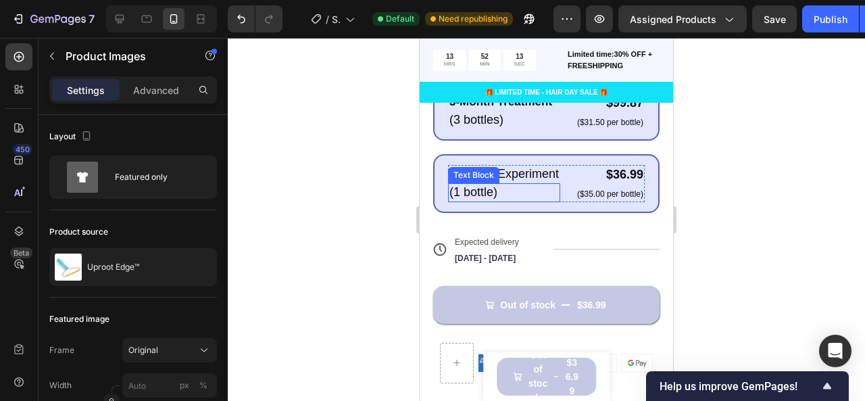
click at [541, 199] on p "(1 bottle)" at bounding box center [503, 193] width 109 height 16
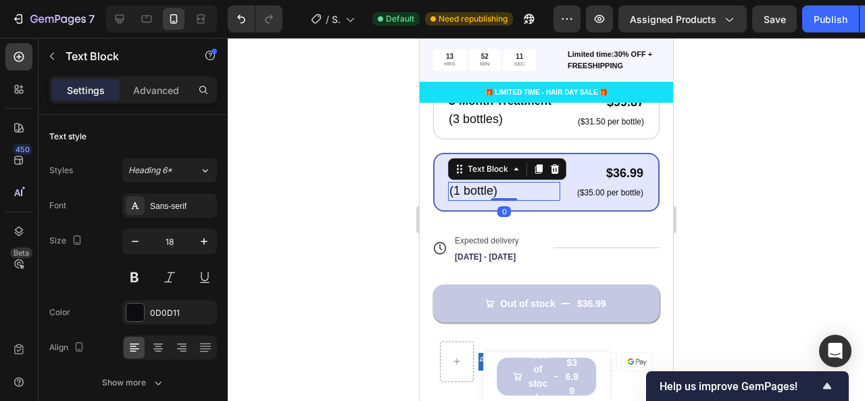
click at [388, 227] on div at bounding box center [546, 219] width 637 height 363
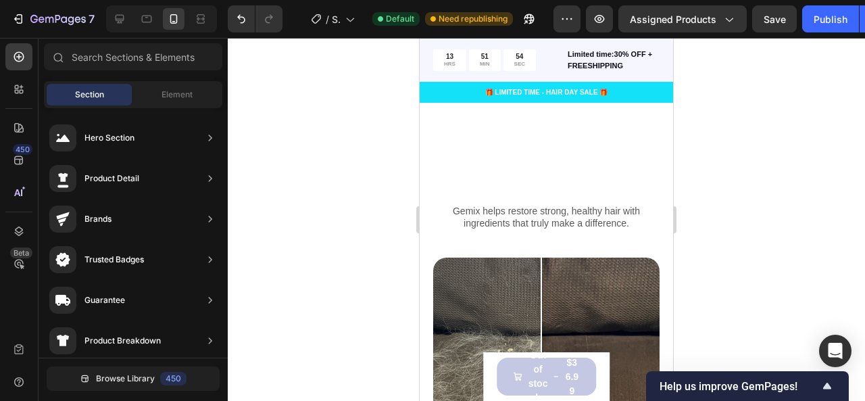
scroll to position [3059, 0]
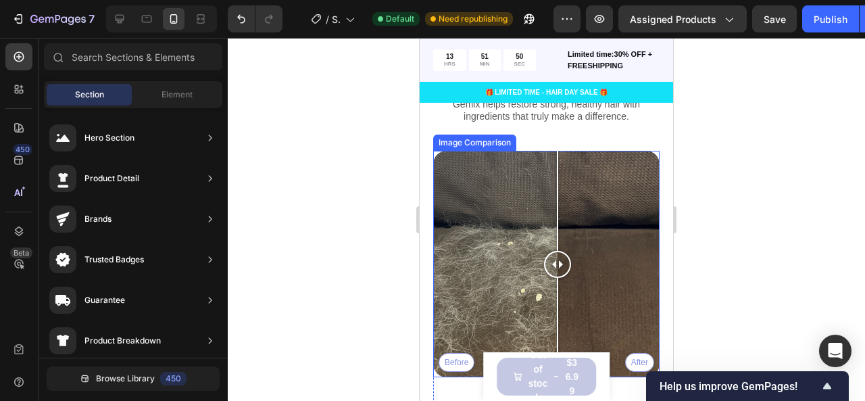
click at [558, 278] on div at bounding box center [557, 264] width 27 height 27
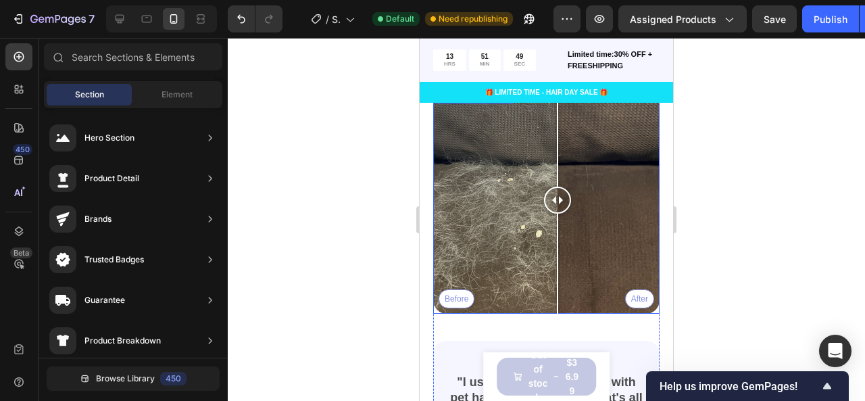
scroll to position [3175, 0]
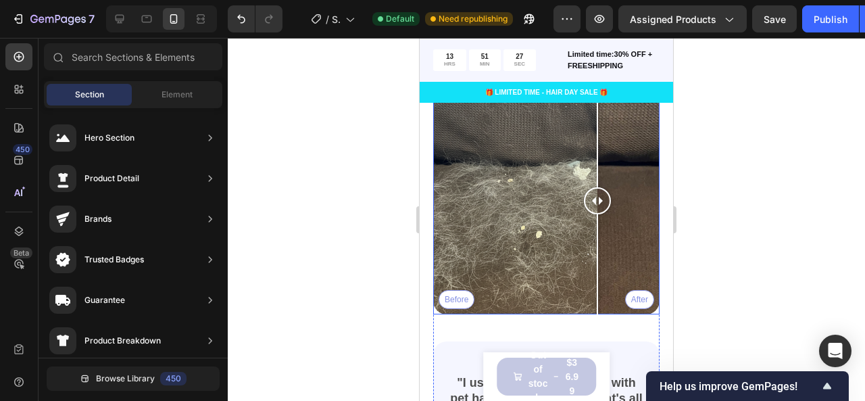
drag, startPoint x: 565, startPoint y: 190, endPoint x: 597, endPoint y: 213, distance: 39.8
click at [597, 213] on div at bounding box center [597, 201] width 27 height 226
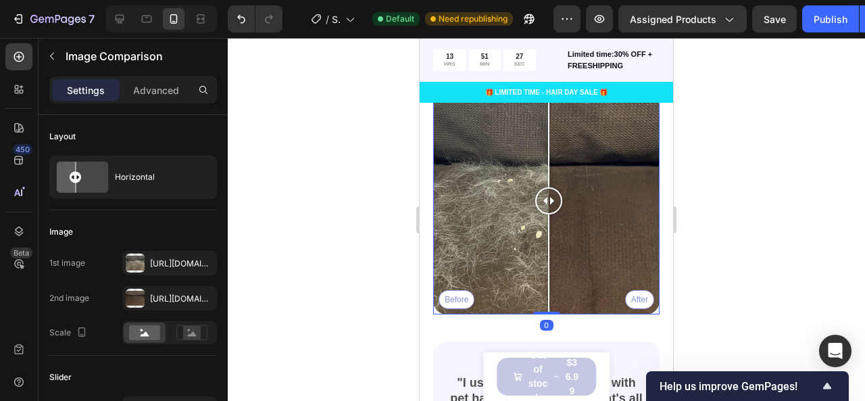
click at [549, 209] on div "Before After" at bounding box center [546, 201] width 226 height 226
click at [499, 210] on div "Before After" at bounding box center [546, 201] width 226 height 226
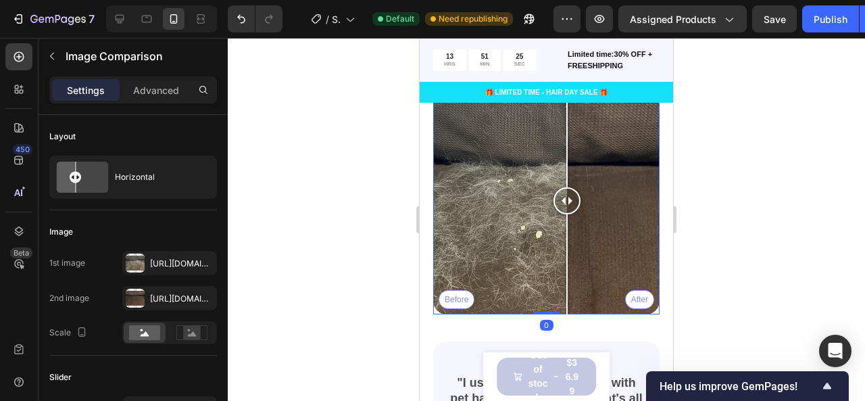
click at [567, 216] on div "Before After" at bounding box center [546, 201] width 226 height 226
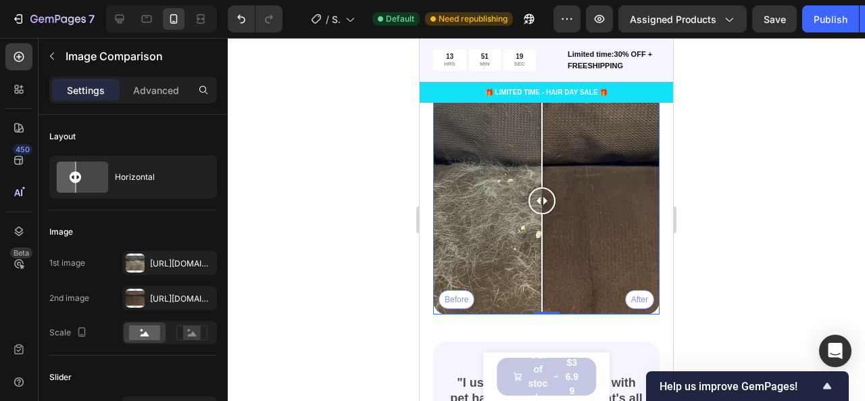
drag, startPoint x: 573, startPoint y: 228, endPoint x: 542, endPoint y: 315, distance: 92.6
click at [542, 314] on div "Before After Image Comparison 0" at bounding box center [546, 201] width 226 height 226
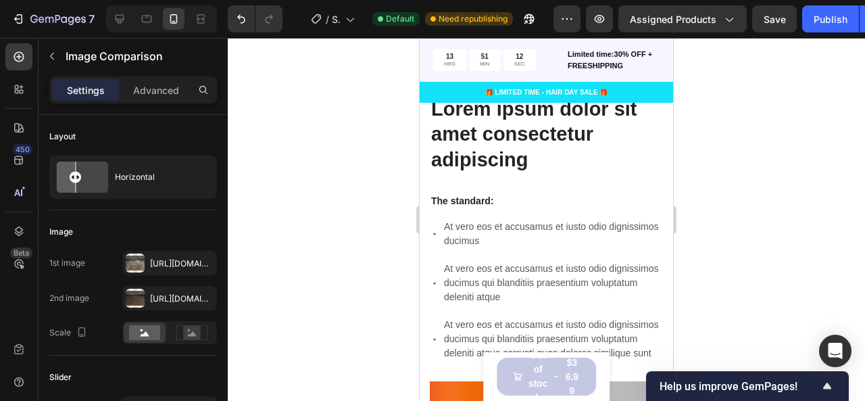
scroll to position [3742, 0]
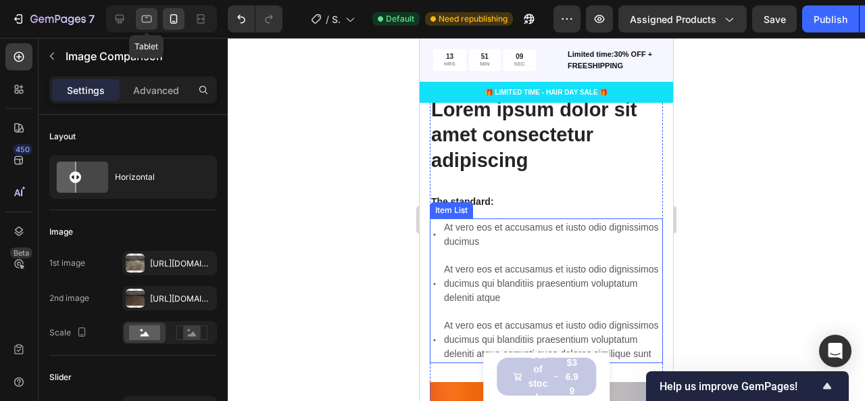
click at [146, 16] on icon at bounding box center [147, 19] width 14 height 14
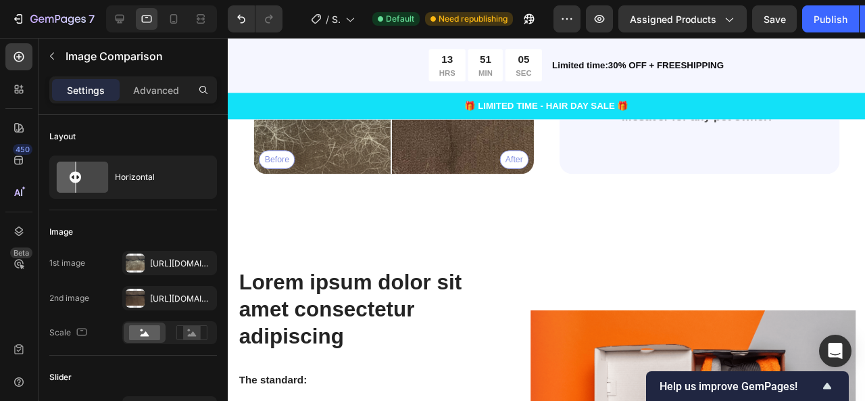
scroll to position [3385, 0]
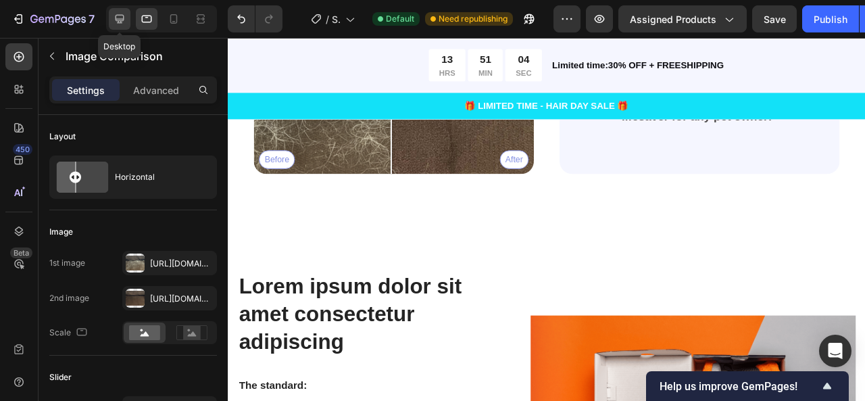
click at [123, 15] on icon at bounding box center [120, 19] width 9 height 9
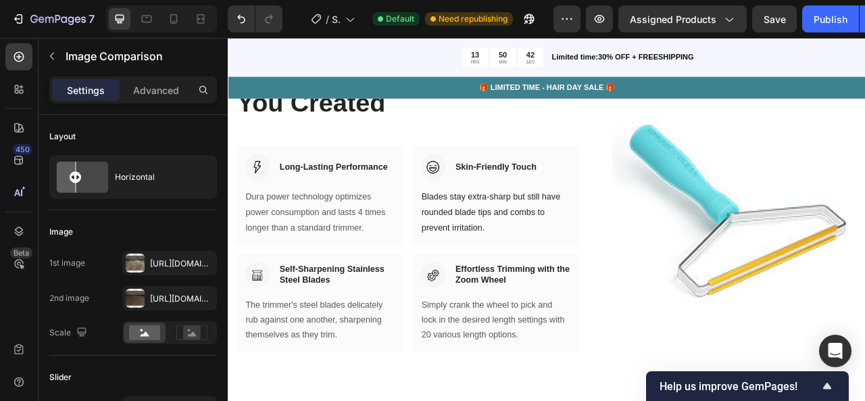
scroll to position [2229, 0]
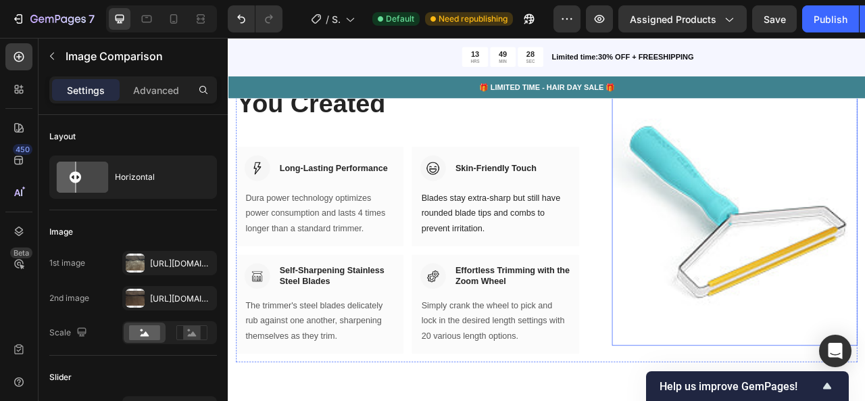
click at [856, 297] on img at bounding box center [872, 253] width 312 height 351
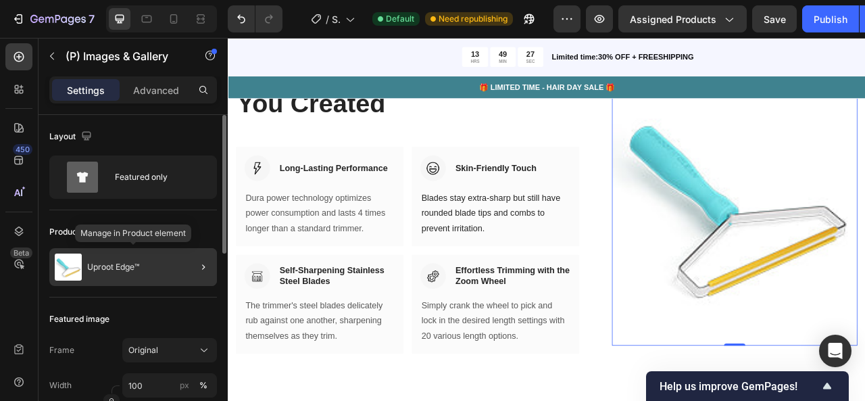
click at [126, 268] on p "Uproot Edge™" at bounding box center [113, 266] width 52 height 9
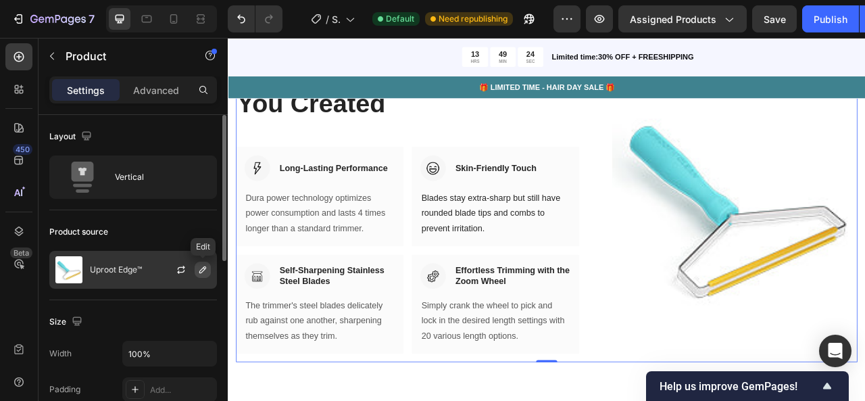
click at [197, 271] on button "button" at bounding box center [203, 270] width 16 height 16
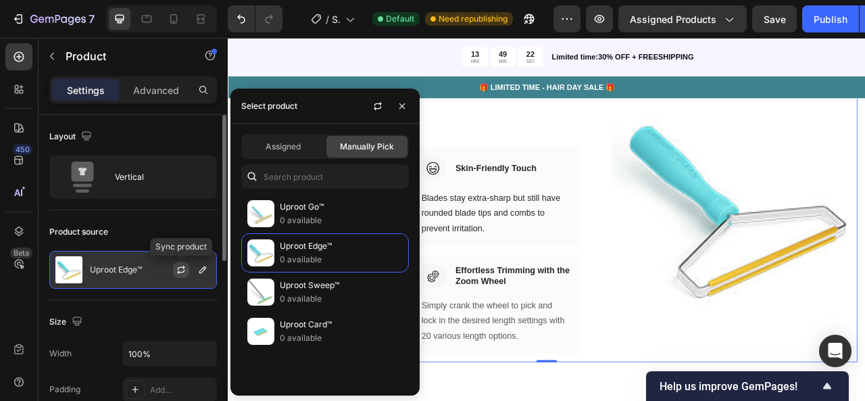
click at [182, 268] on icon "button" at bounding box center [181, 269] width 11 height 11
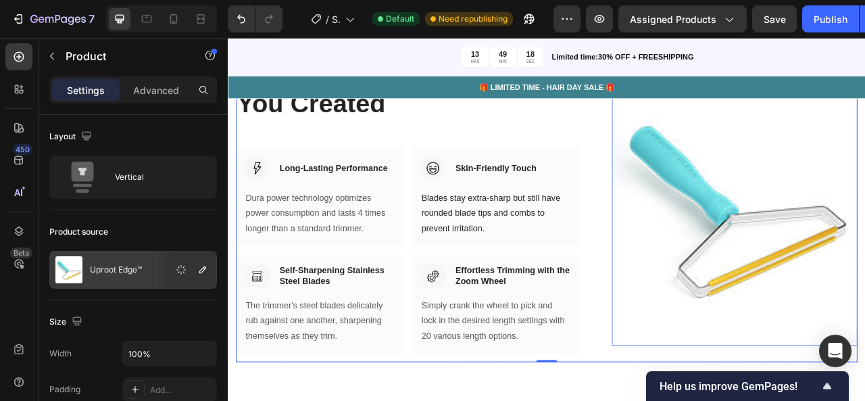
click at [864, 247] on img at bounding box center [872, 253] width 312 height 351
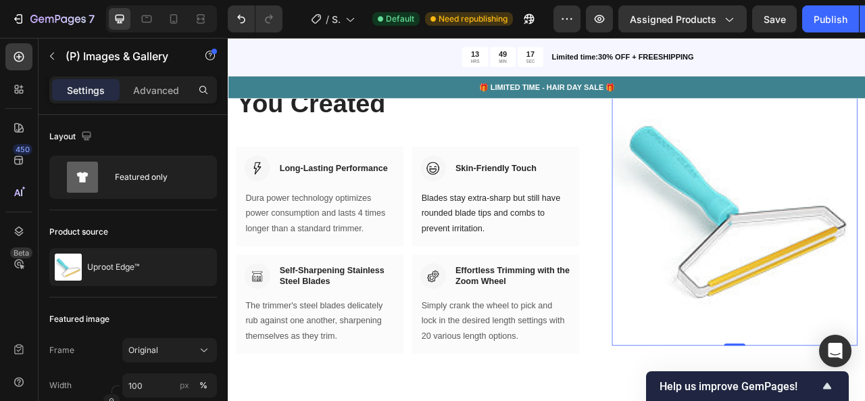
scroll to position [2134, 0]
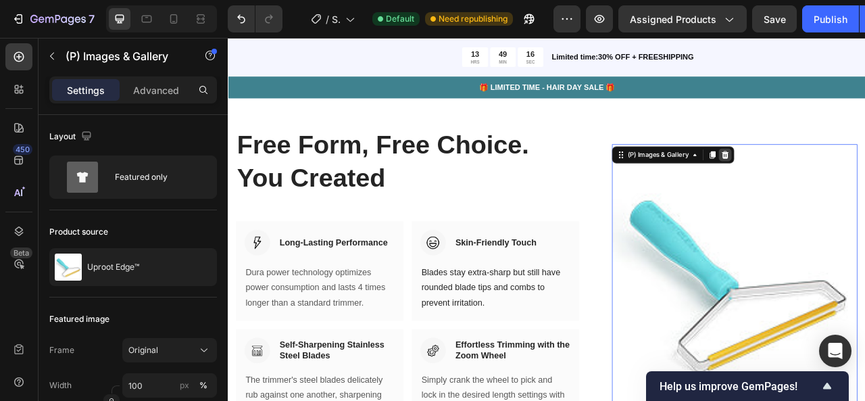
click at [857, 191] on icon at bounding box center [860, 185] width 9 height 9
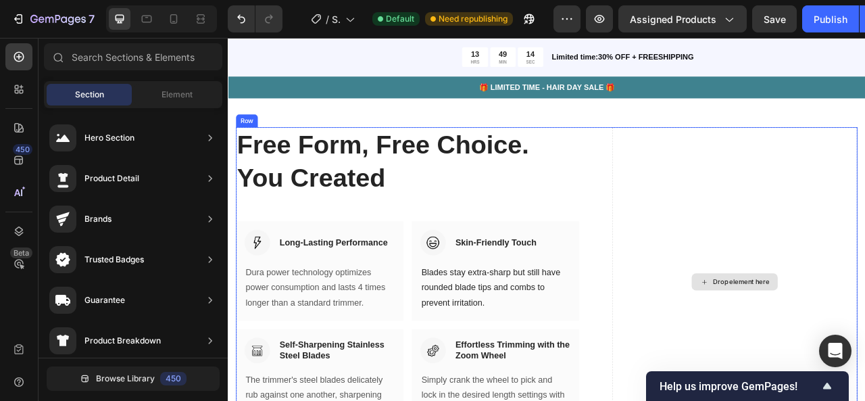
click at [846, 351] on div "Drop element here" at bounding box center [881, 348] width 72 height 11
click at [864, 343] on div "Drop element here" at bounding box center [881, 348] width 72 height 11
click at [176, 105] on div "Element" at bounding box center [176, 95] width 85 height 22
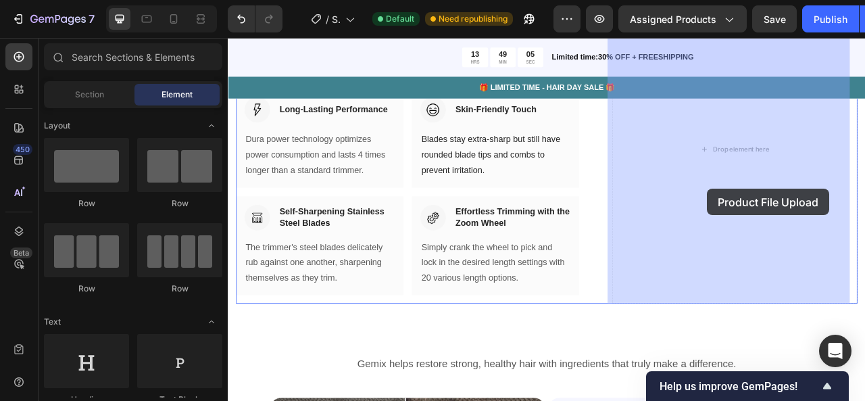
drag, startPoint x: 330, startPoint y: 260, endPoint x: 838, endPoint y: 228, distance: 509.3
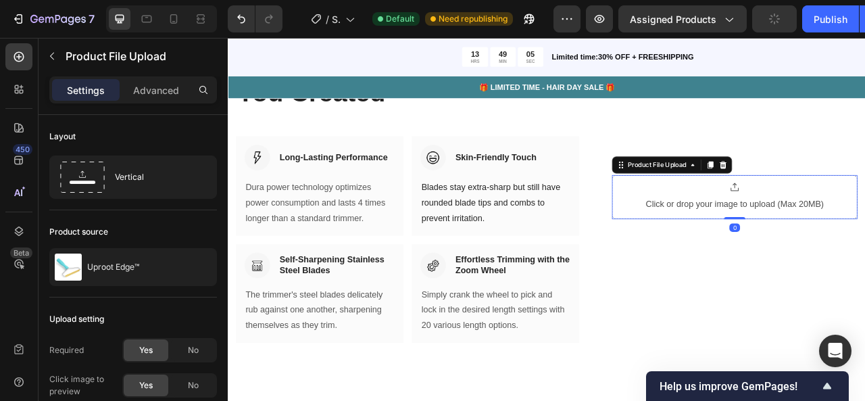
scroll to position [2241, 0]
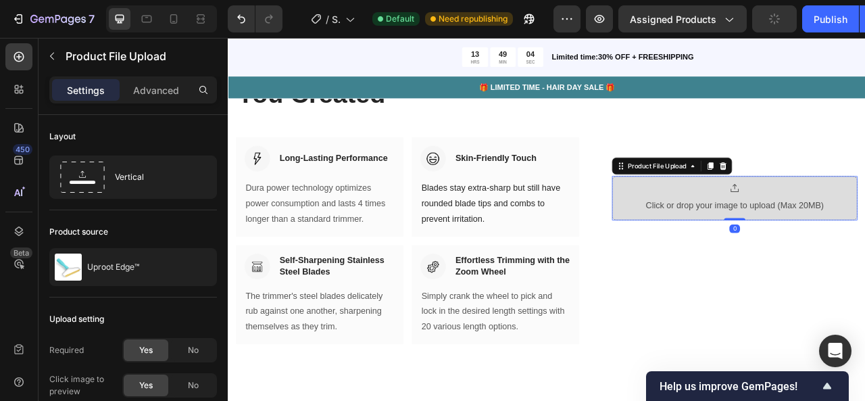
click at [833, 231] on div at bounding box center [873, 229] width 226 height 14
click at [827, 253] on div "Click or drop your image to upload (Max 20MB)" at bounding box center [873, 251] width 226 height 20
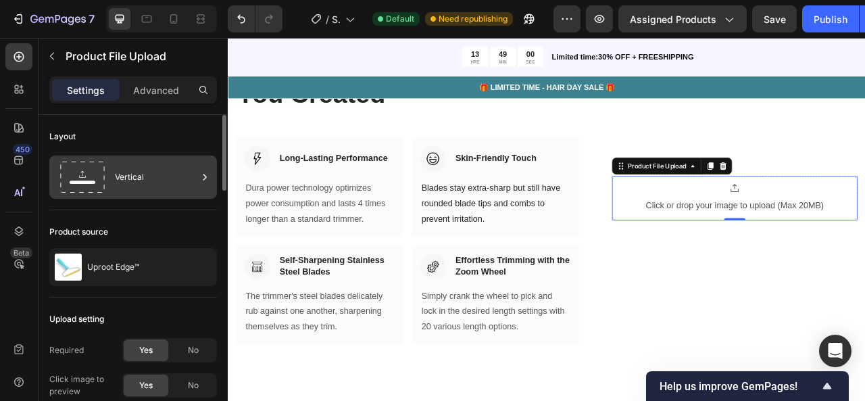
click at [104, 176] on rect at bounding box center [82, 177] width 43 height 30
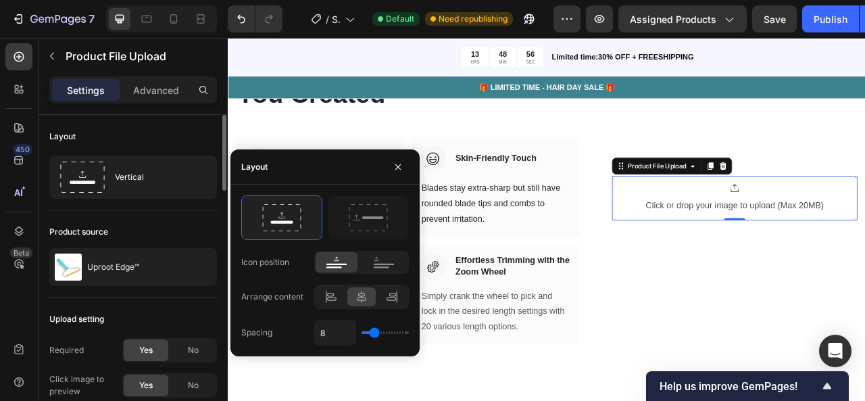
click at [153, 243] on div "Product source Uproot Edge™" at bounding box center [133, 253] width 168 height 87
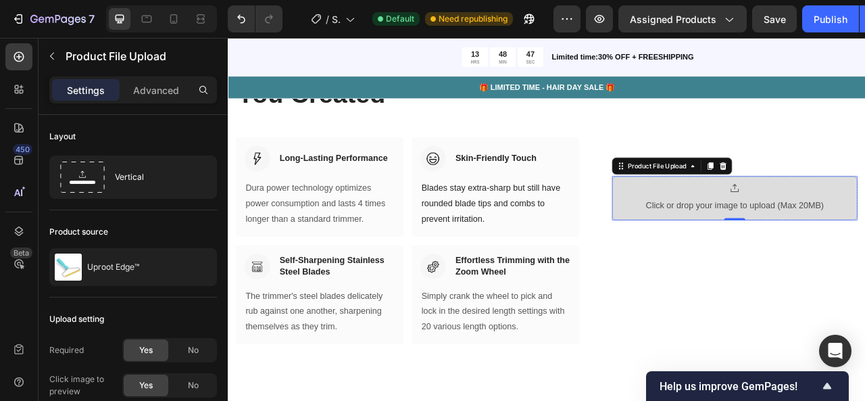
click at [769, 253] on div "Click or drop your image to upload (Max 20MB)" at bounding box center [873, 251] width 226 height 20
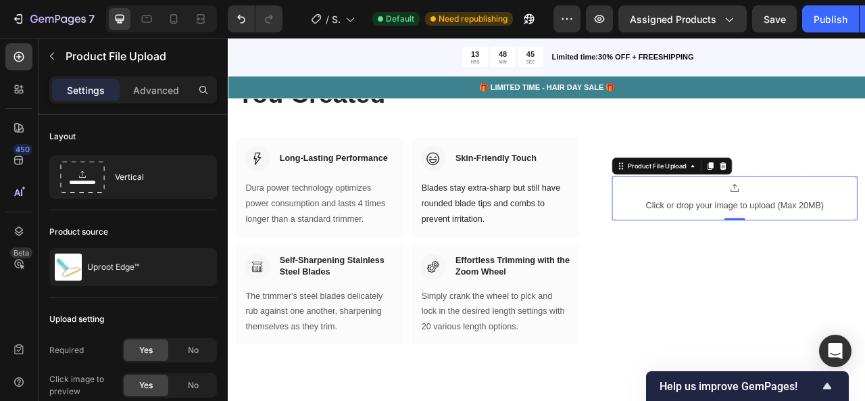
click at [860, 192] on div "Product File Upload" at bounding box center [792, 201] width 153 height 22
click at [857, 199] on icon at bounding box center [857, 200] width 11 height 11
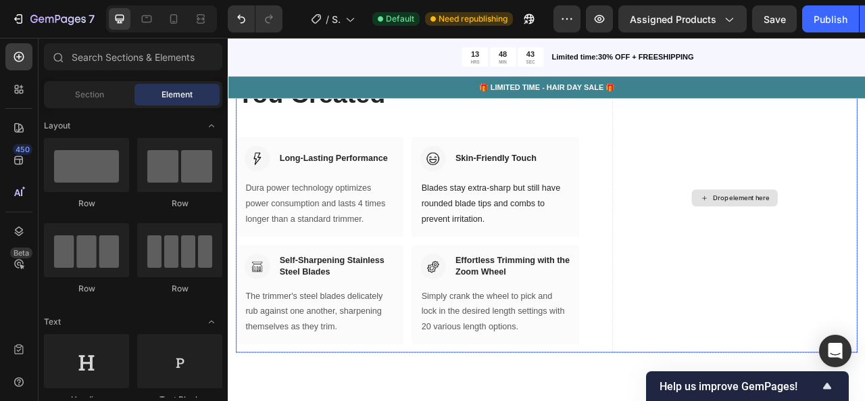
click at [861, 238] on div "Drop element here" at bounding box center [881, 241] width 72 height 11
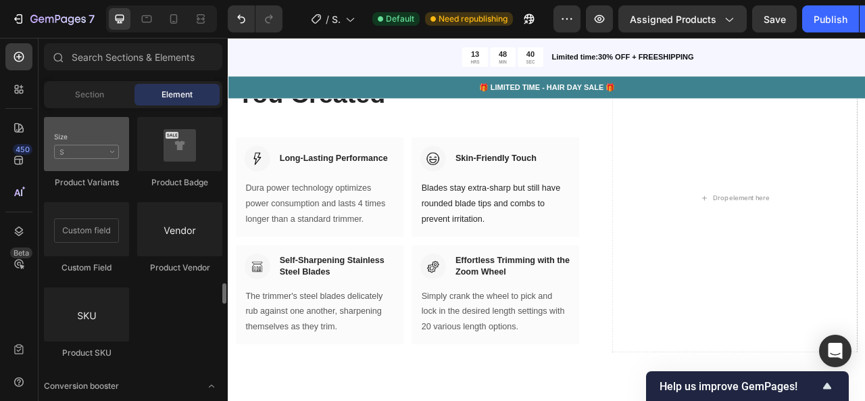
scroll to position [2513, 0]
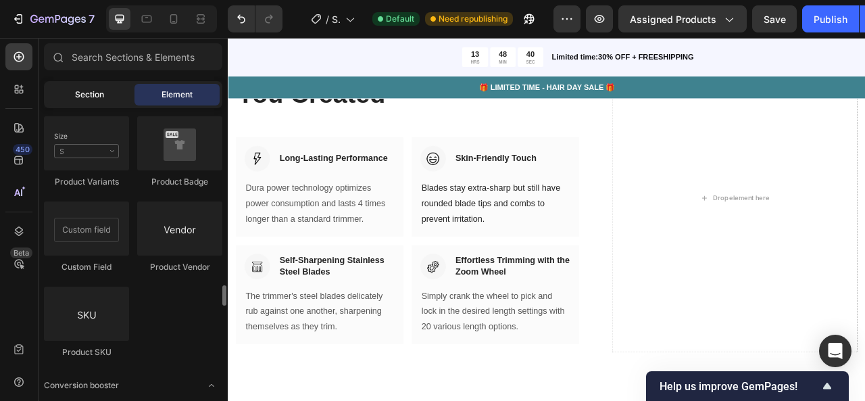
click at [96, 103] on div "Section" at bounding box center [89, 95] width 85 height 22
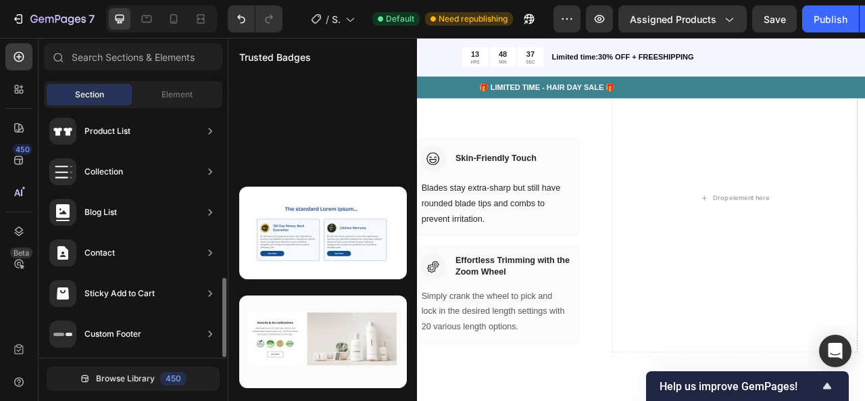
scroll to position [534, 0]
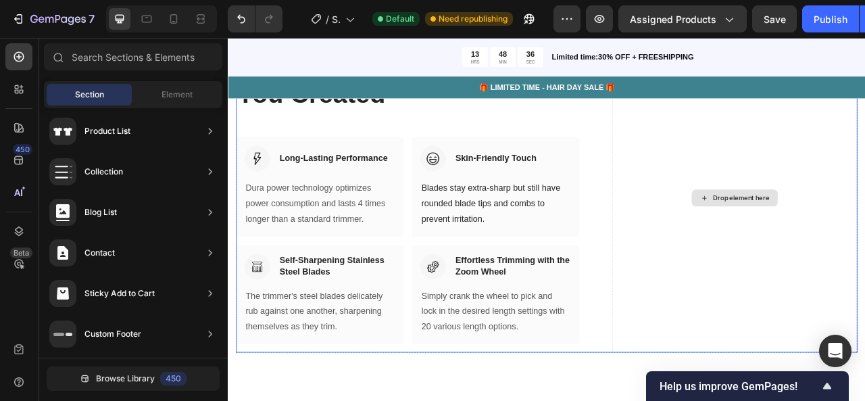
click at [864, 232] on div "Drop element here" at bounding box center [872, 241] width 109 height 22
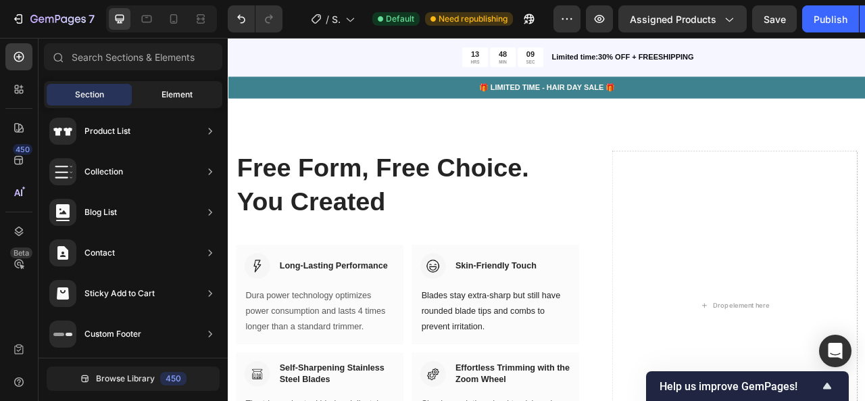
click at [182, 94] on span "Element" at bounding box center [177, 95] width 31 height 12
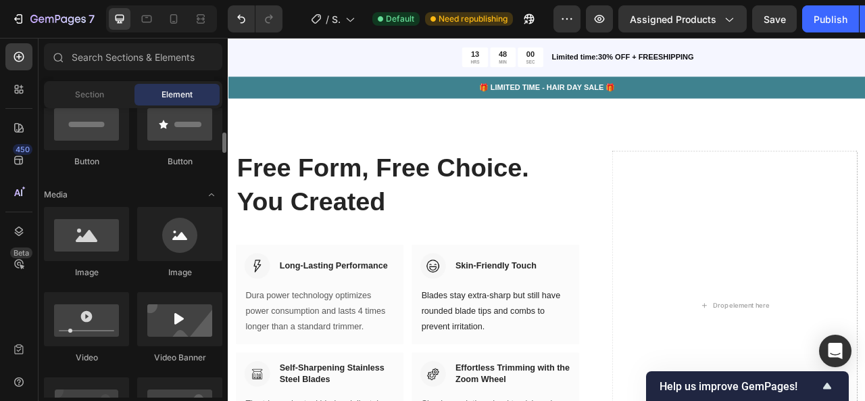
scroll to position [349, 0]
click at [95, 336] on div at bounding box center [86, 319] width 85 height 54
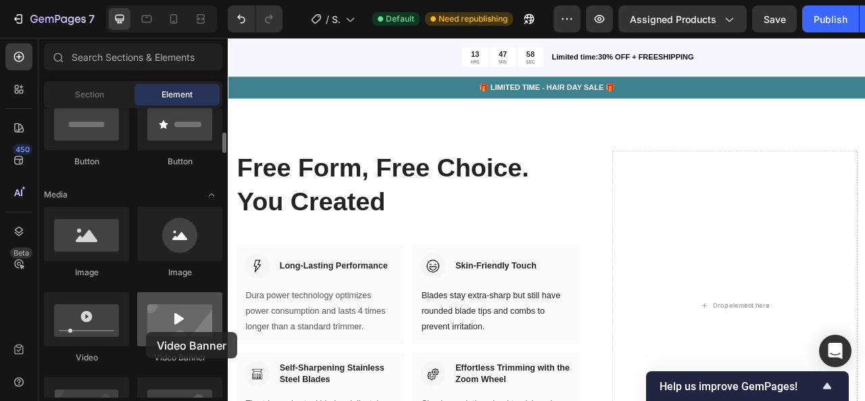
click at [146, 332] on div at bounding box center [179, 319] width 85 height 54
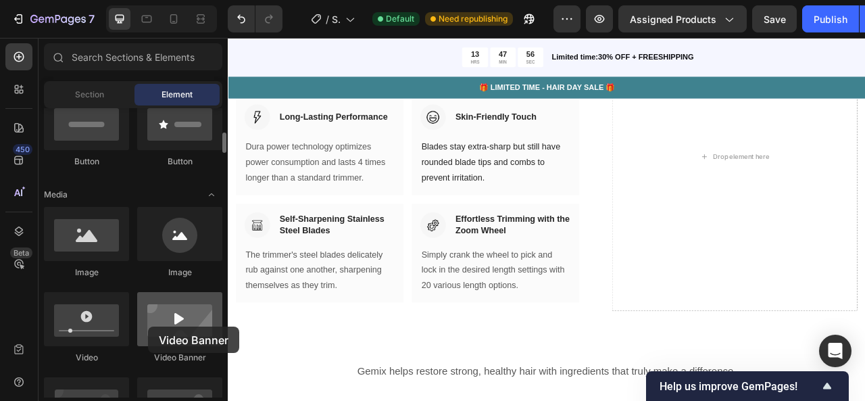
drag, startPoint x: 146, startPoint y: 332, endPoint x: 156, endPoint y: 324, distance: 13.0
click at [156, 324] on div at bounding box center [179, 319] width 85 height 54
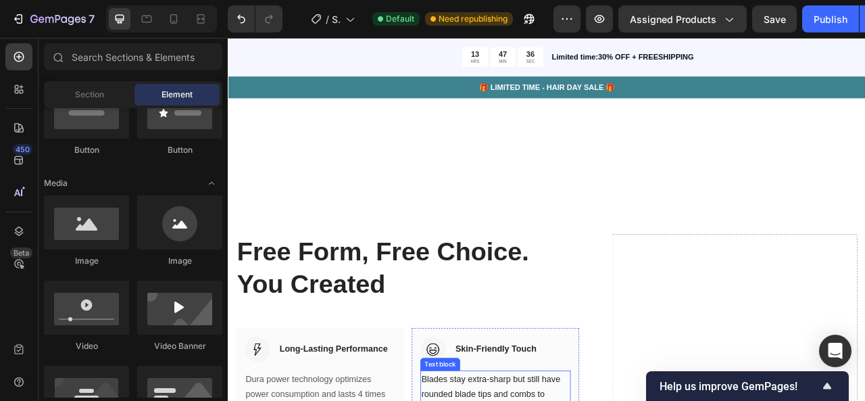
scroll to position [1746, 0]
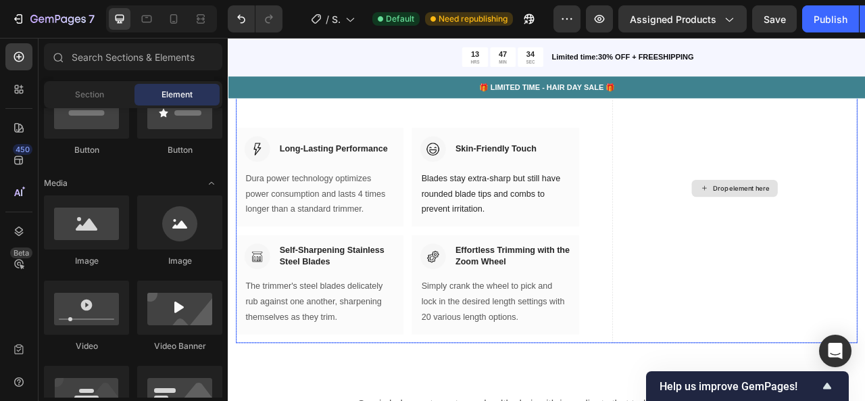
click at [848, 235] on div "Drop element here" at bounding box center [872, 229] width 109 height 22
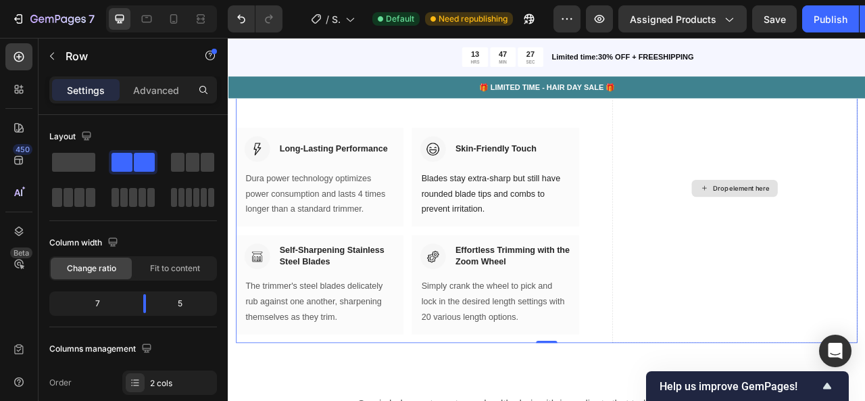
click at [800, 274] on div "Drop element here" at bounding box center [872, 228] width 312 height 393
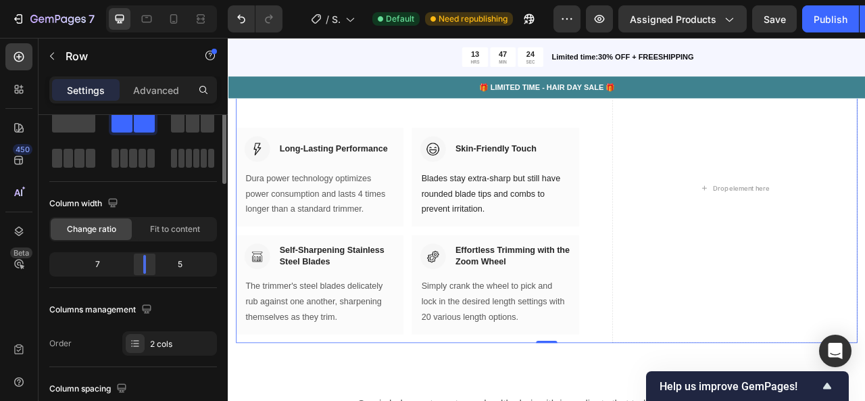
scroll to position [0, 0]
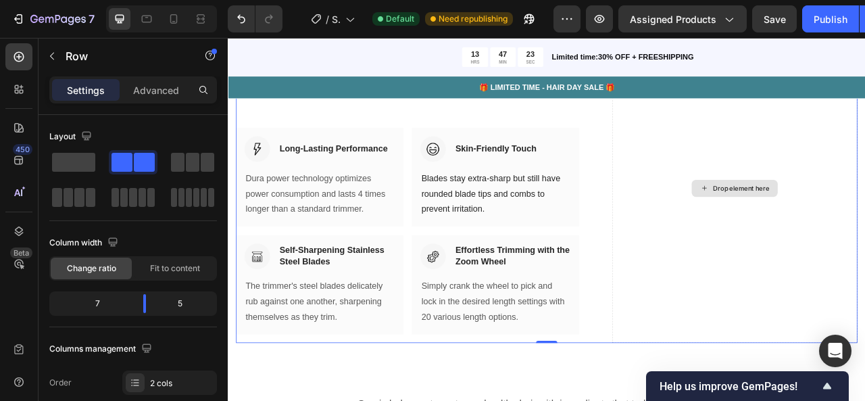
click at [860, 178] on div "Drop element here" at bounding box center [872, 228] width 312 height 393
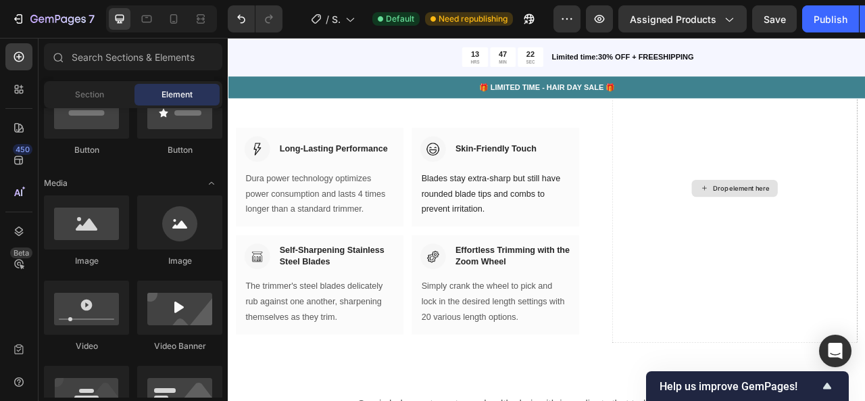
click at [863, 229] on div "Drop element here" at bounding box center [881, 229] width 72 height 11
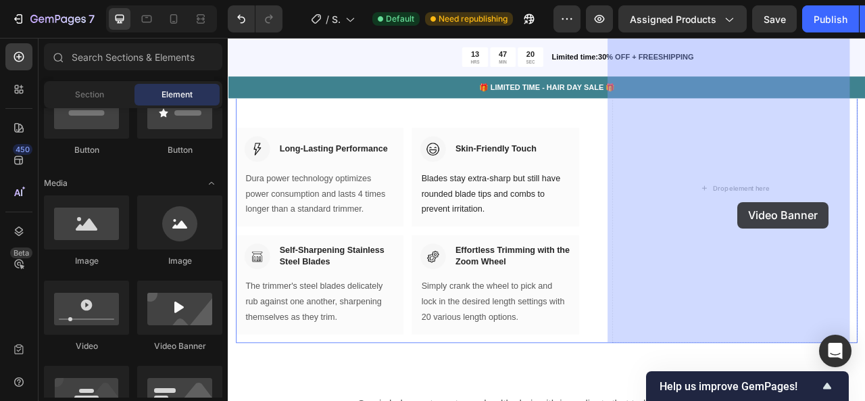
drag, startPoint x: 413, startPoint y: 343, endPoint x: 876, endPoint y: 247, distance: 473.0
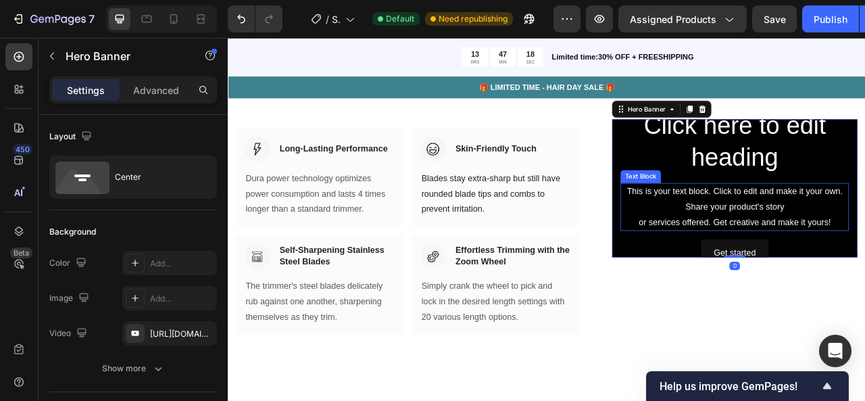
scroll to position [1653, 0]
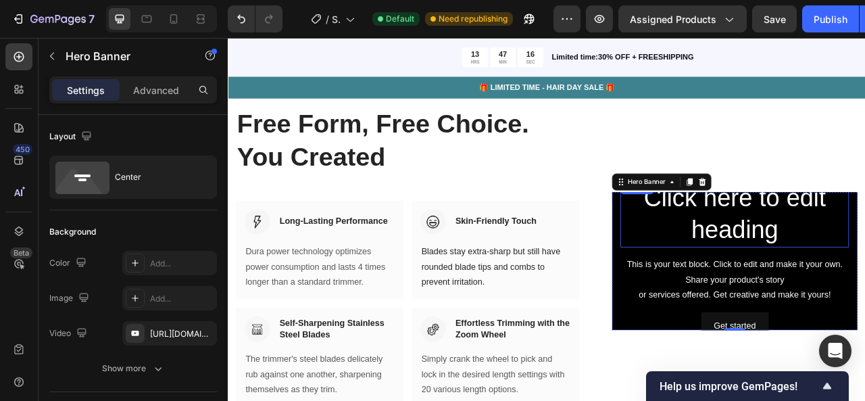
click at [774, 287] on h2 "Click here to edit heading" at bounding box center [872, 262] width 291 height 84
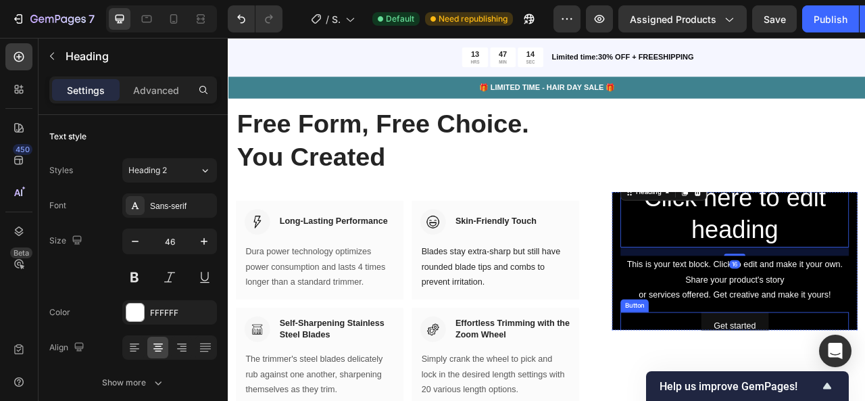
click at [757, 399] on div "Get started Button" at bounding box center [872, 405] width 291 height 36
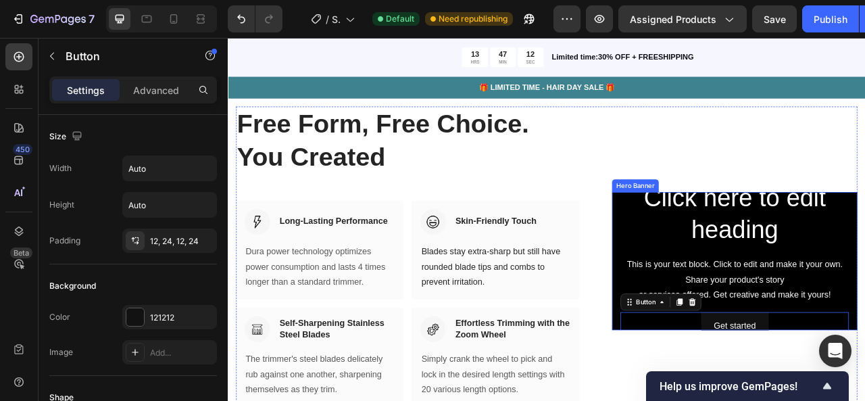
click at [716, 381] on div "Click here to edit heading Heading This is your text block. Click to edit and m…" at bounding box center [872, 321] width 312 height 207
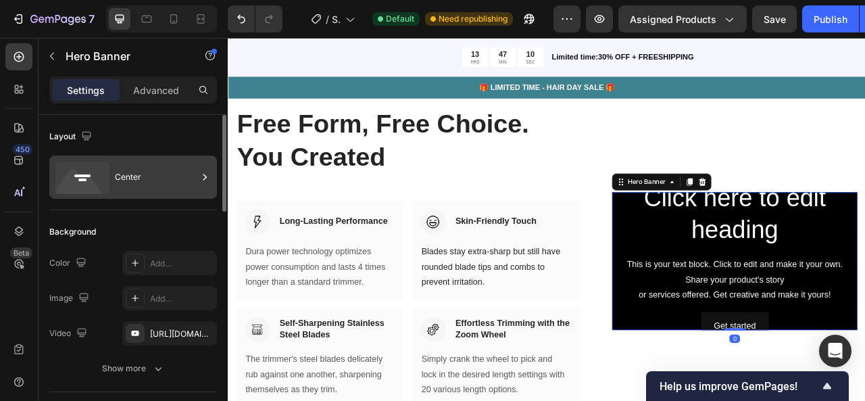
click at [143, 170] on div "Center" at bounding box center [156, 177] width 82 height 31
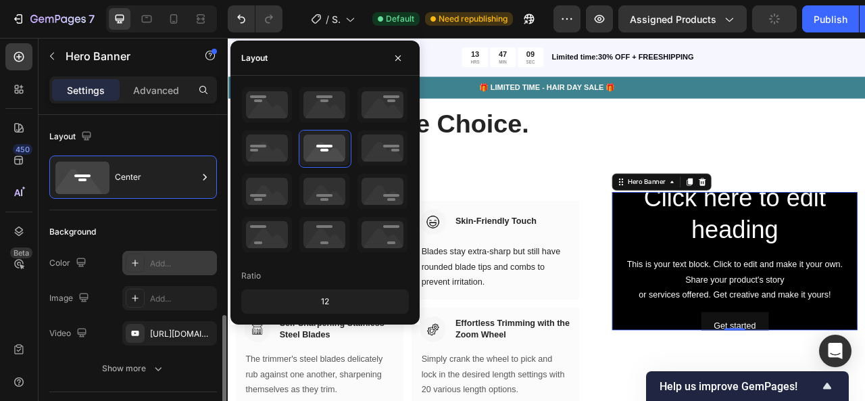
scroll to position [172, 0]
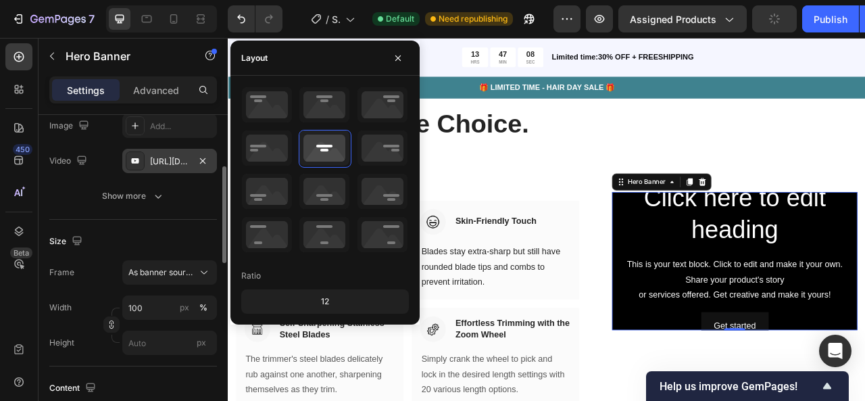
click at [172, 162] on div "[URL][DOMAIN_NAME]" at bounding box center [169, 161] width 39 height 12
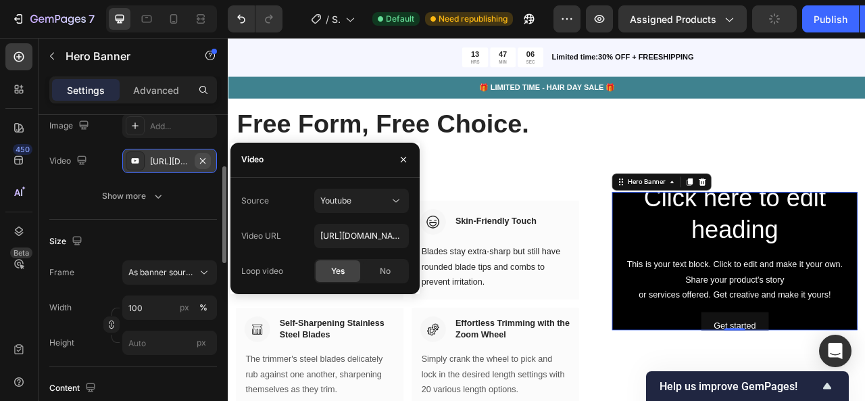
click at [205, 155] on icon "button" at bounding box center [202, 160] width 11 height 11
type input "Auto"
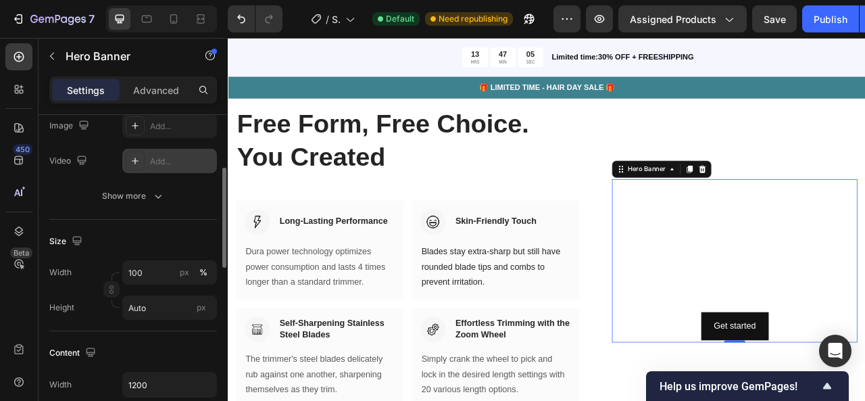
click at [182, 163] on div "Add..." at bounding box center [182, 161] width 64 height 12
type input "[URL][DOMAIN_NAME]"
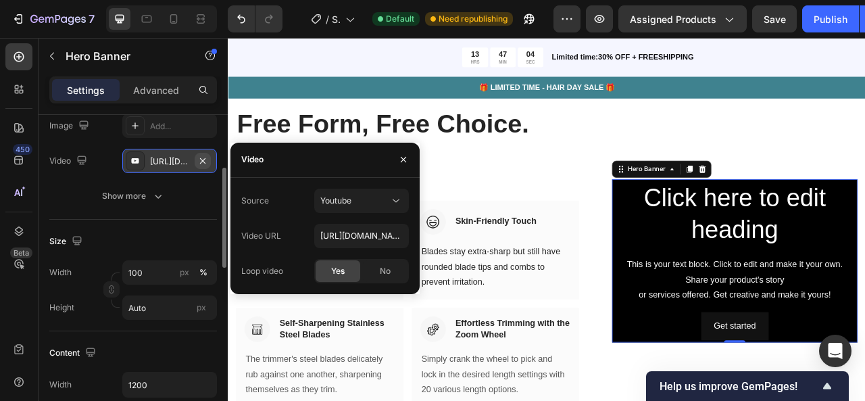
click at [201, 162] on icon "button" at bounding box center [202, 160] width 11 height 11
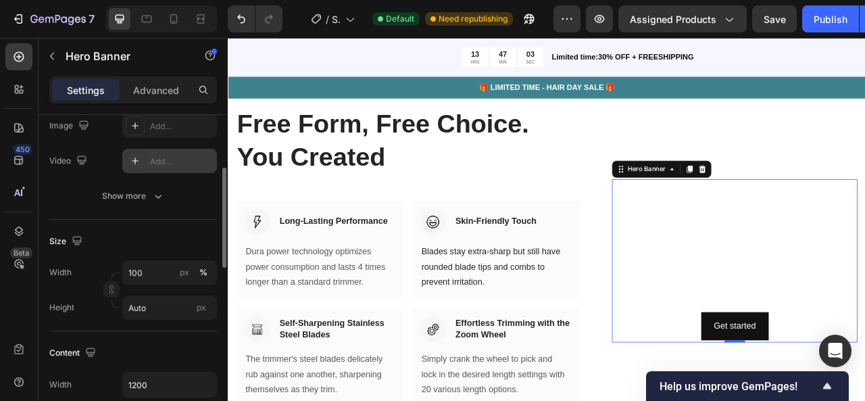
click at [135, 163] on icon at bounding box center [135, 160] width 7 height 7
type input "[URL][DOMAIN_NAME]"
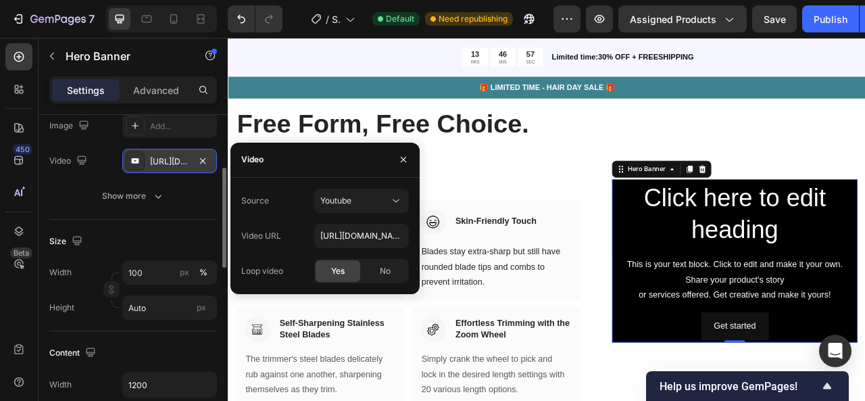
click at [383, 220] on div "Source Youtube Video URL [URL][DOMAIN_NAME] Loop video Yes No" at bounding box center [325, 236] width 168 height 95
click at [381, 265] on span "No" at bounding box center [385, 271] width 11 height 12
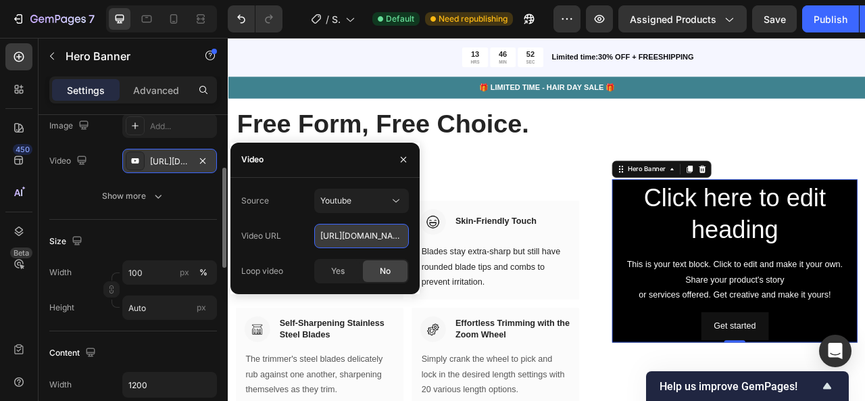
click at [370, 243] on input "[URL][DOMAIN_NAME]" at bounding box center [361, 236] width 95 height 24
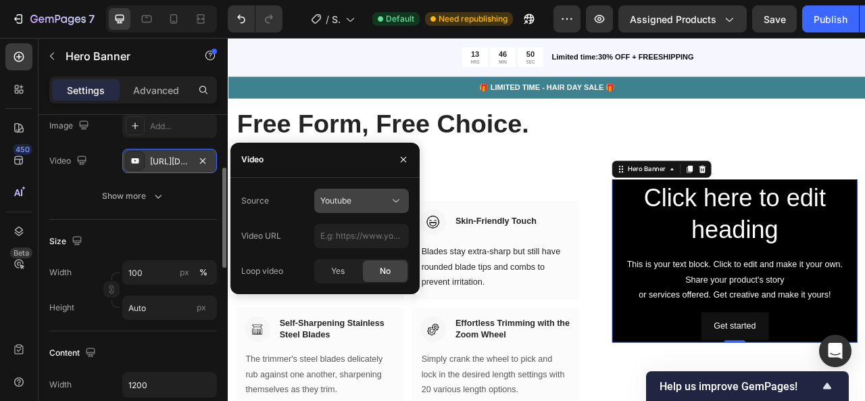
click at [390, 203] on icon at bounding box center [396, 201] width 14 height 14
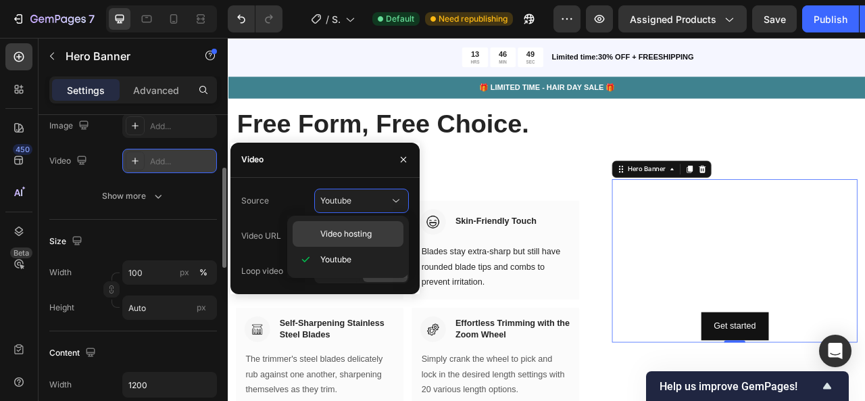
click at [374, 230] on p "Video hosting" at bounding box center [358, 234] width 77 height 12
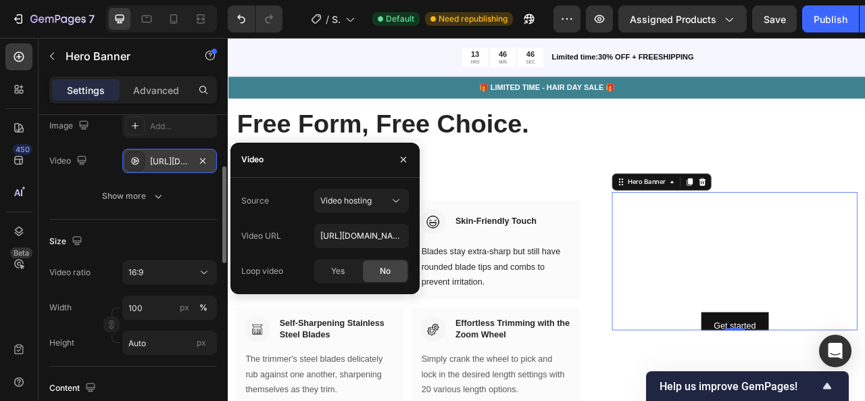
click at [130, 163] on icon at bounding box center [135, 160] width 11 height 11
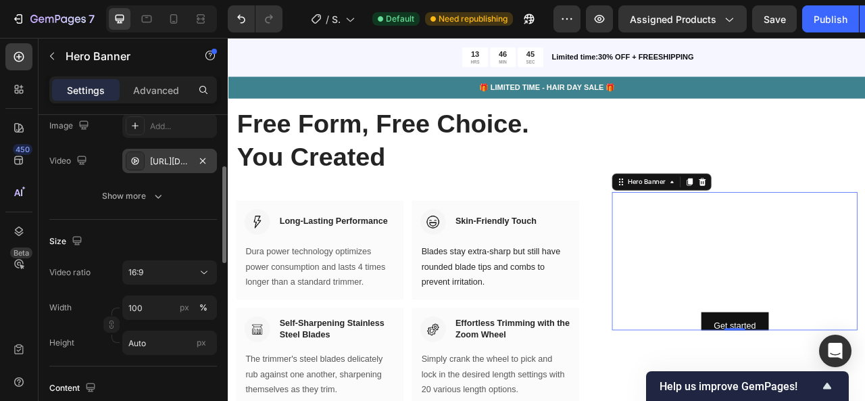
click at [130, 163] on icon at bounding box center [135, 160] width 11 height 11
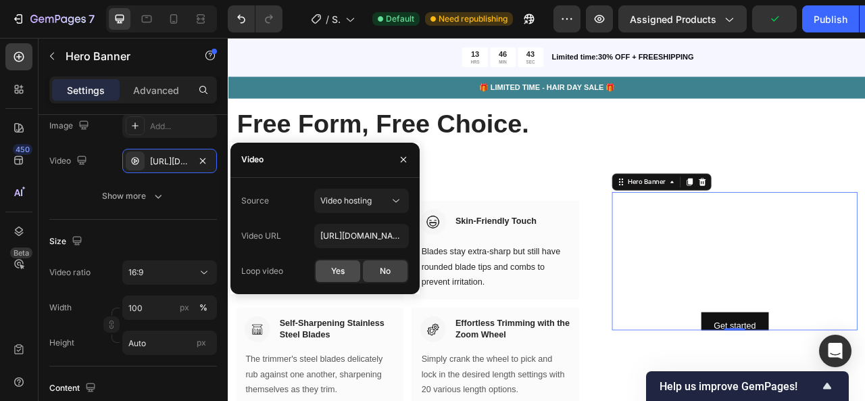
click at [344, 268] on span "Yes" at bounding box center [338, 271] width 14 height 12
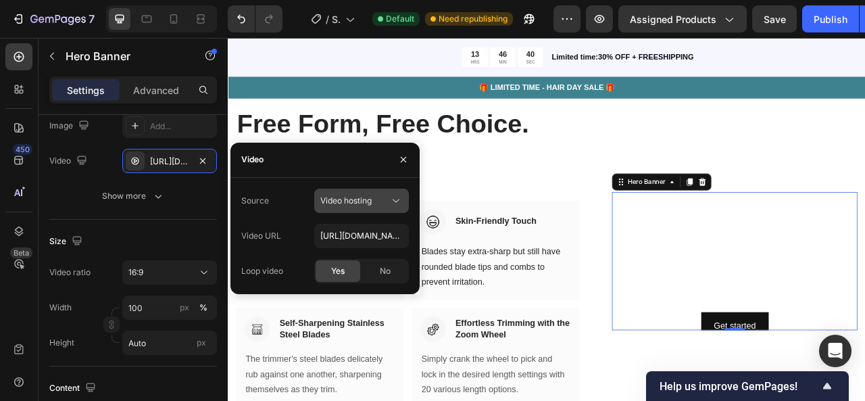
click at [360, 198] on span "Video hosting" at bounding box center [345, 200] width 51 height 10
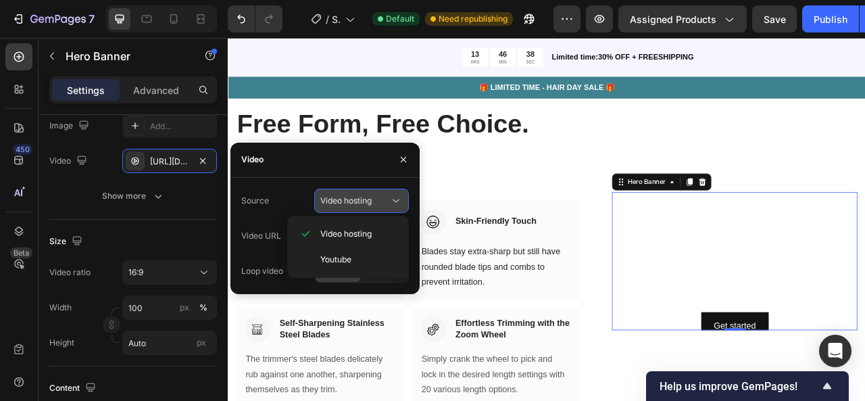
click at [360, 198] on span "Video hosting" at bounding box center [345, 200] width 51 height 10
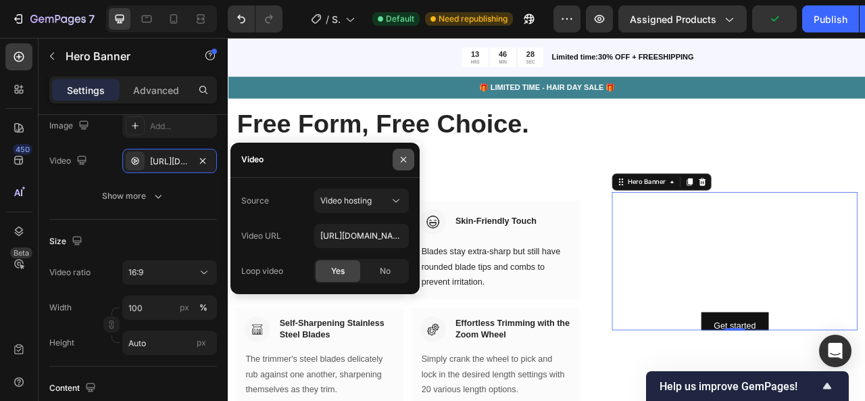
click at [404, 159] on icon "button" at bounding box center [403, 159] width 5 height 5
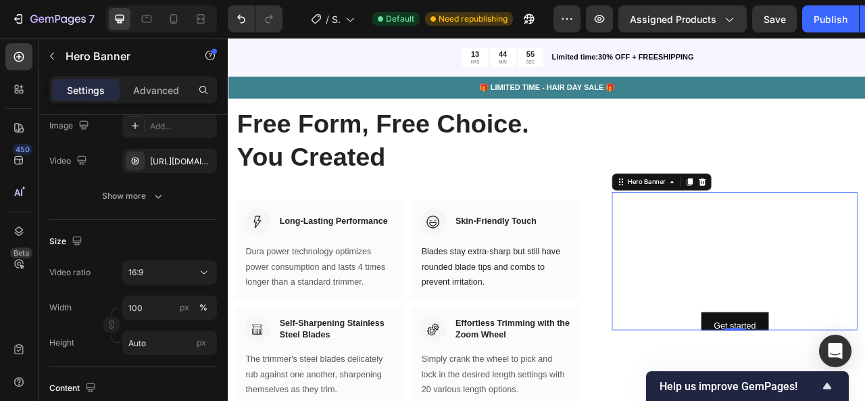
click at [716, 295] on div "Click here to edit heading Heading This is your text block. Click to edit and m…" at bounding box center [872, 321] width 312 height 207
click at [719, 303] on div "Click here to edit heading Heading This is your text block. Click to edit and m…" at bounding box center [872, 321] width 312 height 207
click at [138, 125] on icon at bounding box center [135, 125] width 7 height 7
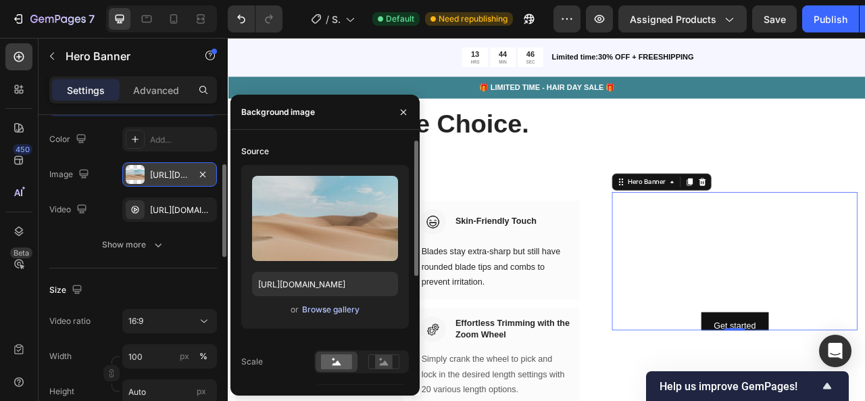
click at [339, 309] on div "Browse gallery" at bounding box center [330, 309] width 57 height 12
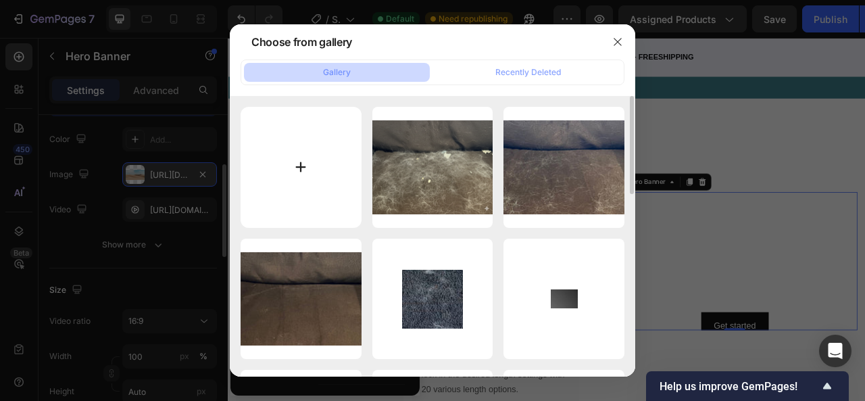
click at [337, 212] on input "file" at bounding box center [301, 167] width 121 height 121
type input "C:\fakepath\giphy.gif"
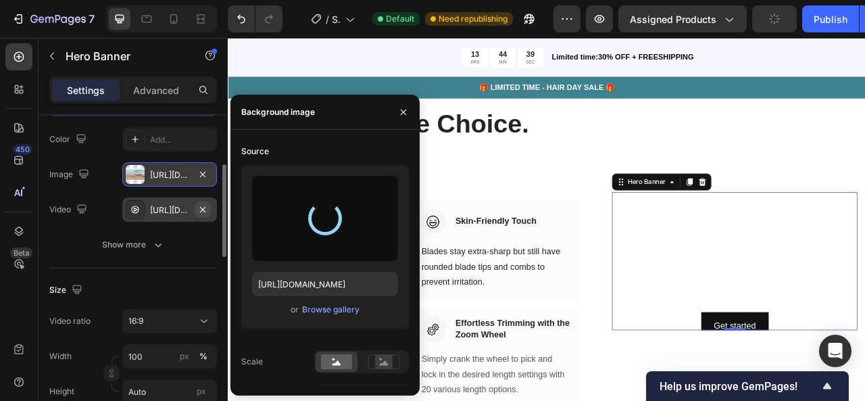
click at [203, 207] on icon "button" at bounding box center [202, 209] width 11 height 11
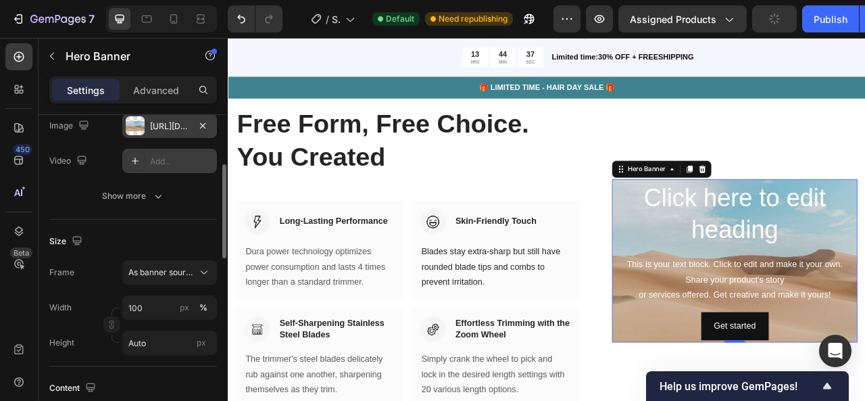
click at [182, 132] on div "[URL][DOMAIN_NAME]" at bounding box center [169, 126] width 95 height 24
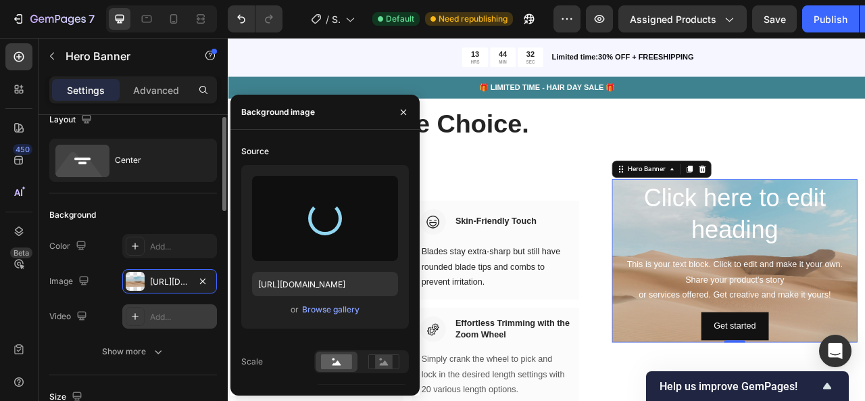
scroll to position [5, 0]
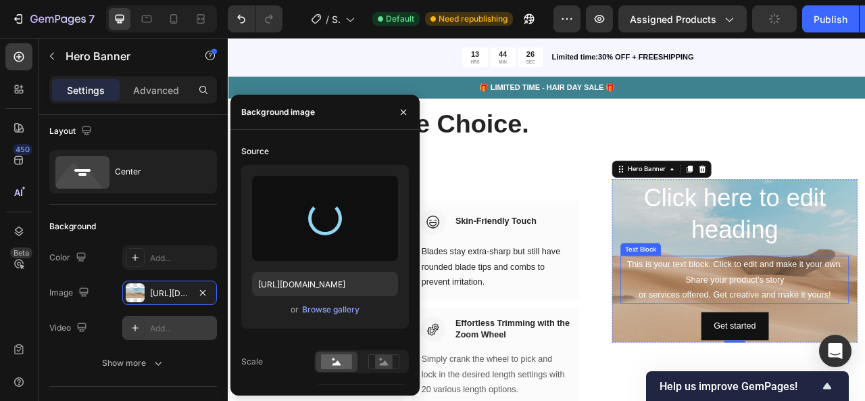
click at [856, 344] on div "This is your text block. Click to edit and make it your own. Share your product…" at bounding box center [872, 345] width 291 height 61
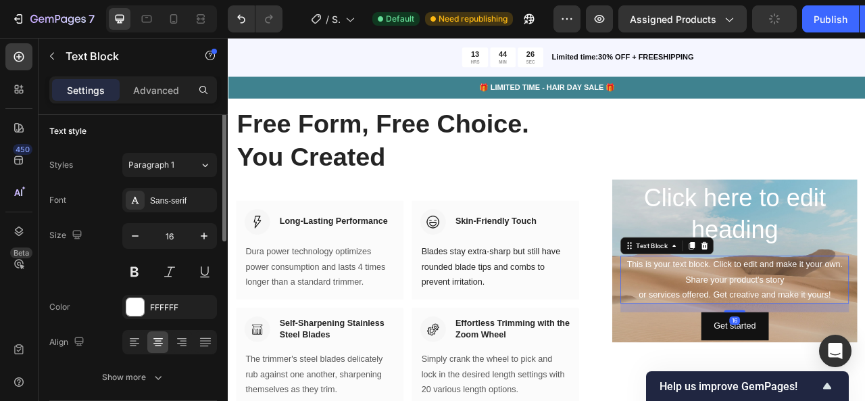
scroll to position [0, 0]
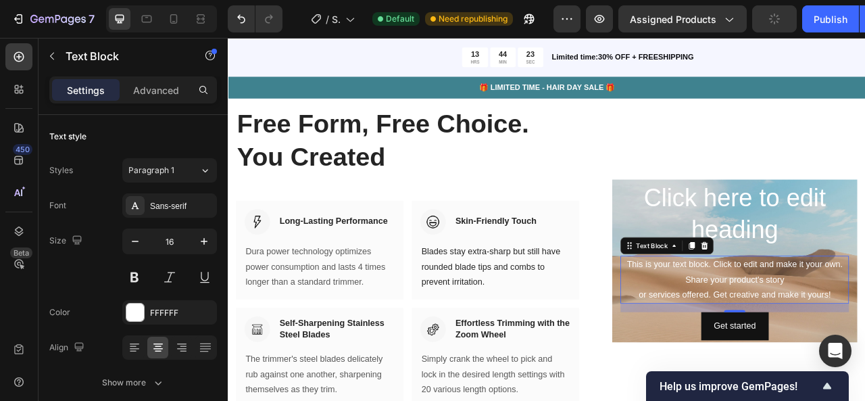
click at [829, 301] on icon at bounding box center [834, 302] width 11 height 11
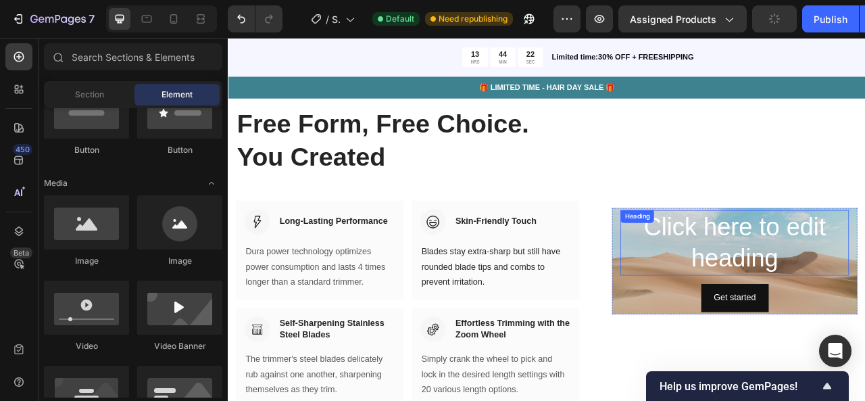
click at [851, 293] on h2 "Click here to edit heading" at bounding box center [872, 299] width 291 height 84
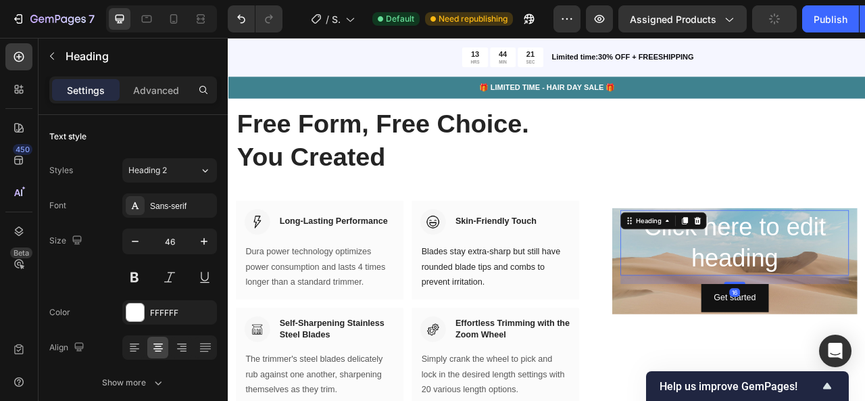
click at [823, 266] on icon at bounding box center [825, 270] width 11 height 11
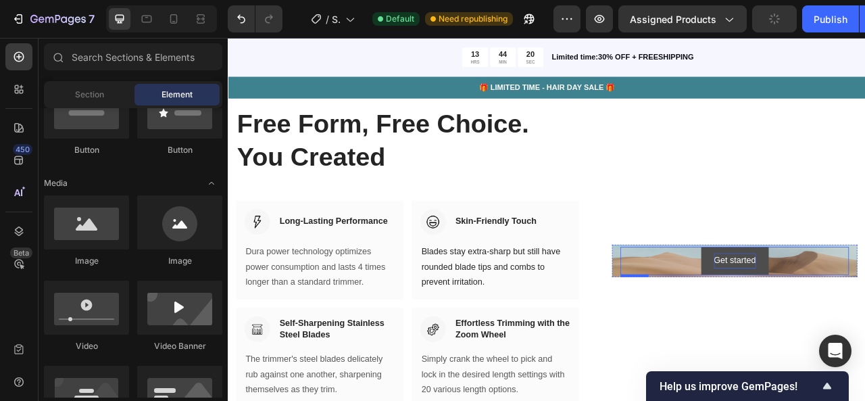
click at [860, 327] on div "Get started" at bounding box center [872, 322] width 53 height 20
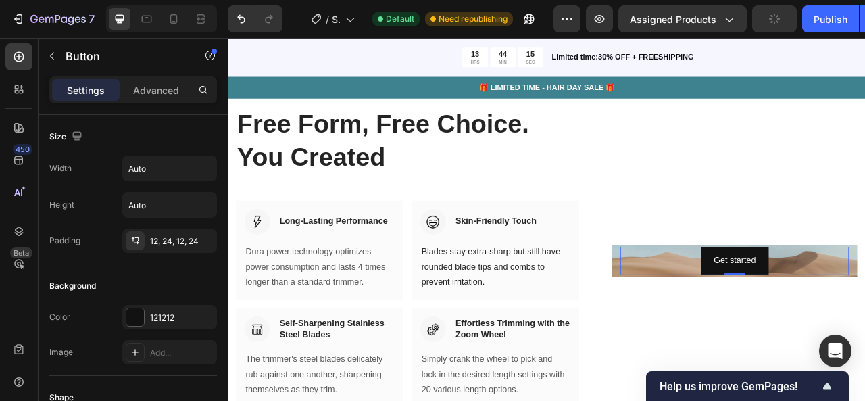
click at [777, 308] on div "Get started Button 0" at bounding box center [872, 321] width 291 height 36
click at [720, 318] on div "Get started Button 0" at bounding box center [872, 321] width 312 height 41
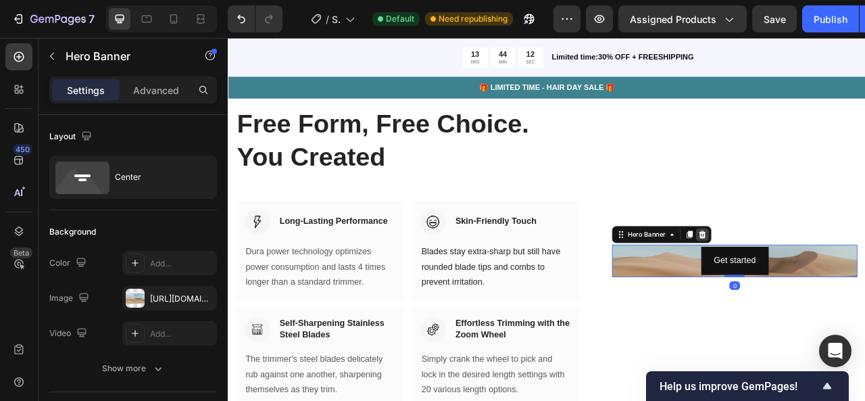
click at [829, 285] on icon at bounding box center [831, 288] width 11 height 11
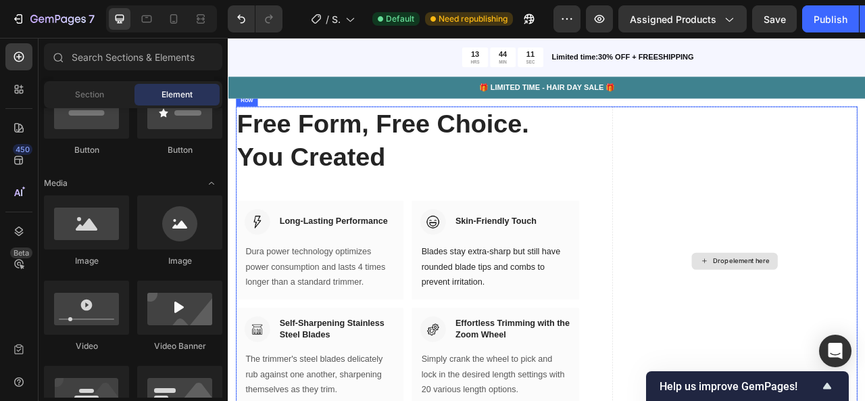
click at [850, 319] on div "Drop element here" at bounding box center [881, 321] width 72 height 11
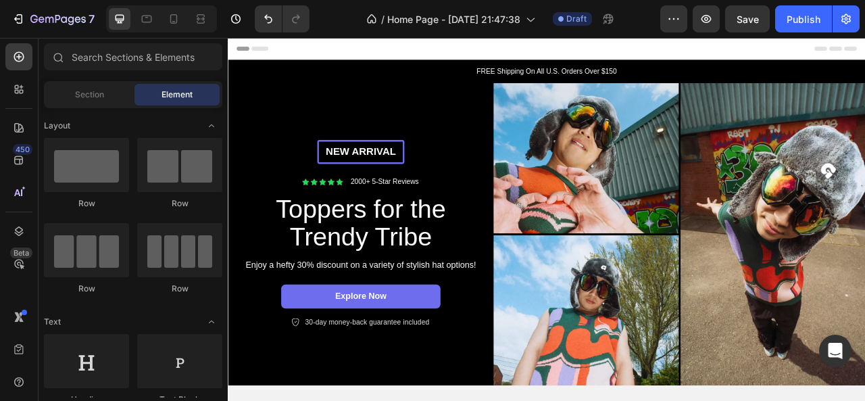
click at [639, 254] on img at bounding box center [802, 287] width 473 height 385
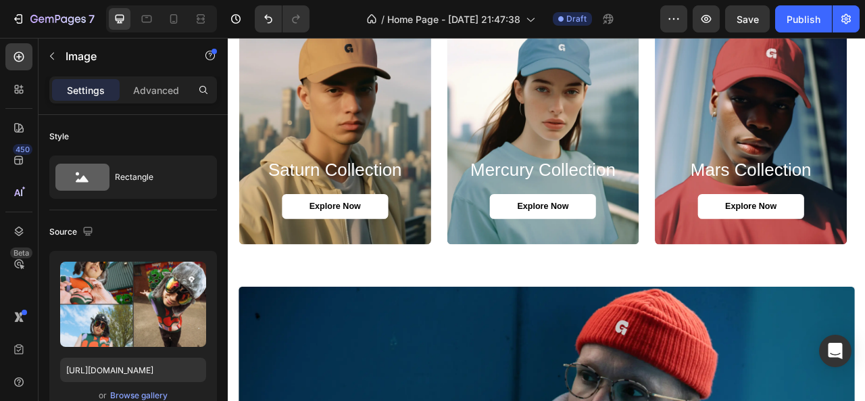
scroll to position [1164, 0]
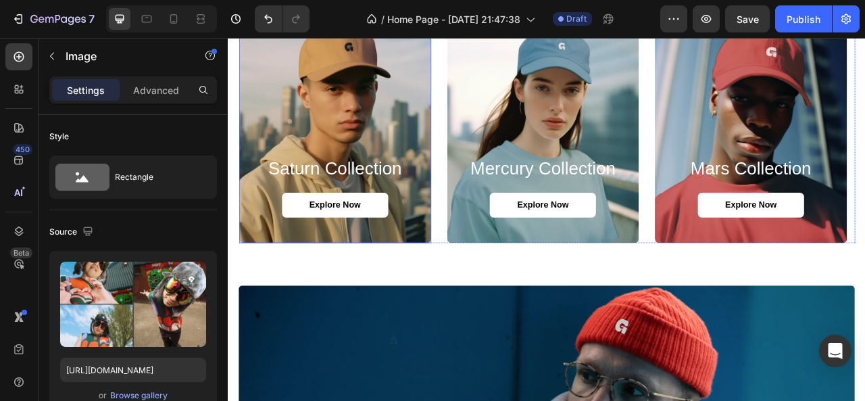
click at [400, 151] on div "Background Image" at bounding box center [363, 143] width 245 height 312
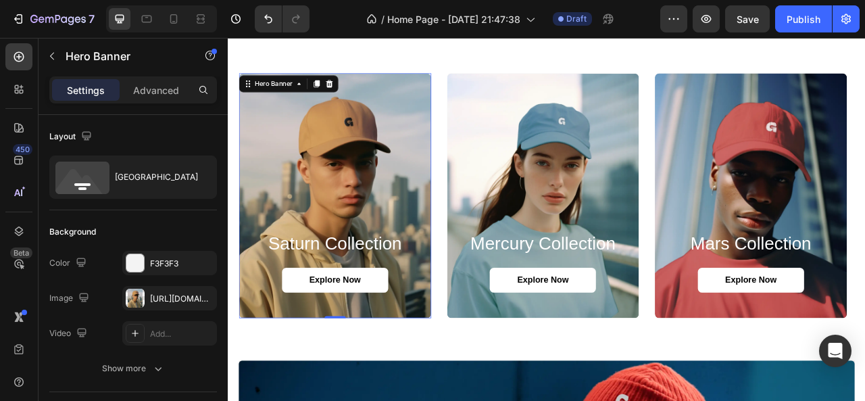
scroll to position [1069, 0]
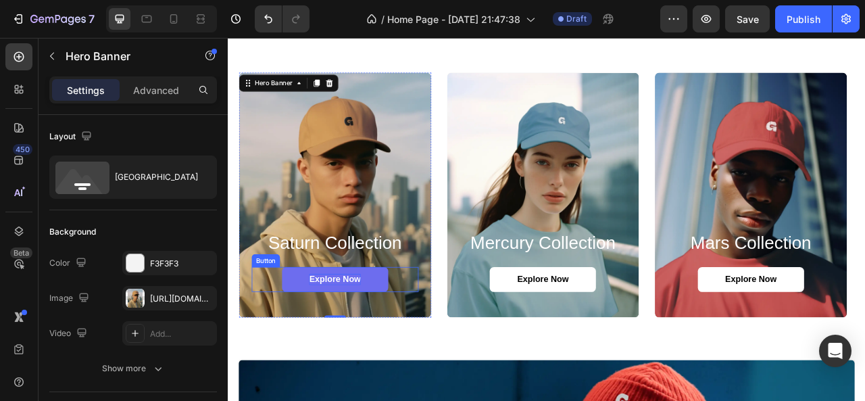
click at [373, 344] on p "Explore Now" at bounding box center [364, 345] width 66 height 14
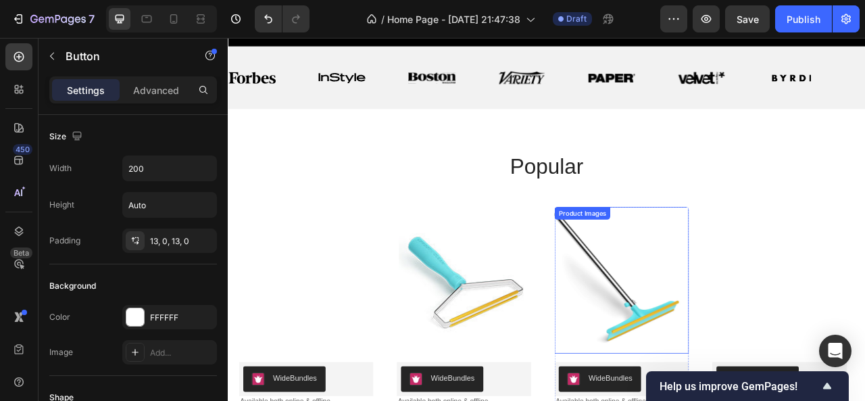
scroll to position [501, 0]
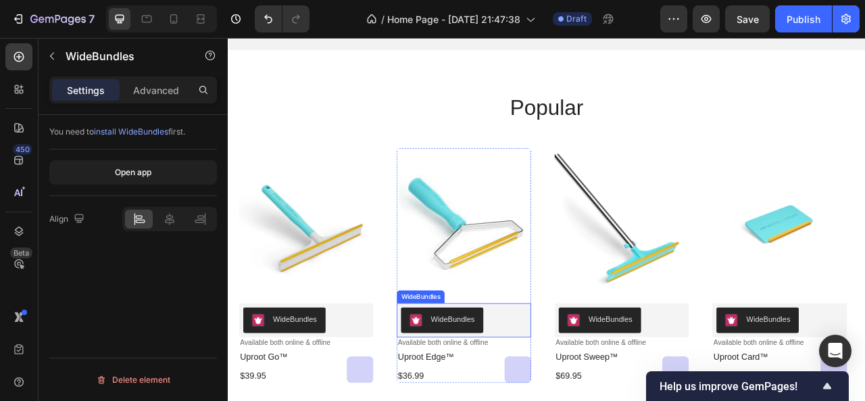
click at [491, 400] on div "WideBundles" at bounding box center [513, 396] width 56 height 14
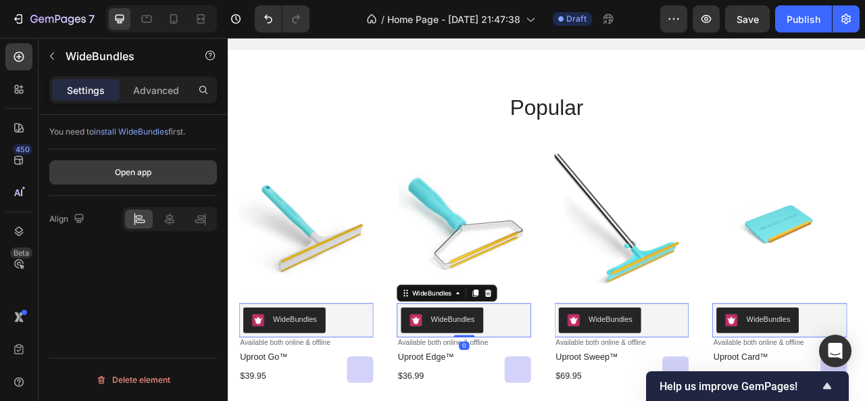
click at [104, 172] on button "Open app" at bounding box center [133, 172] width 168 height 24
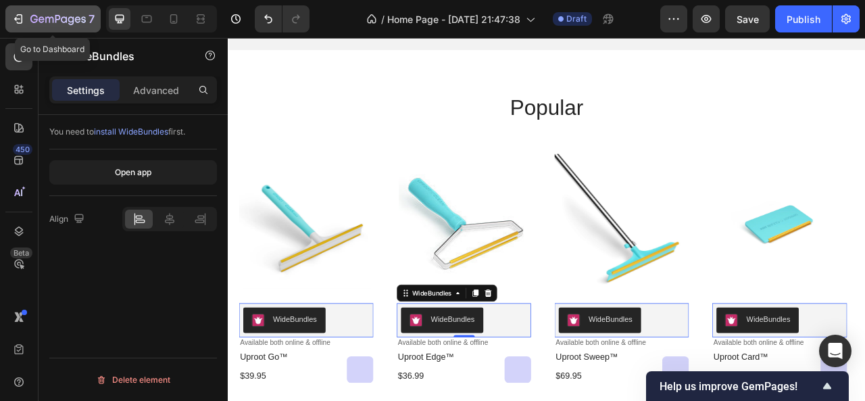
click at [32, 20] on icon "button" at bounding box center [57, 19] width 55 height 11
